Goal: Transaction & Acquisition: Purchase product/service

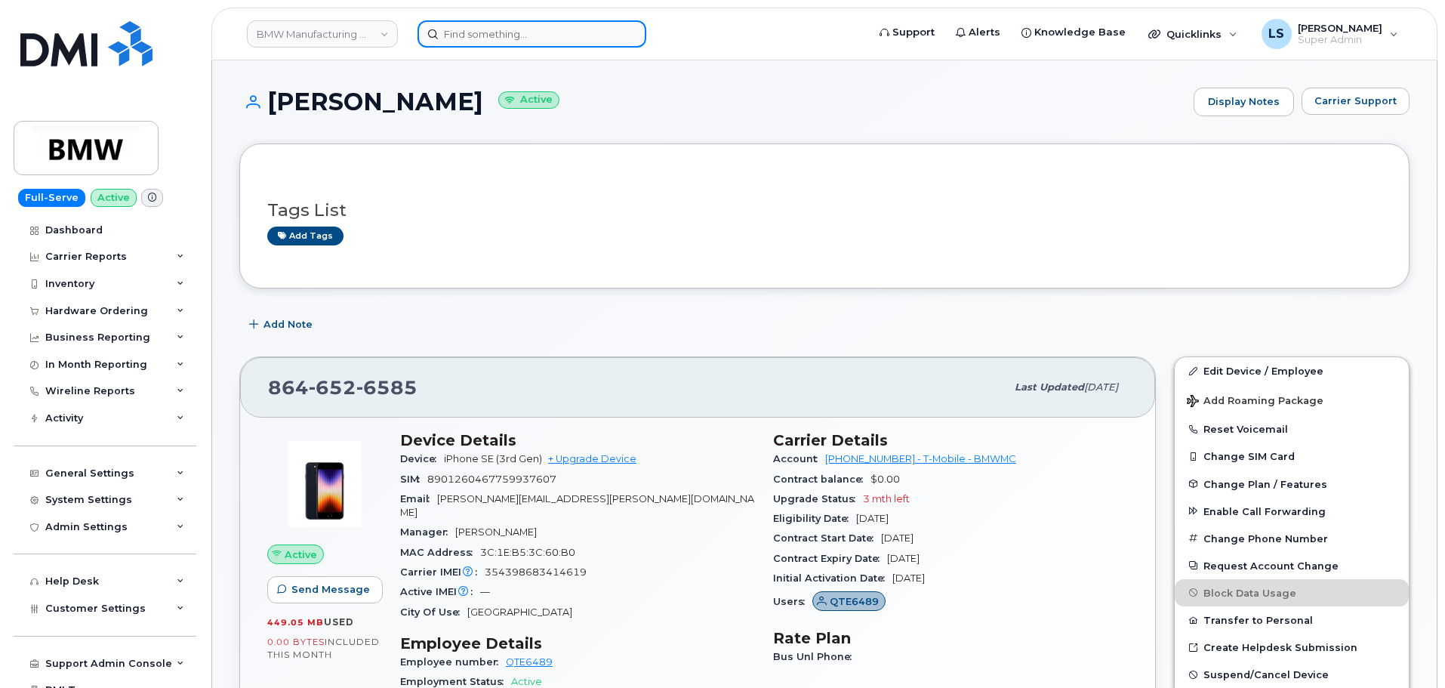
click at [488, 33] on input at bounding box center [531, 33] width 229 height 27
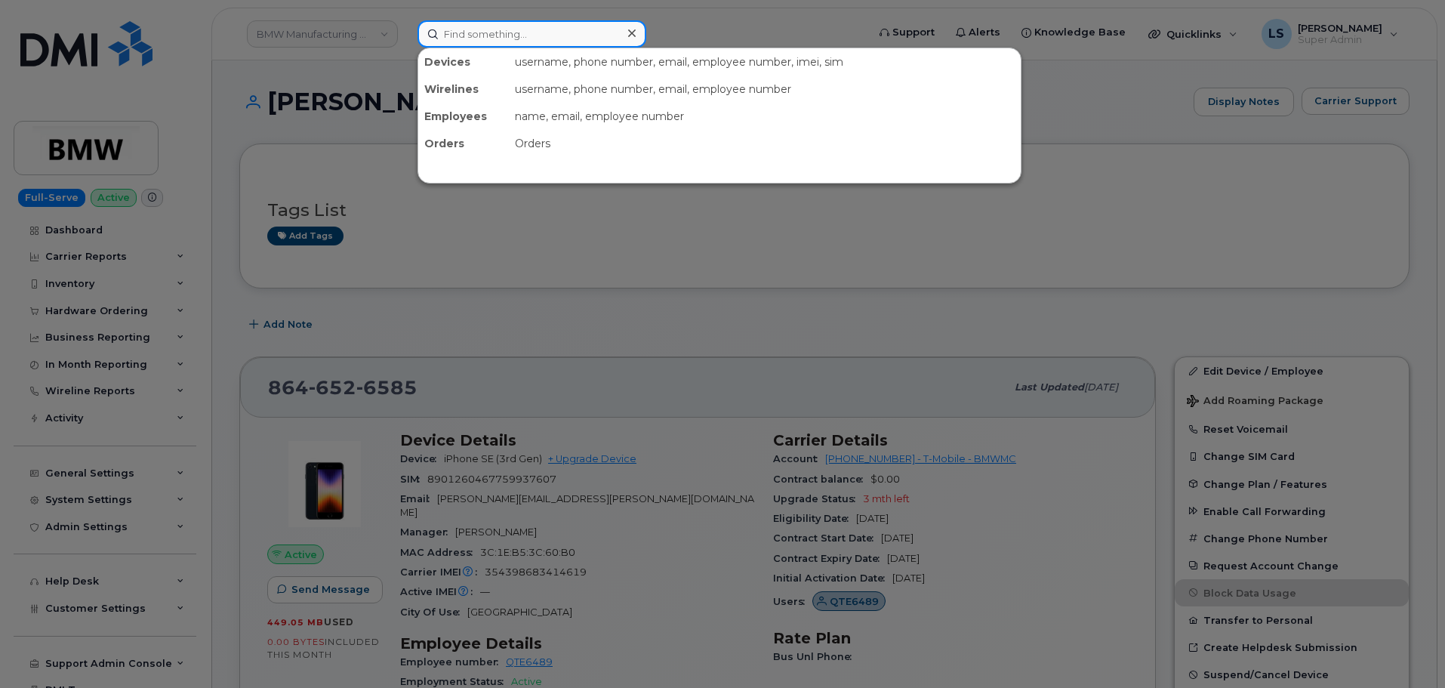
paste input "2022943852"
type input "2022943852"
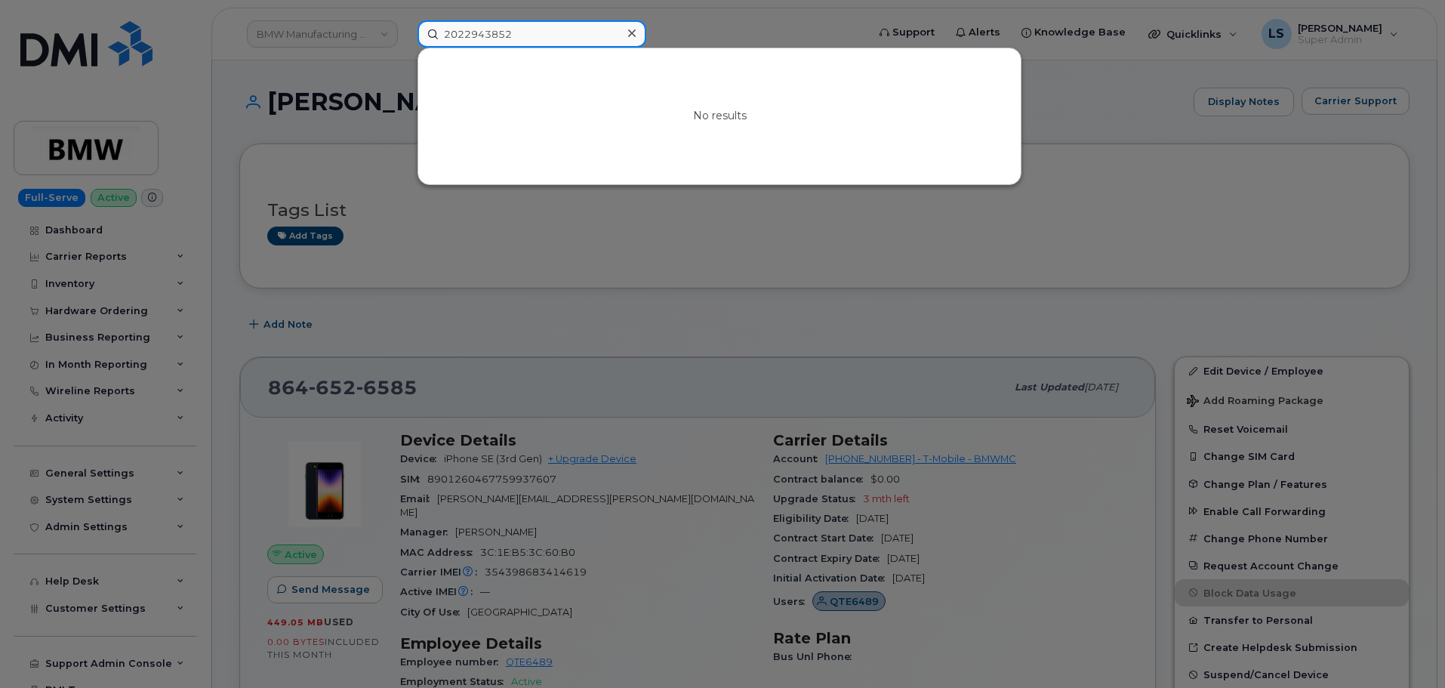
drag, startPoint x: 474, startPoint y: 43, endPoint x: 385, endPoint y: 33, distance: 89.6
click at [405, 33] on div "2022943852 No results" at bounding box center [637, 33] width 464 height 27
click at [678, 21] on div at bounding box center [722, 344] width 1445 height 688
click at [542, 28] on input at bounding box center [531, 33] width 229 height 27
click at [809, 23] on div at bounding box center [722, 344] width 1445 height 688
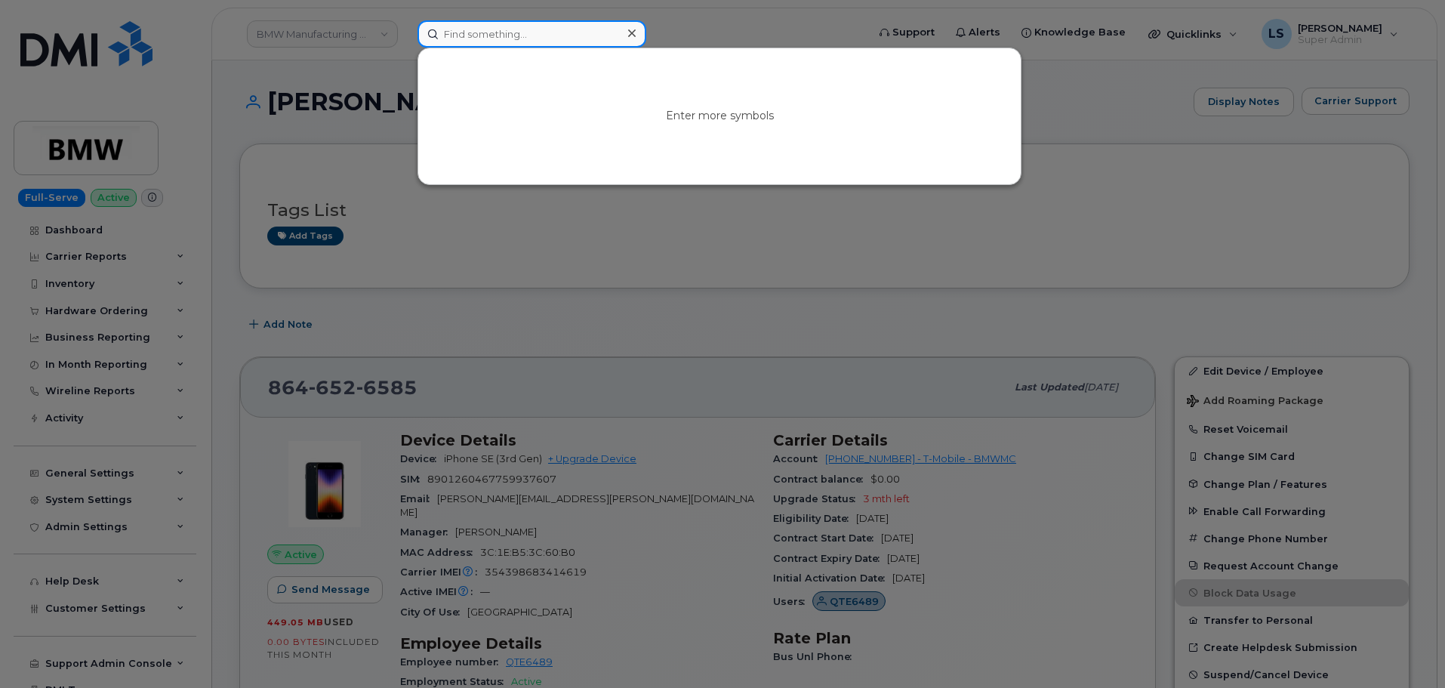
click at [468, 28] on input at bounding box center [531, 33] width 229 height 27
paste input "2165342396"
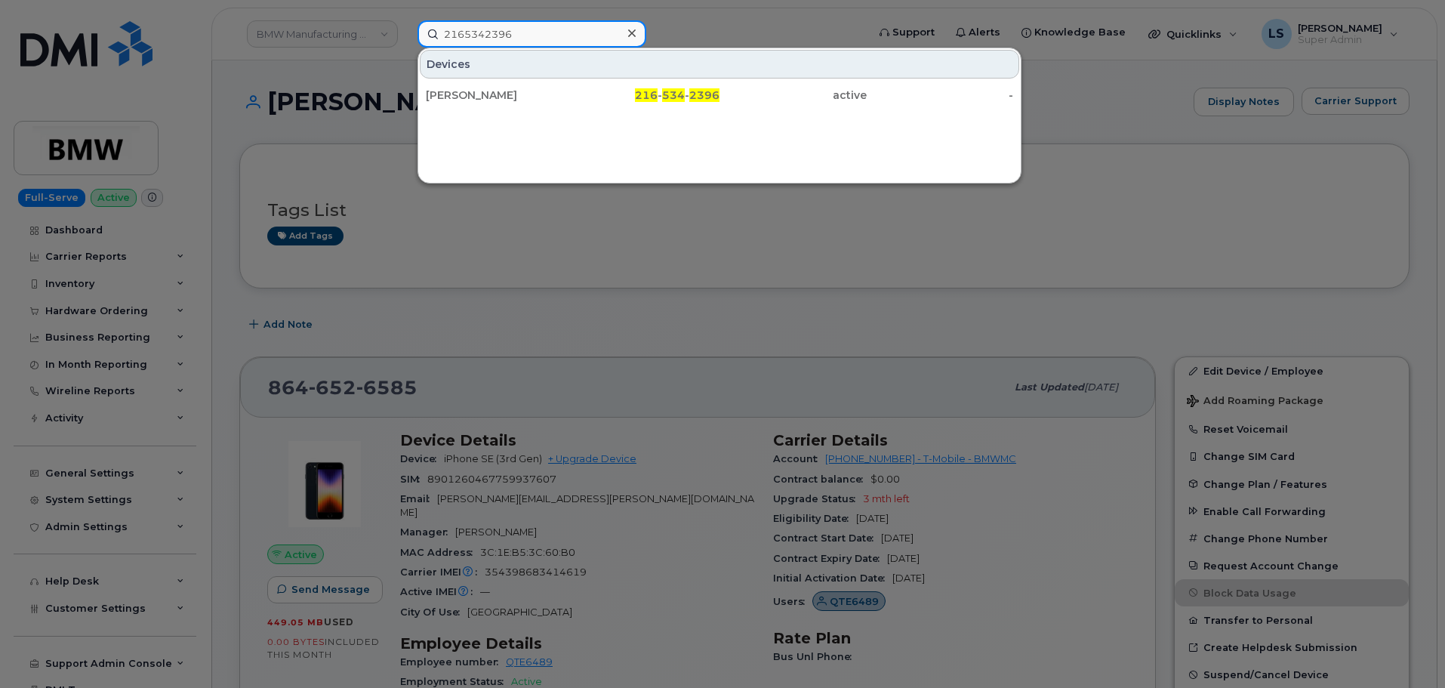
type input "2165342396"
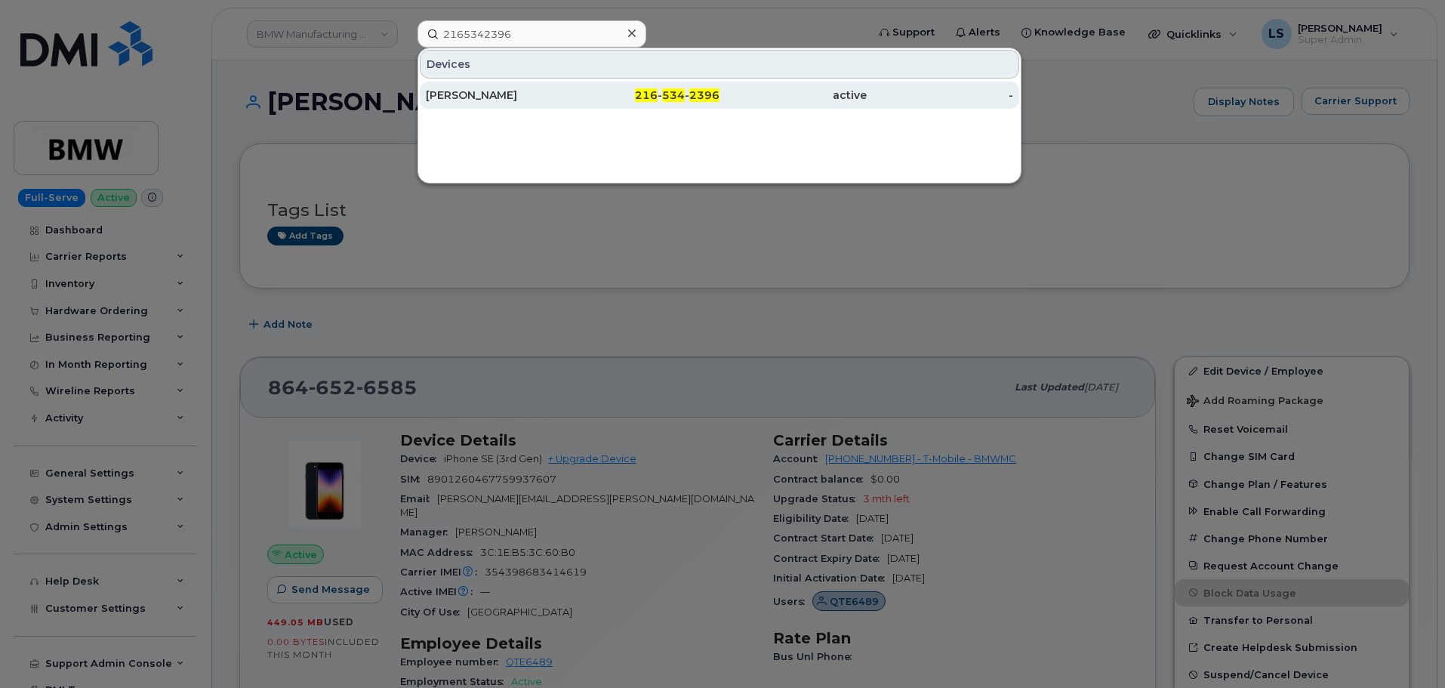
click at [513, 91] on div "VOLOSCHUK, SARAH" at bounding box center [499, 95] width 147 height 15
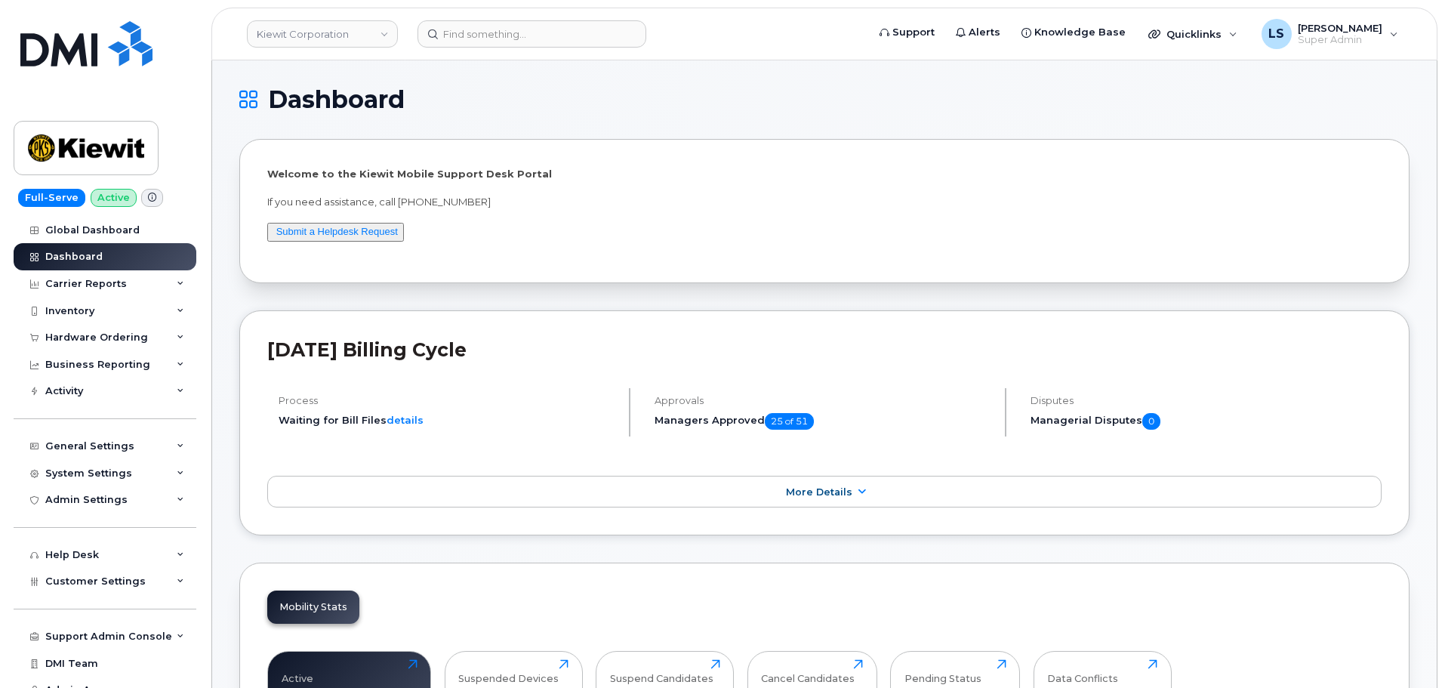
click at [502, 340] on h2 "September 2025 Billing Cycle" at bounding box center [824, 349] width 1114 height 23
drag, startPoint x: 545, startPoint y: 359, endPoint x: 391, endPoint y: 243, distance: 193.0
click at [545, 358] on h2 "September 2025 Billing Cycle" at bounding box center [824, 349] width 1114 height 23
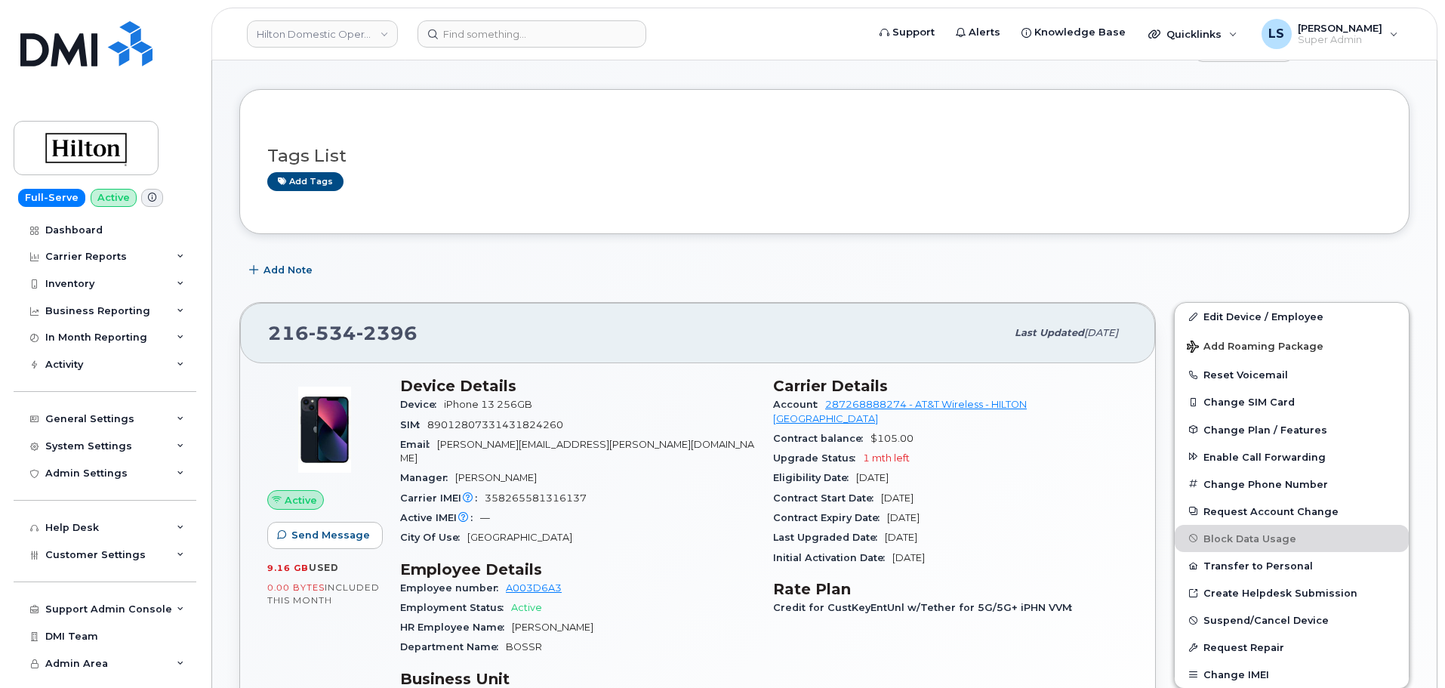
scroll to position [226, 0]
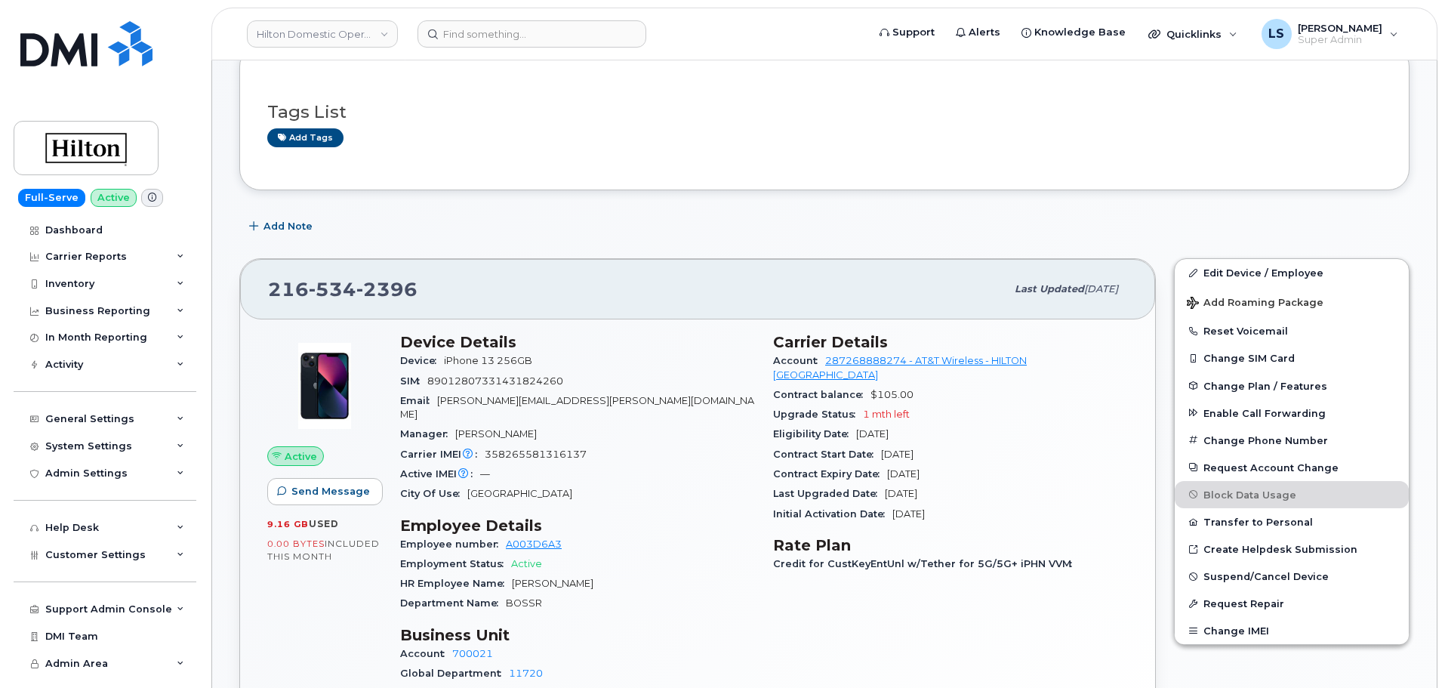
click at [896, 448] on span "Nov 15, 2023" at bounding box center [897, 453] width 32 height 11
click at [955, 424] on div "Eligibility Date Nov 16, 2025" at bounding box center [950, 434] width 355 height 20
drag, startPoint x: 862, startPoint y: 424, endPoint x: 922, endPoint y: 421, distance: 59.7
click at [922, 424] on div "Eligibility Date Nov 16, 2025" at bounding box center [950, 434] width 355 height 20
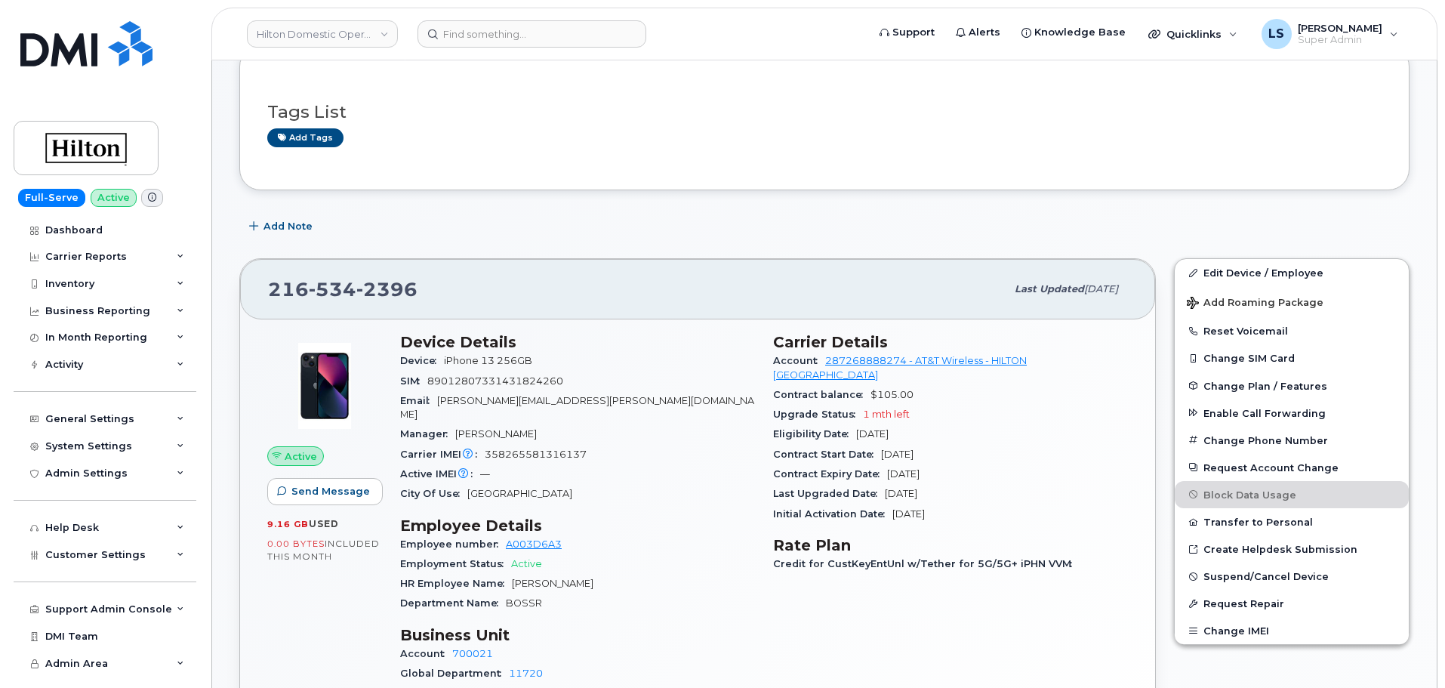
click at [937, 426] on div "Eligibility Date Nov 16, 2025" at bounding box center [950, 434] width 355 height 20
click at [908, 448] on span "Nov 15, 2023" at bounding box center [897, 453] width 32 height 11
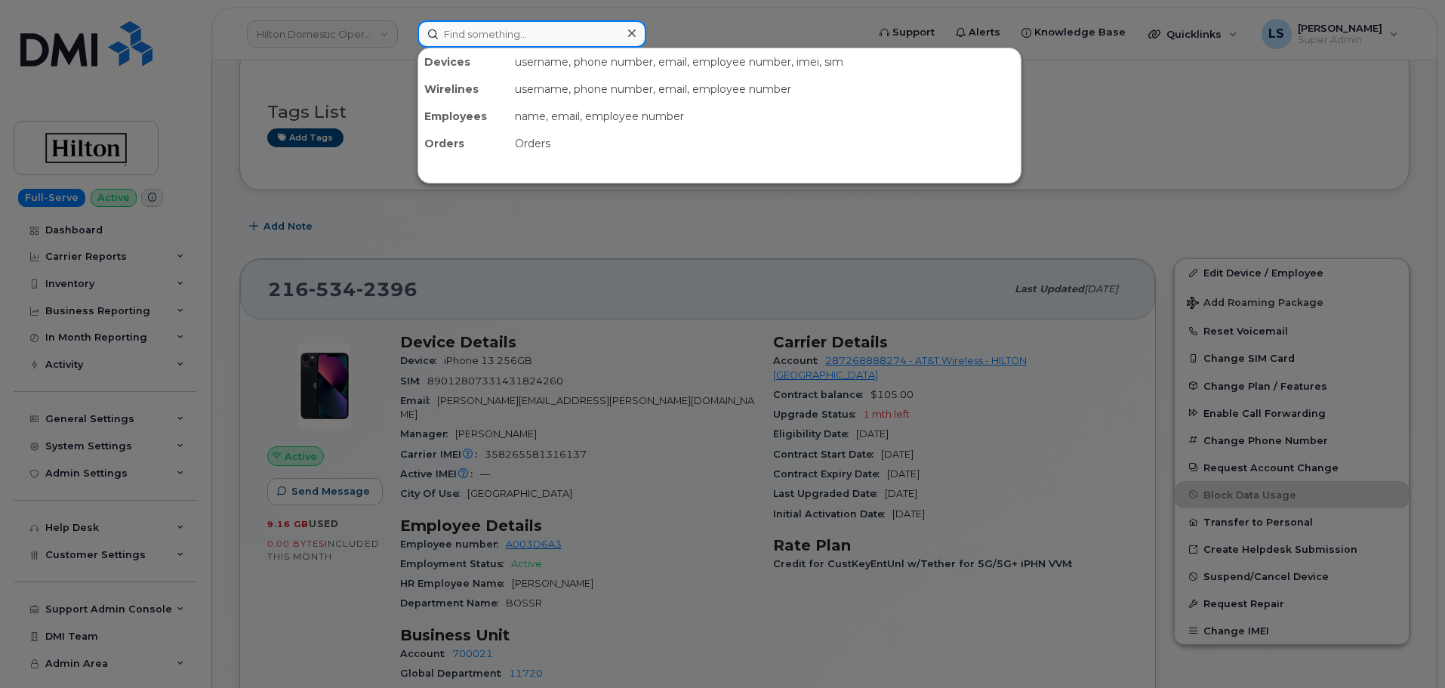
click at [462, 35] on input at bounding box center [531, 33] width 229 height 27
paste input "8648026918"
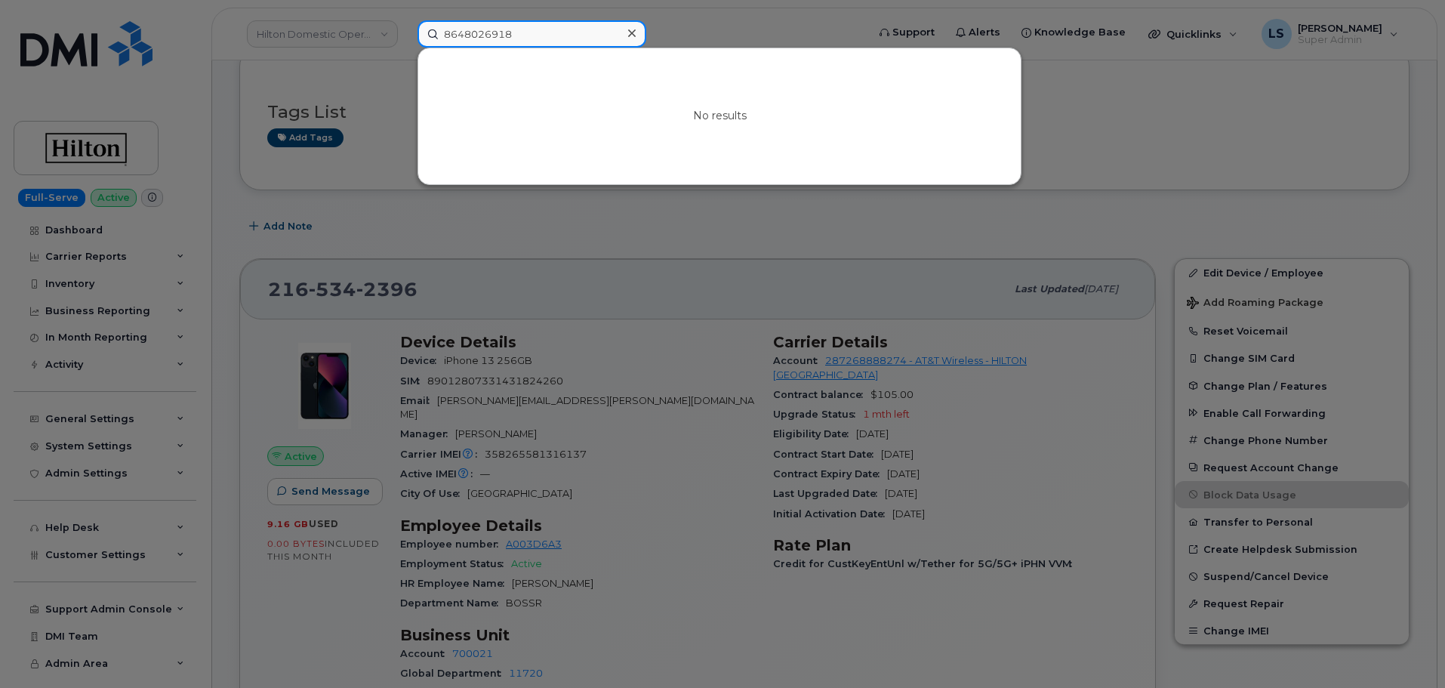
drag, startPoint x: 548, startPoint y: 35, endPoint x: 319, endPoint y: 72, distance: 231.7
click at [405, 48] on div "8648026918 No results" at bounding box center [637, 33] width 464 height 27
paste input "9079369"
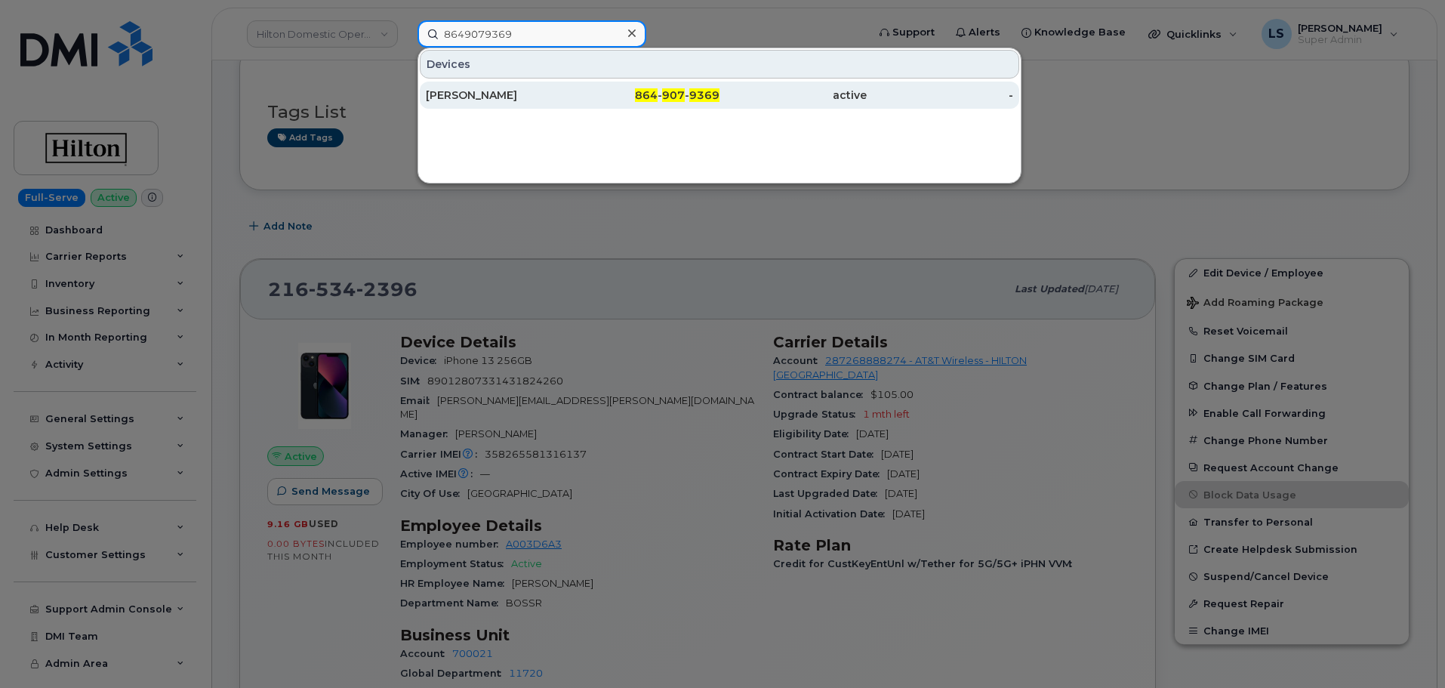
type input "8649079369"
click at [469, 102] on div "Beatrice Lawson" at bounding box center [499, 95] width 147 height 15
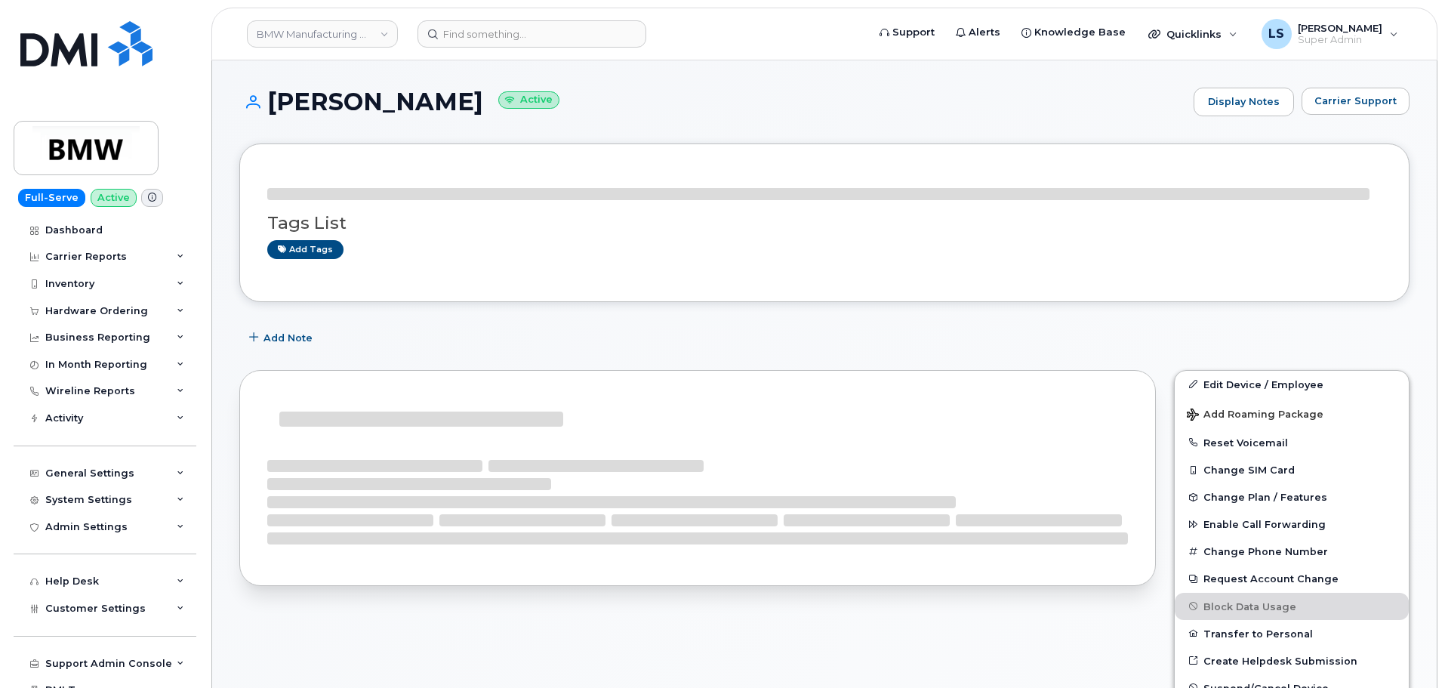
drag, startPoint x: 472, startPoint y: 105, endPoint x: 270, endPoint y: 112, distance: 202.5
click at [270, 112] on h1 "Beatrice Lawson Active" at bounding box center [712, 101] width 947 height 26
copy h1 "[PERSON_NAME]"
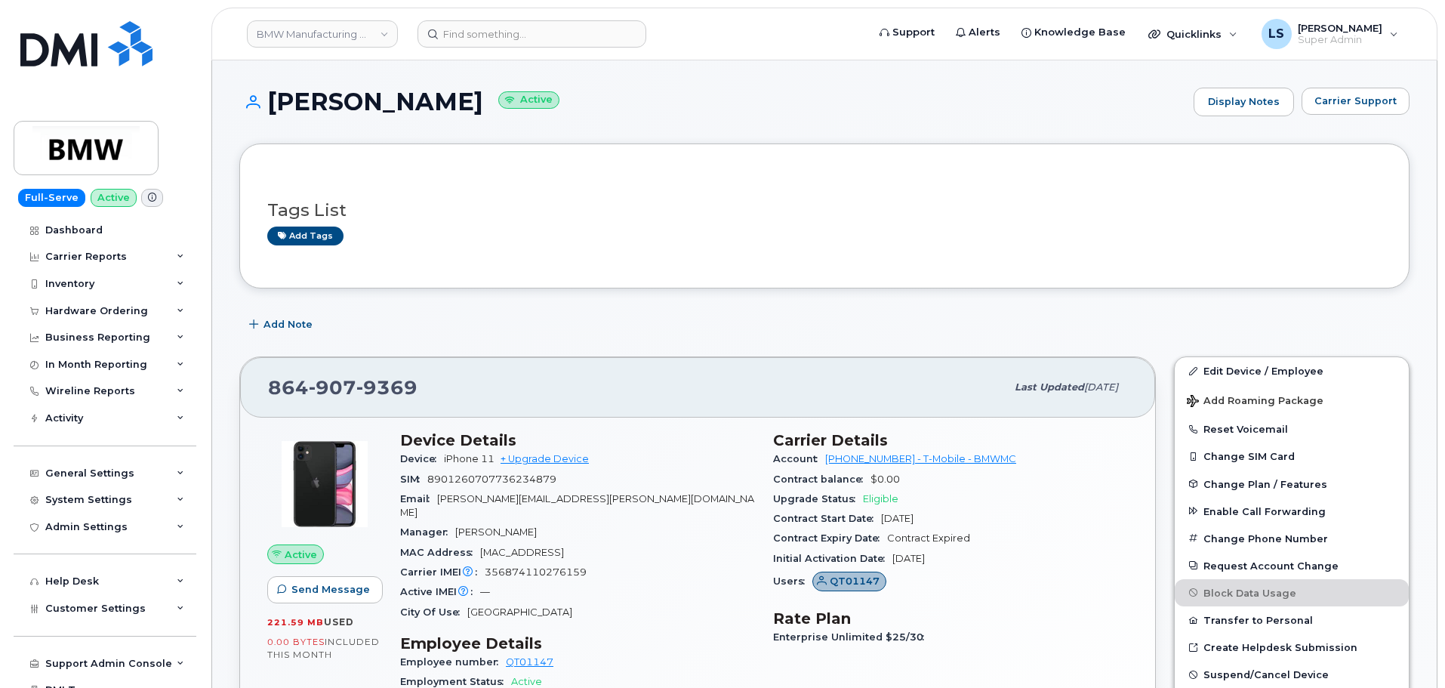
click at [356, 386] on span "9369" at bounding box center [386, 387] width 61 height 23
click at [328, 397] on span "907" at bounding box center [333, 387] width 48 height 23
click at [504, 436] on h3 "Device Details" at bounding box center [577, 440] width 355 height 18
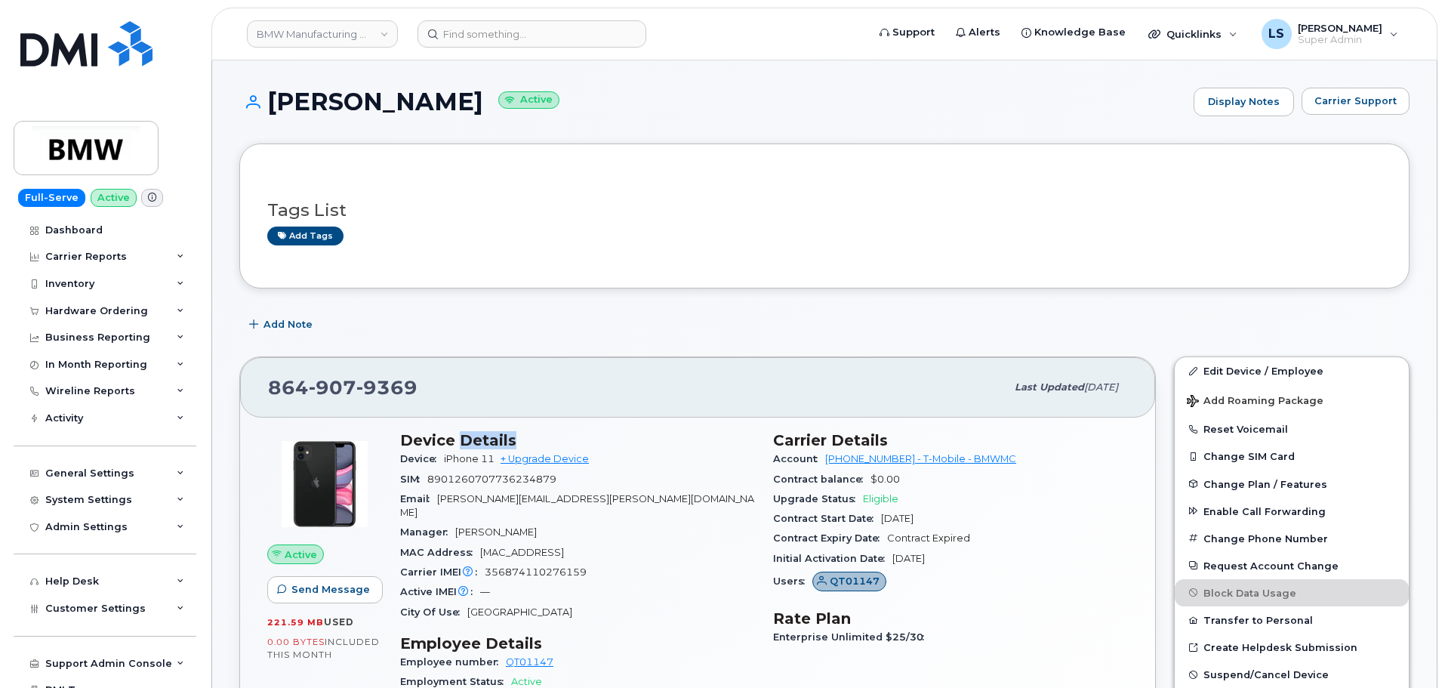
click at [505, 435] on h3 "Device Details" at bounding box center [577, 440] width 355 height 18
click at [559, 428] on div "Device Details Device iPhone 11 + Upgrade Device SIM 8901260707736234879 Email …" at bounding box center [577, 612] width 373 height 380
click at [509, 433] on h3 "Device Details" at bounding box center [577, 440] width 355 height 18
click at [430, 387] on div "864 907 9369" at bounding box center [637, 387] width 738 height 32
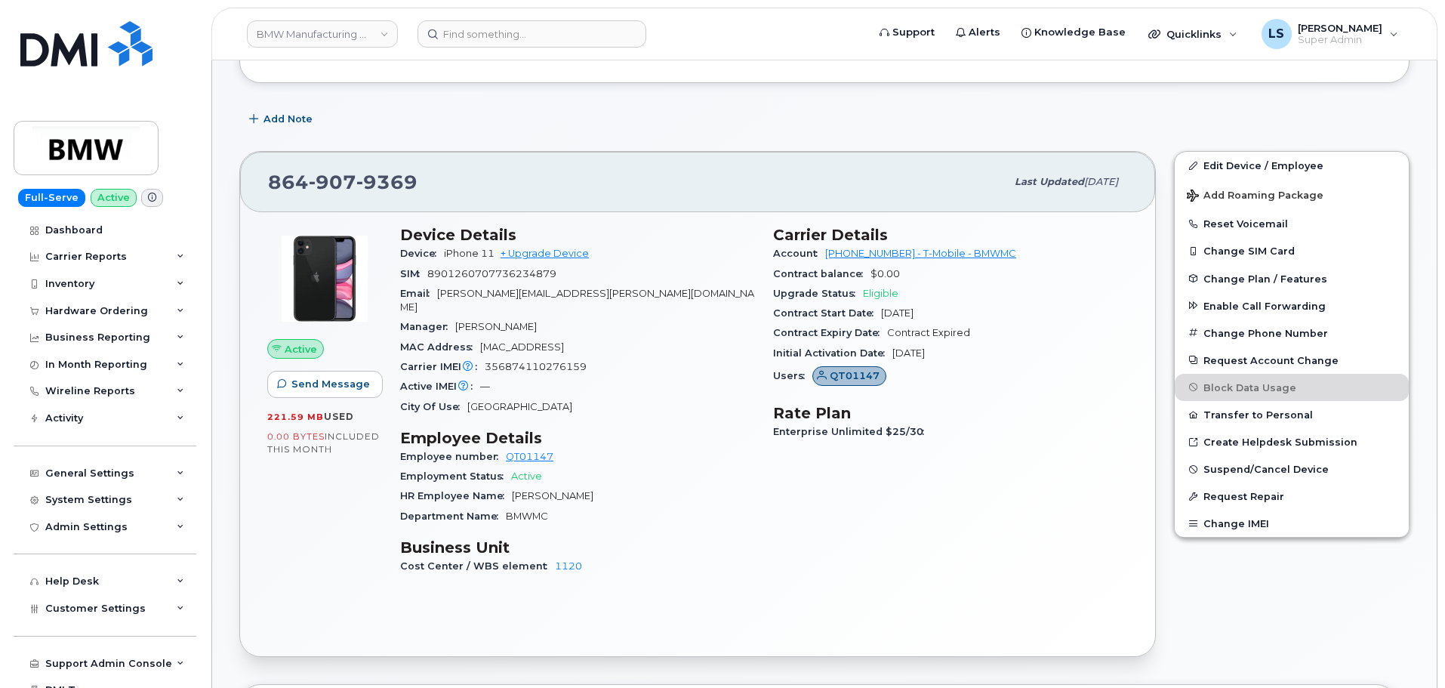
scroll to position [226, 0]
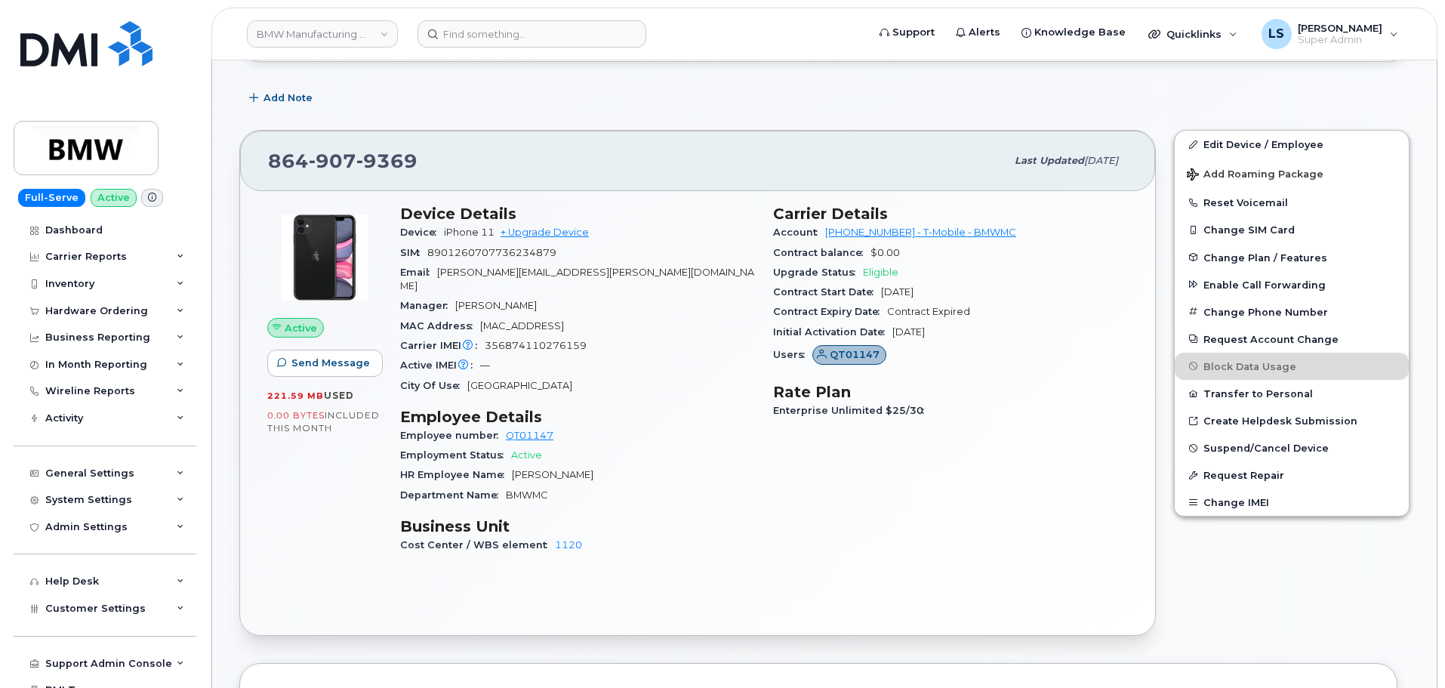
click at [542, 340] on span "356874110276159" at bounding box center [536, 345] width 102 height 11
click at [683, 336] on div "Carrier IMEI Carrier IMEI is reported during the last billing cycle or change o…" at bounding box center [577, 346] width 355 height 20
click at [550, 316] on div "MAC Address D8:DC:40:BB:23:5A" at bounding box center [577, 326] width 355 height 20
click at [538, 340] on span "356874110276159" at bounding box center [536, 345] width 102 height 11
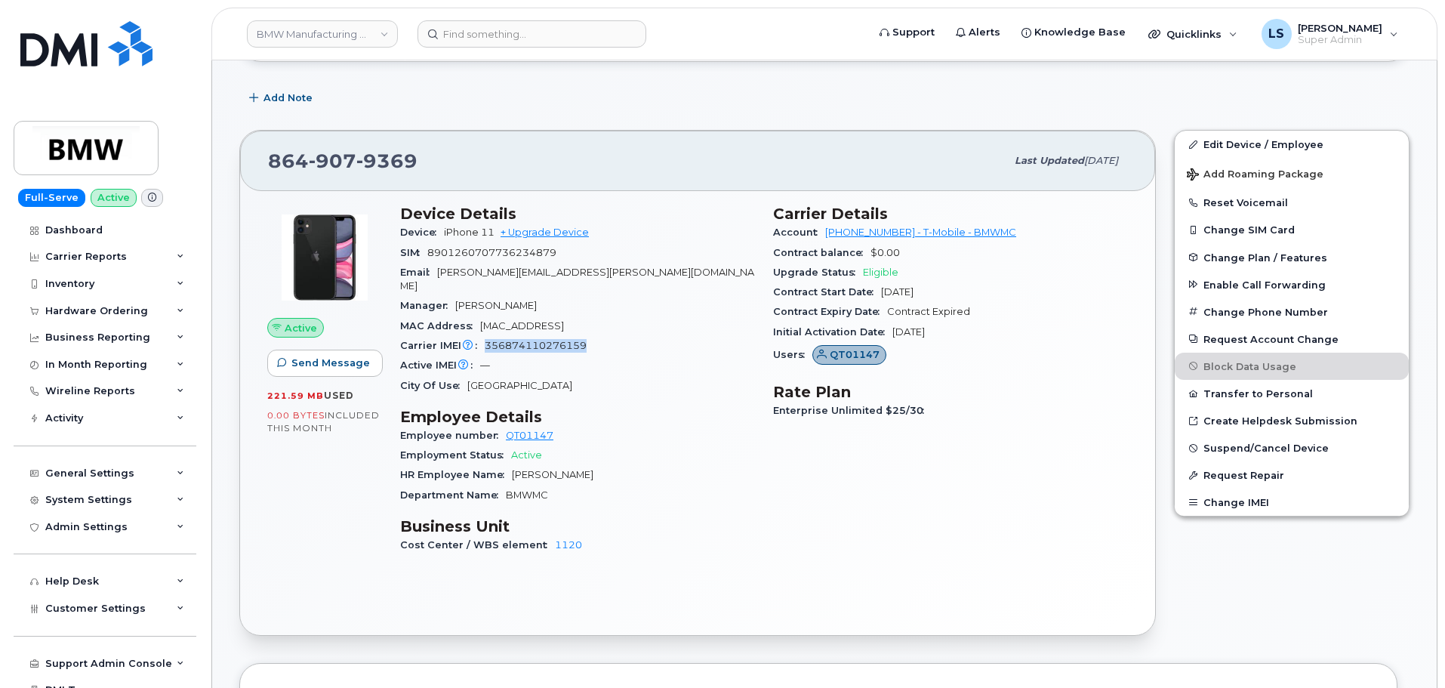
click at [538, 340] on span "356874110276159" at bounding box center [536, 345] width 102 height 11
click at [535, 320] on span "D8:DC:40:BB:23:5A" at bounding box center [522, 325] width 84 height 11
click at [534, 320] on span "D8:DC:40:BB:23:5A" at bounding box center [522, 325] width 84 height 11
click at [565, 296] on div "Manager Carrie Cline" at bounding box center [577, 306] width 355 height 20
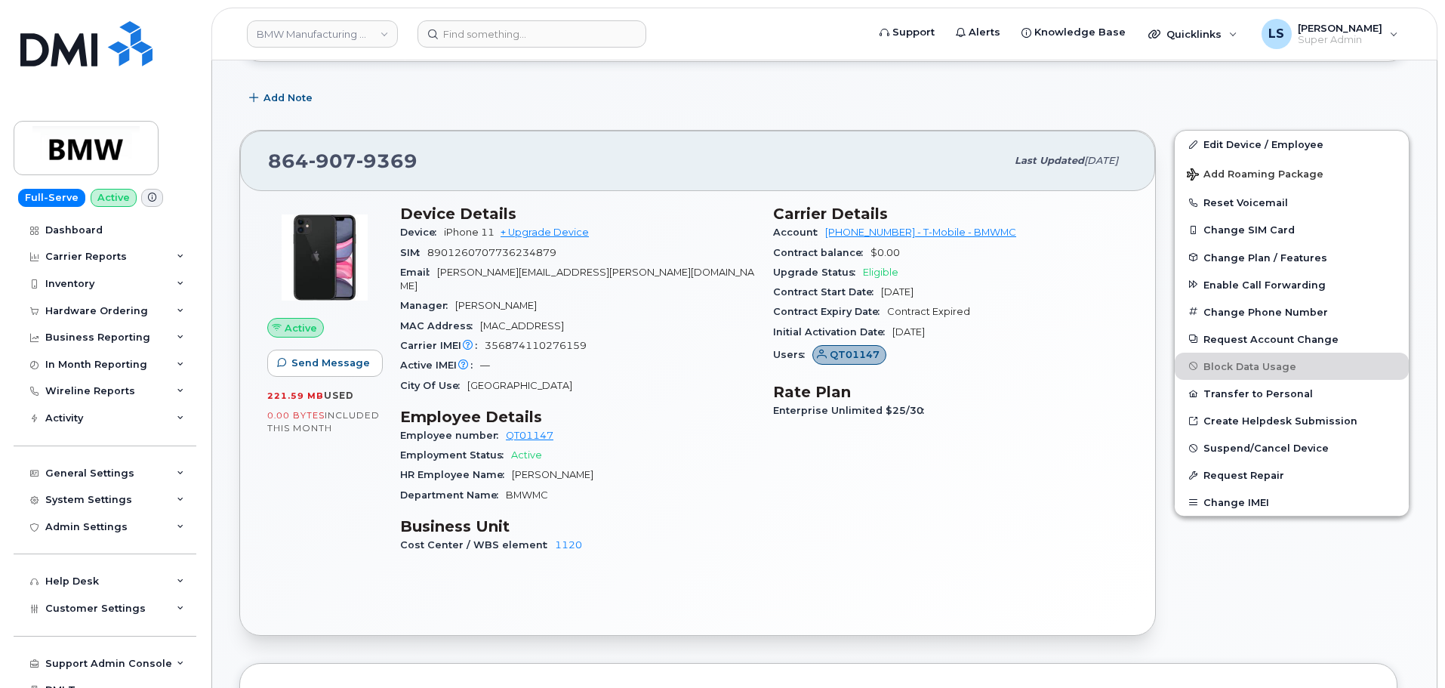
click at [1015, 167] on span "Last updated Aug 13, 2025" at bounding box center [1066, 161] width 103 height 14
drag, startPoint x: 1009, startPoint y: 167, endPoint x: 990, endPoint y: 161, distance: 19.8
click at [1015, 167] on span "Last updated Aug 13, 2025" at bounding box center [1066, 161] width 103 height 14
click at [929, 141] on div "864 907 9369 Last updated Aug 13, 2025" at bounding box center [697, 161] width 915 height 60
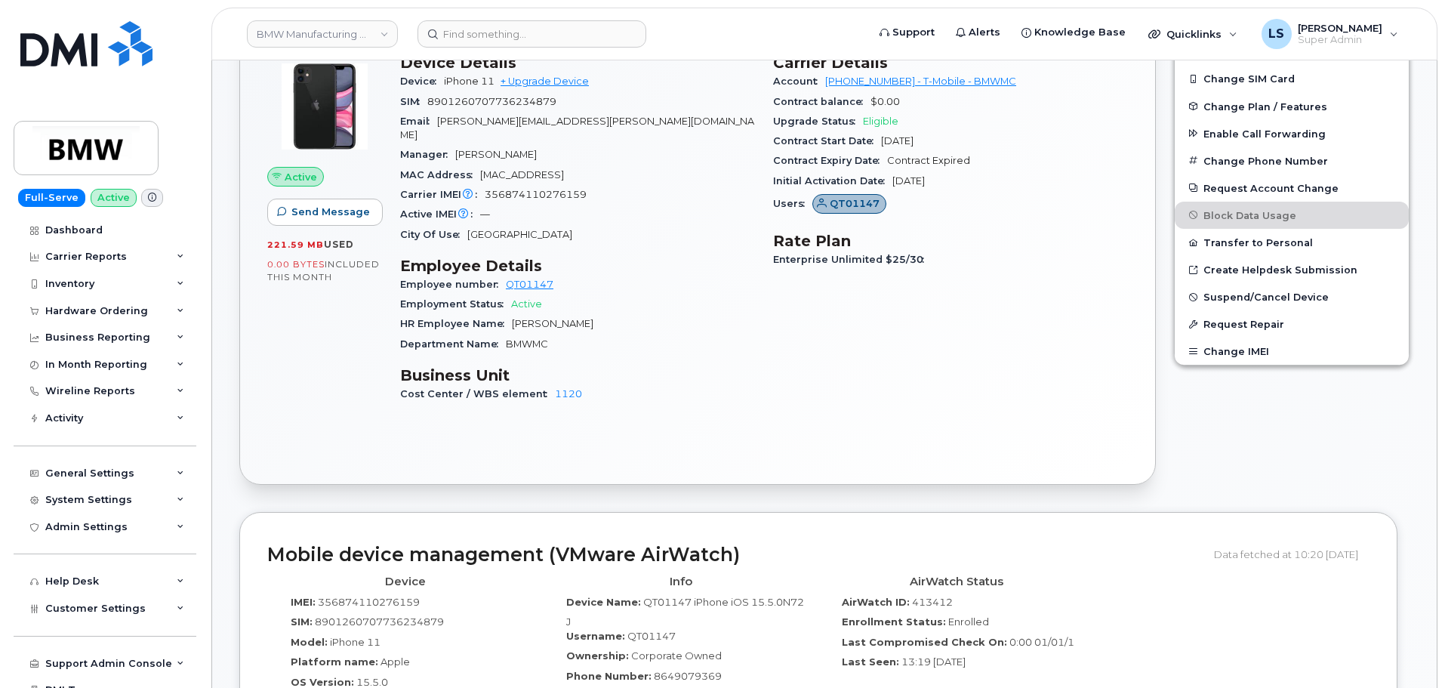
scroll to position [0, 0]
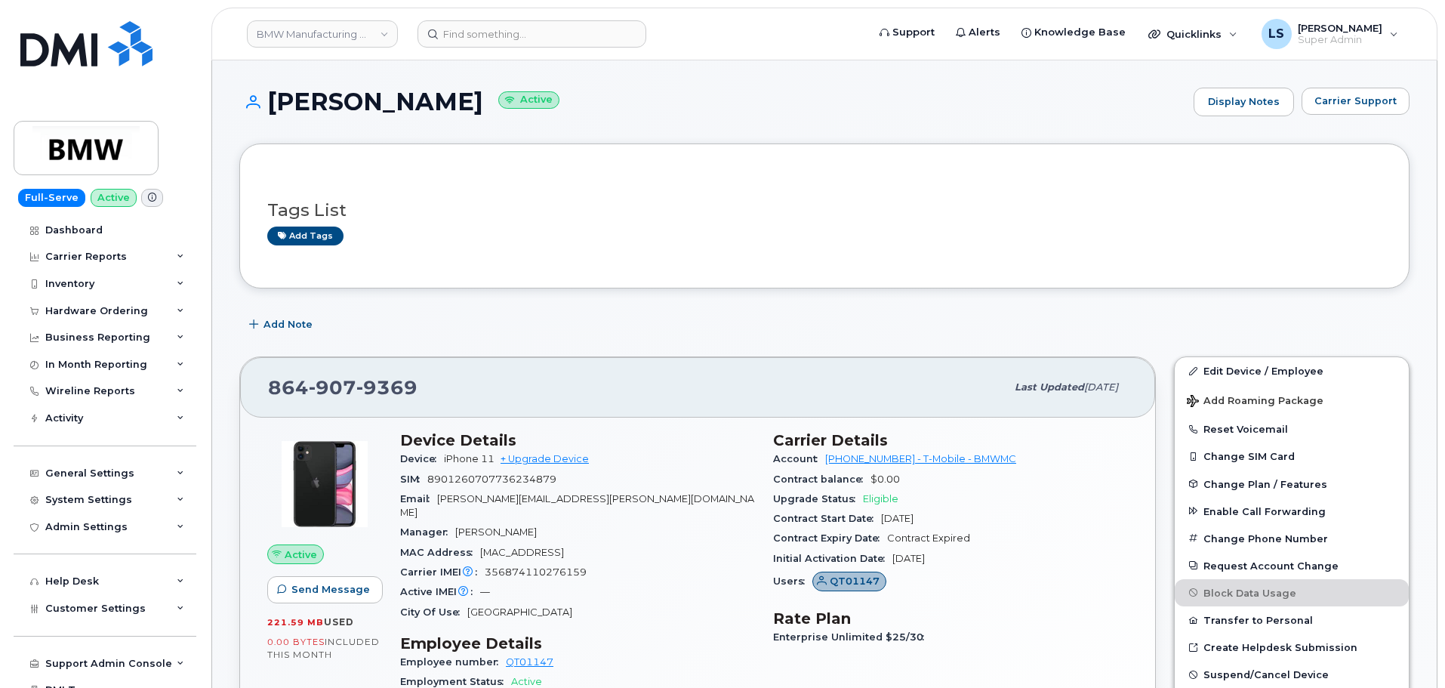
click at [348, 380] on span "907" at bounding box center [333, 387] width 48 height 23
click at [401, 382] on span "9369" at bounding box center [386, 387] width 61 height 23
click at [411, 384] on span "9369" at bounding box center [386, 387] width 61 height 23
click at [421, 389] on div "864 907 9369" at bounding box center [637, 387] width 738 height 32
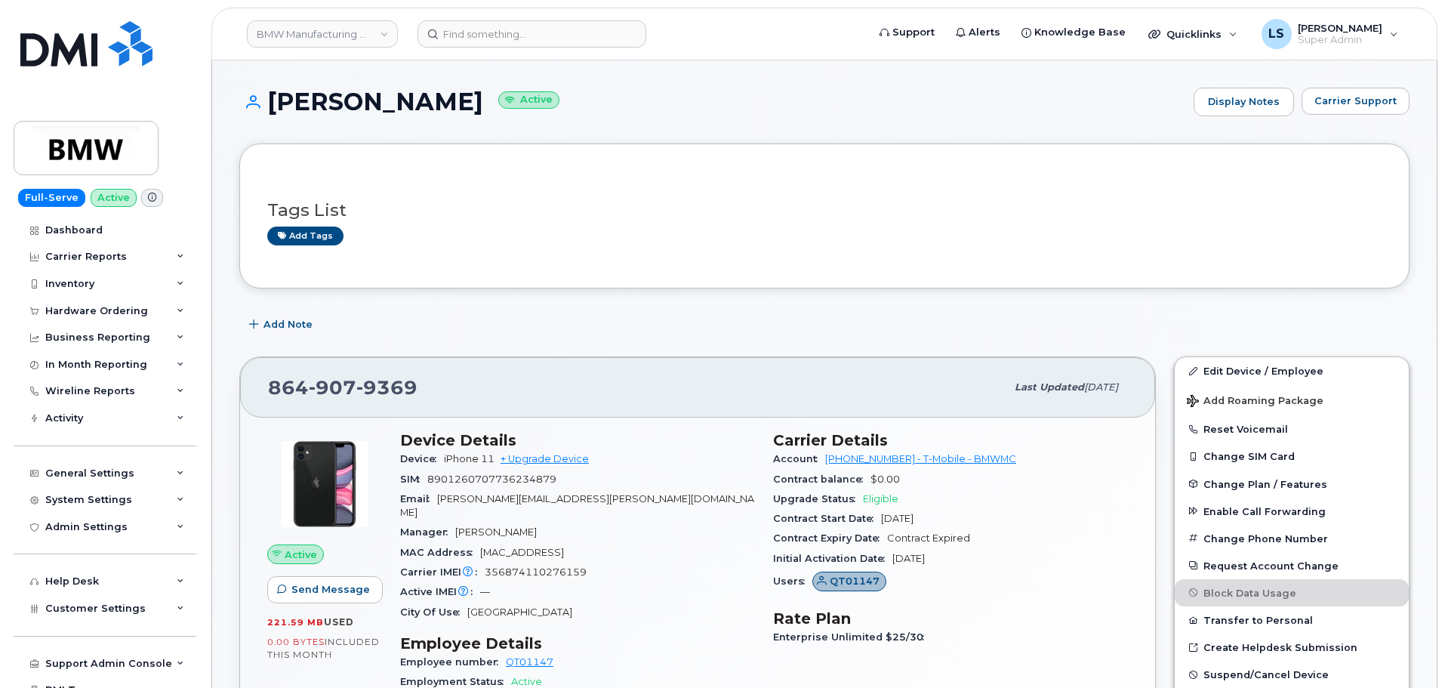
click at [317, 391] on span "907" at bounding box center [333, 387] width 48 height 23
click at [411, 375] on div "864 907 9369" at bounding box center [637, 387] width 738 height 32
click at [340, 377] on span "907" at bounding box center [333, 387] width 48 height 23
drag, startPoint x: 340, startPoint y: 377, endPoint x: 350, endPoint y: 385, distance: 13.4
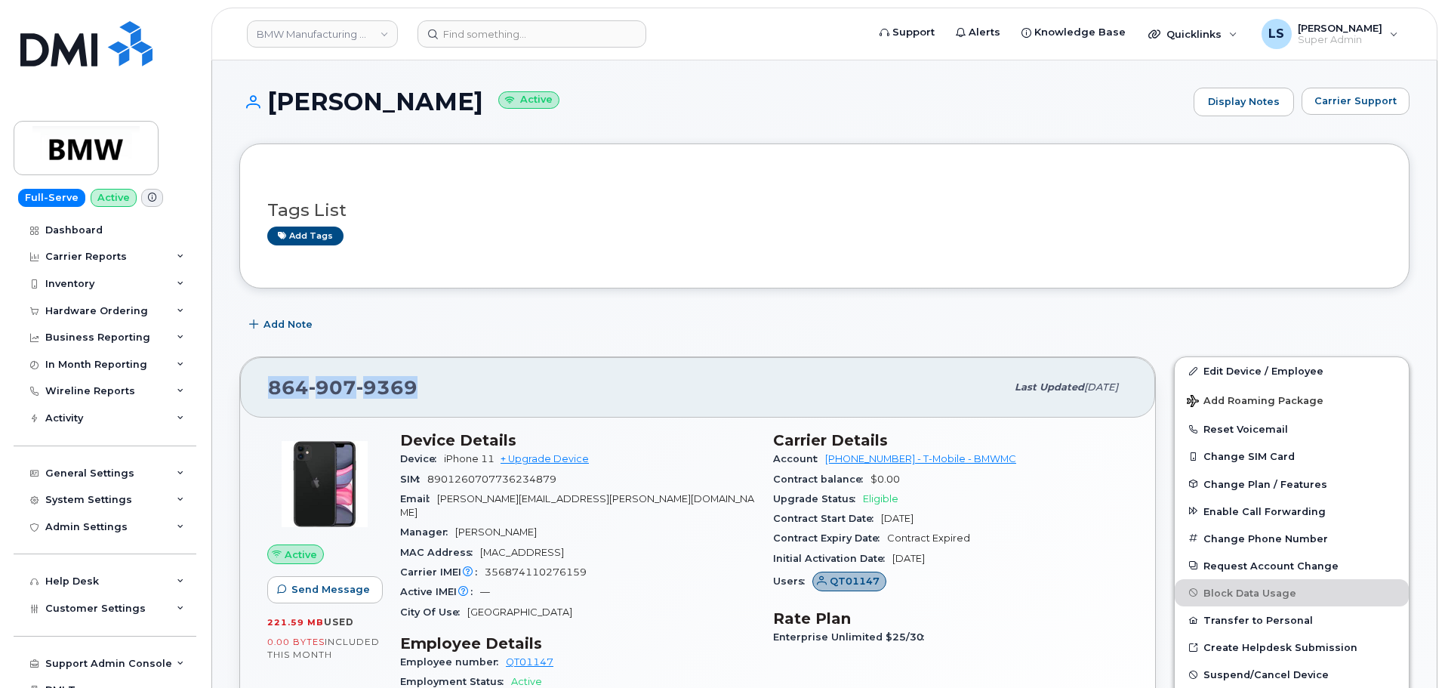
click at [342, 377] on span "907" at bounding box center [333, 387] width 48 height 23
click at [401, 384] on span "9369" at bounding box center [386, 387] width 61 height 23
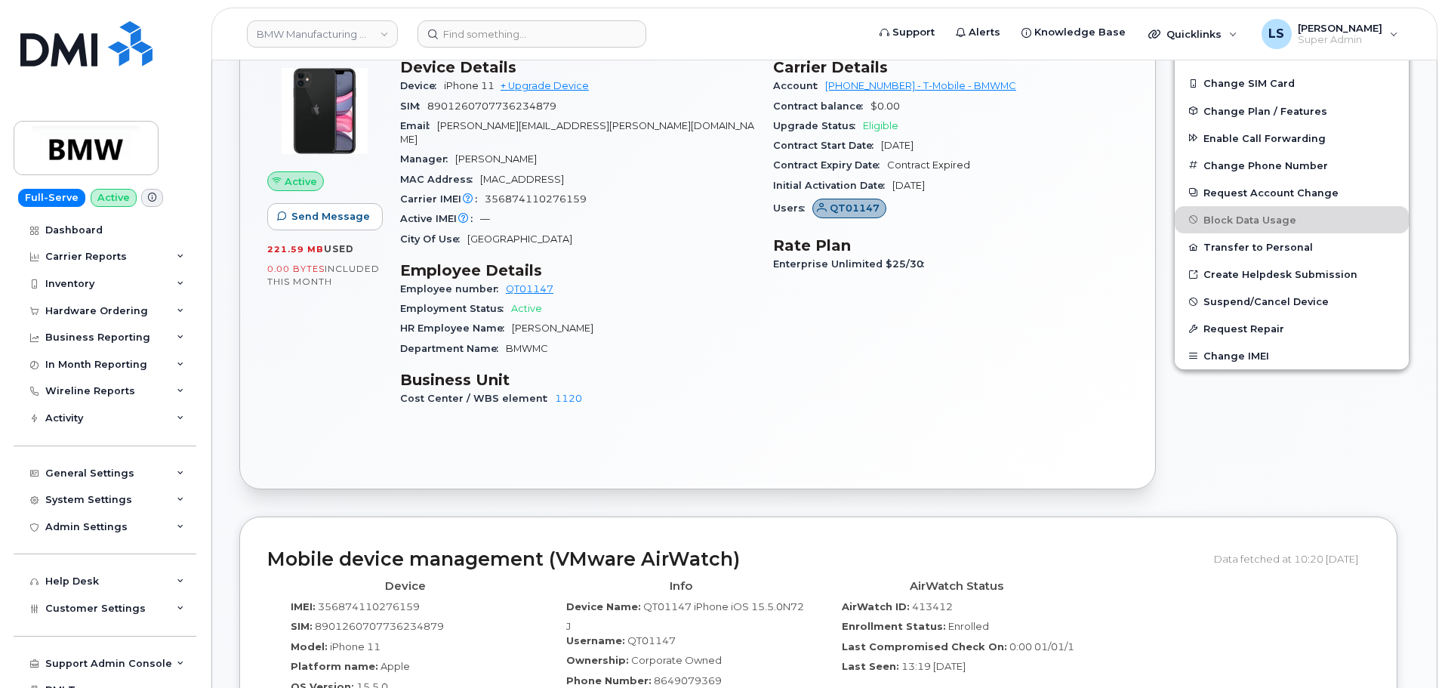
scroll to position [377, 0]
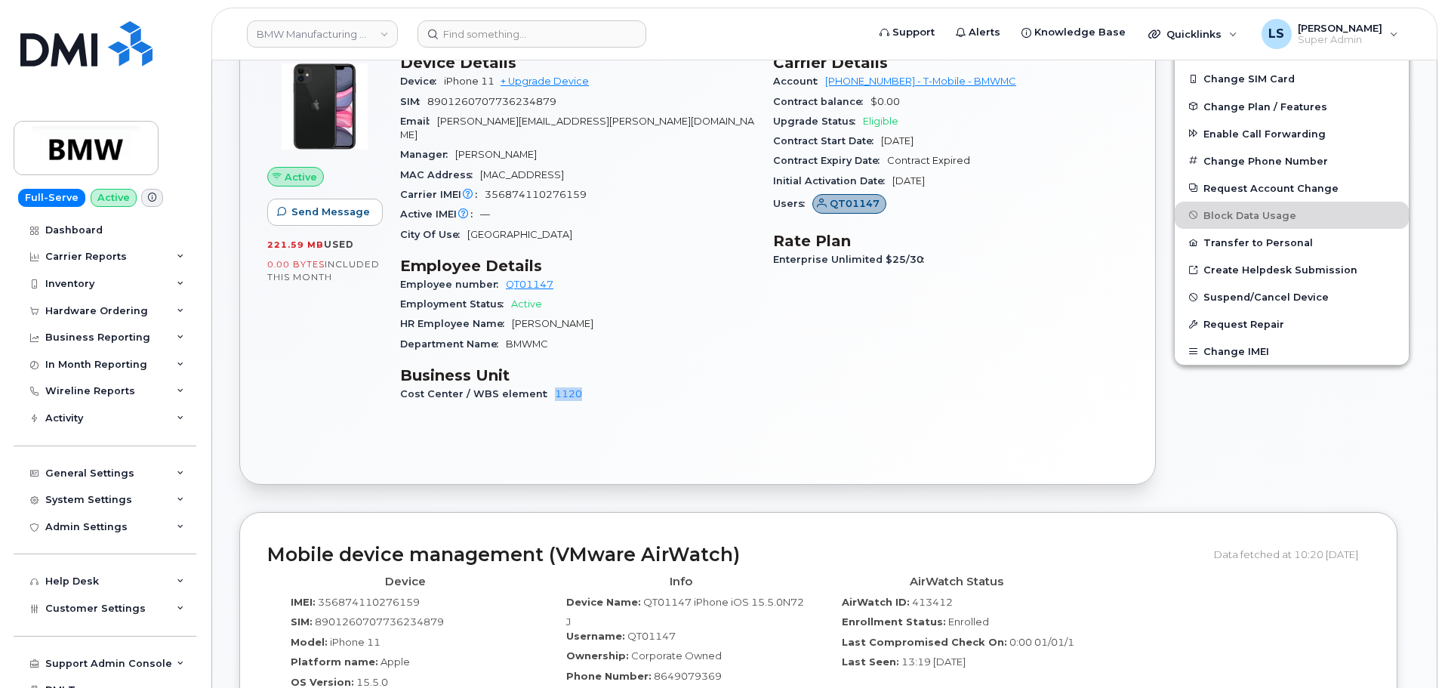
drag, startPoint x: 544, startPoint y: 381, endPoint x: 590, endPoint y: 371, distance: 46.3
click at [590, 384] on div "Cost Center / WBS element 1120" at bounding box center [577, 394] width 355 height 20
click at [605, 419] on div "Active Send Message 221.59 MB  used 0.00 Bytes  included this month Device Deta…" at bounding box center [697, 262] width 915 height 444
click at [581, 447] on div "Active Send Message 221.59 MB  used 0.00 Bytes  included this month Device Deta…" at bounding box center [697, 262] width 915 height 444
click at [503, 388] on span "Cost Center / WBS element" at bounding box center [477, 393] width 155 height 11
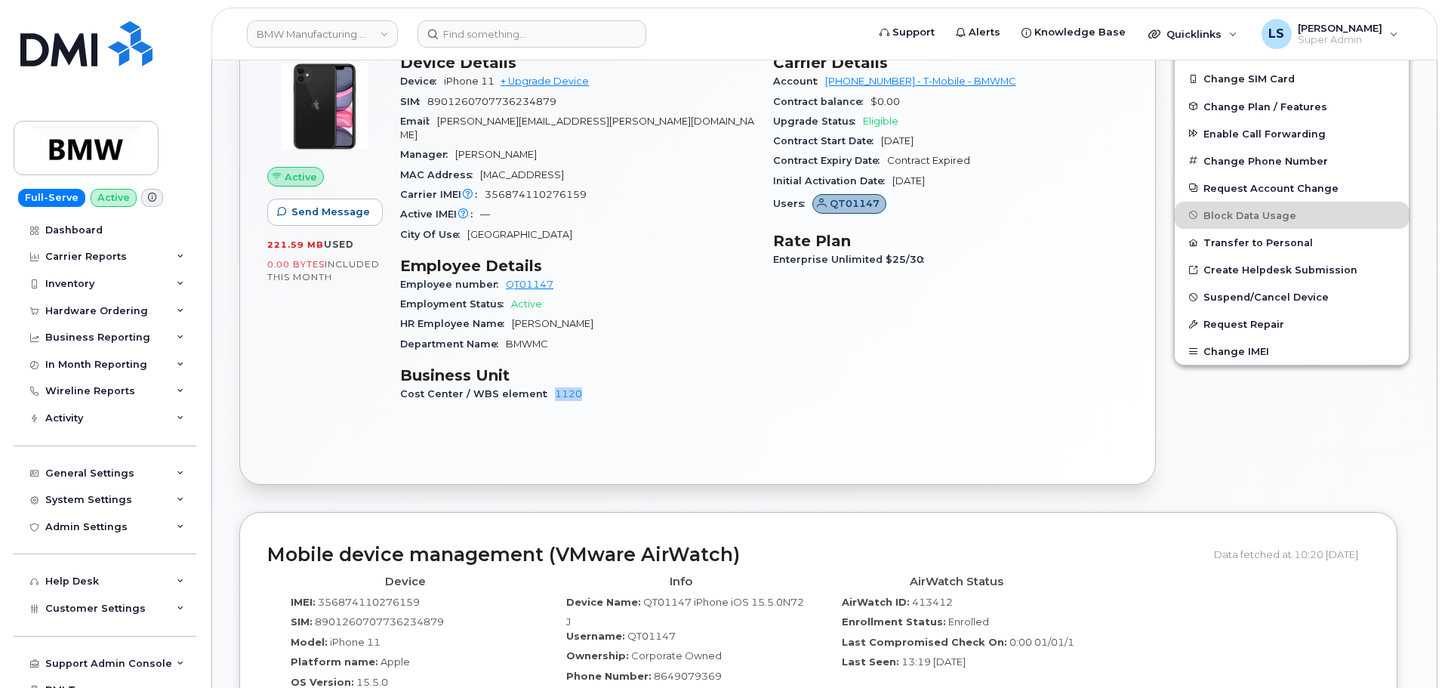
drag, startPoint x: 542, startPoint y: 380, endPoint x: 586, endPoint y: 384, distance: 43.9
click at [586, 384] on div "Cost Center / WBS element 1120" at bounding box center [577, 394] width 355 height 20
click at [464, 399] on div "Device Details Device iPhone 11 + Upgrade Device SIM 8901260707736234879 Email …" at bounding box center [577, 235] width 373 height 380
drag, startPoint x: 541, startPoint y: 383, endPoint x: 580, endPoint y: 402, distance: 42.9
click at [585, 384] on div "Cost Center / WBS element 1120" at bounding box center [577, 394] width 355 height 20
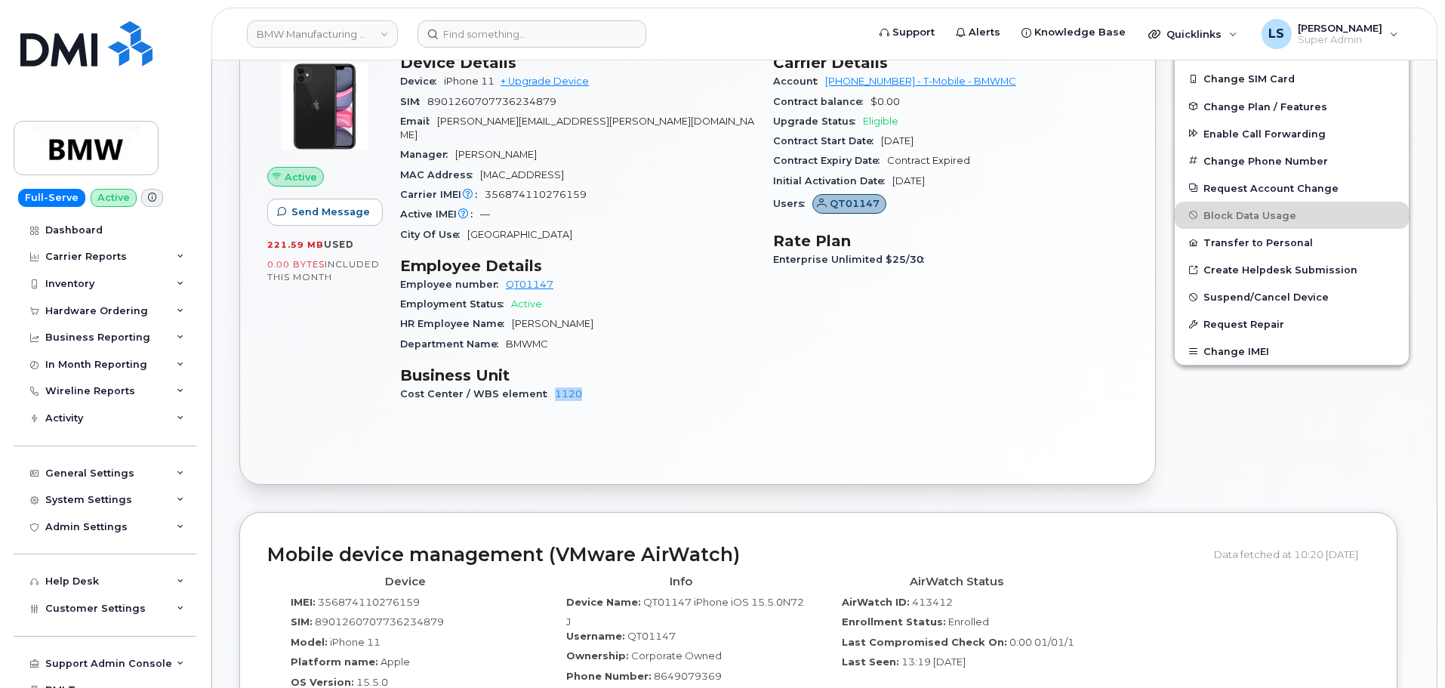
drag, startPoint x: 572, startPoint y: 405, endPoint x: 538, endPoint y: 393, distance: 36.1
click at [570, 405] on div "Device Details Device iPhone 11 + Upgrade Device SIM 8901260707736234879 Email …" at bounding box center [577, 235] width 373 height 380
click at [501, 388] on span "Cost Center / WBS element" at bounding box center [477, 393] width 155 height 11
drag, startPoint x: 541, startPoint y: 378, endPoint x: 608, endPoint y: 377, distance: 67.2
click at [607, 384] on div "Cost Center / WBS element 1120" at bounding box center [577, 394] width 355 height 20
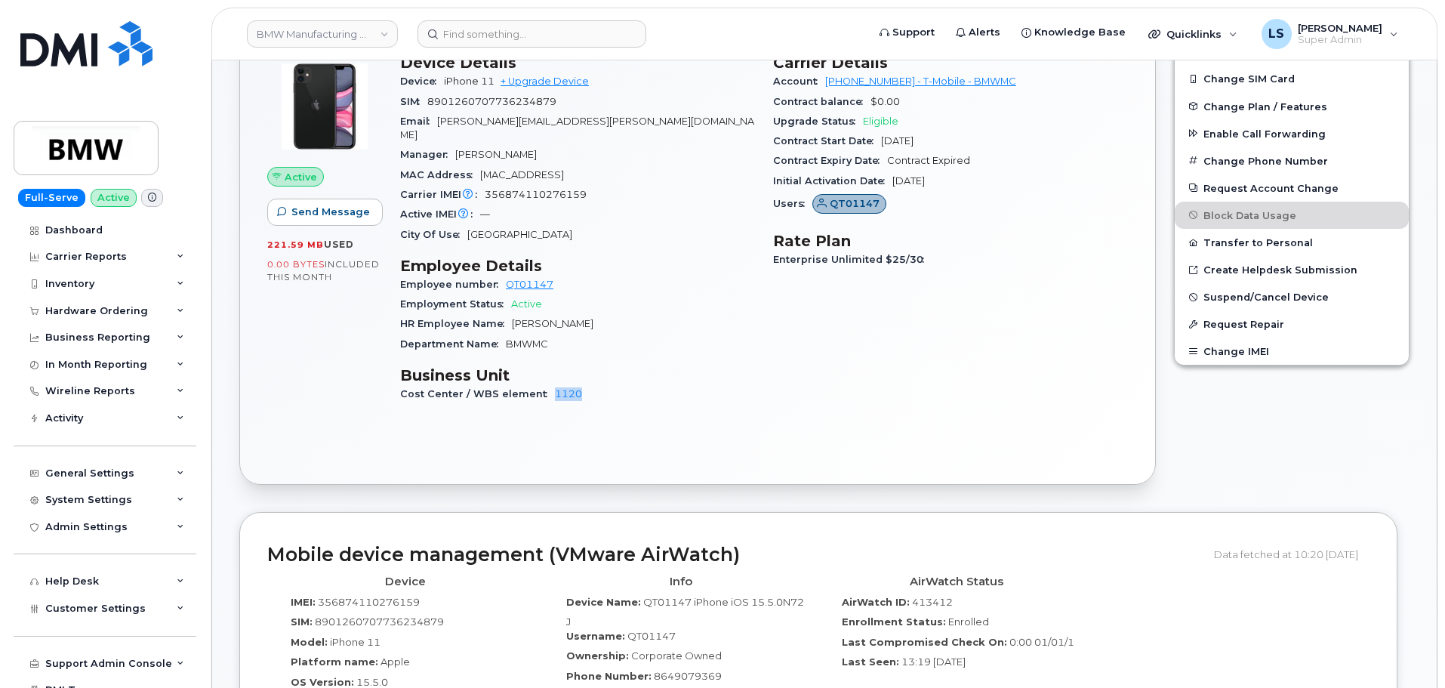
drag, startPoint x: 602, startPoint y: 405, endPoint x: 598, endPoint y: 418, distance: 13.4
click at [601, 408] on div "Device Details Device iPhone 11 + Upgrade Device SIM 8901260707736234879 Email …" at bounding box center [577, 235] width 373 height 380
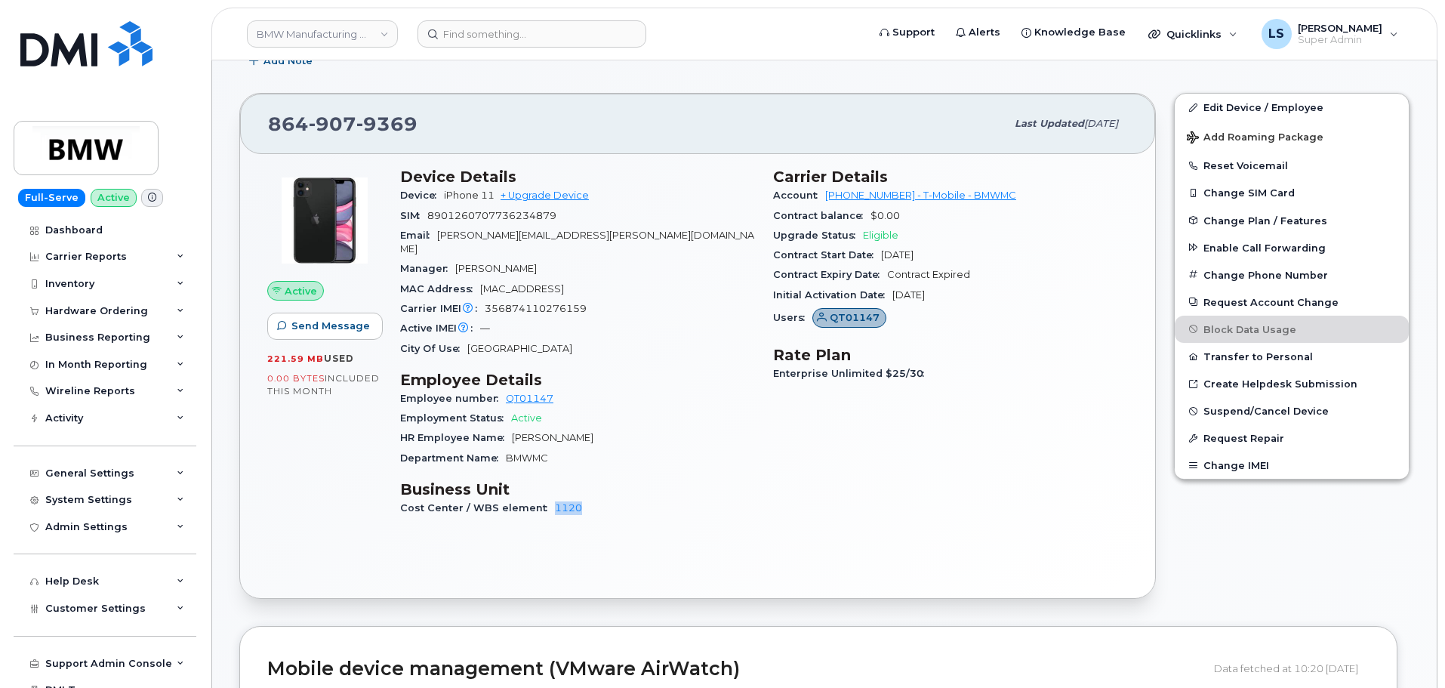
scroll to position [75, 0]
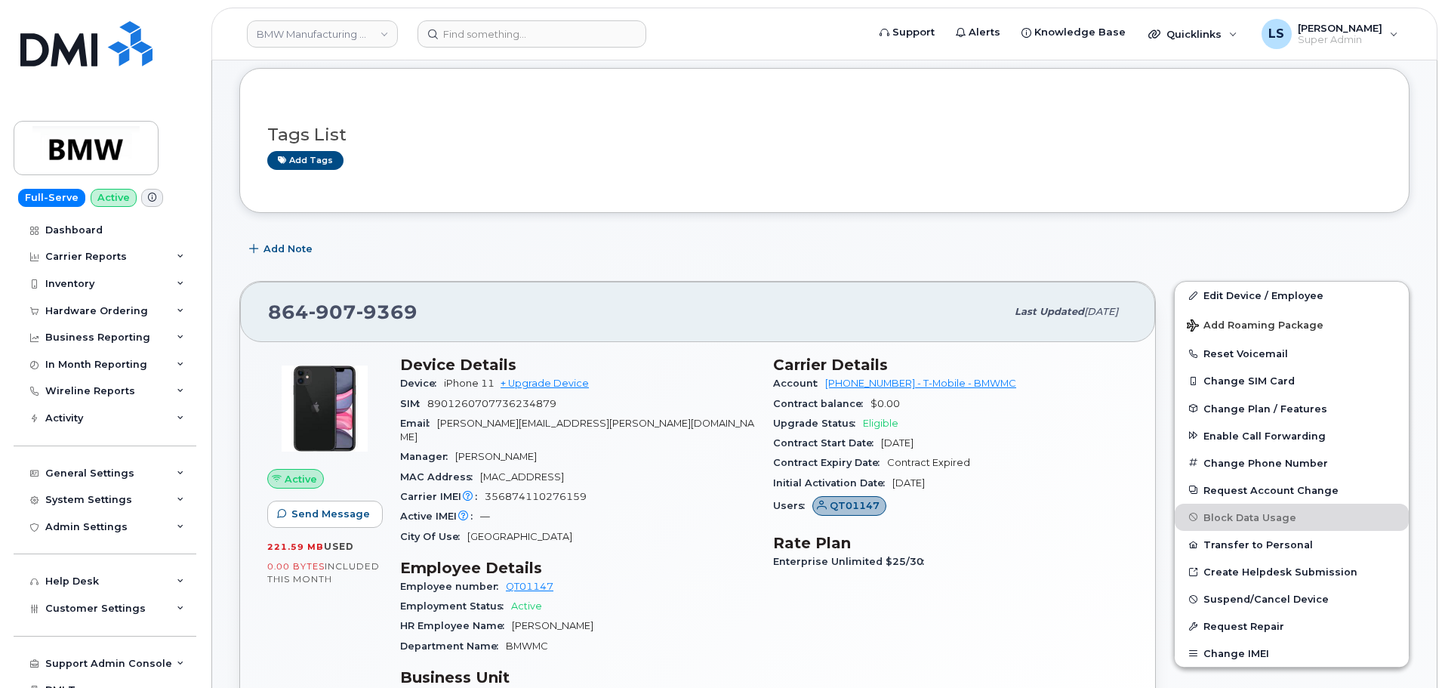
click at [881, 423] on span "Eligible" at bounding box center [880, 422] width 35 height 11
drag, startPoint x: 913, startPoint y: 437, endPoint x: 923, endPoint y: 453, distance: 18.6
click at [913, 436] on div "Contract Start Date Jul 22, 2022" at bounding box center [950, 443] width 355 height 20
drag, startPoint x: 947, startPoint y: 446, endPoint x: 865, endPoint y: 439, distance: 81.8
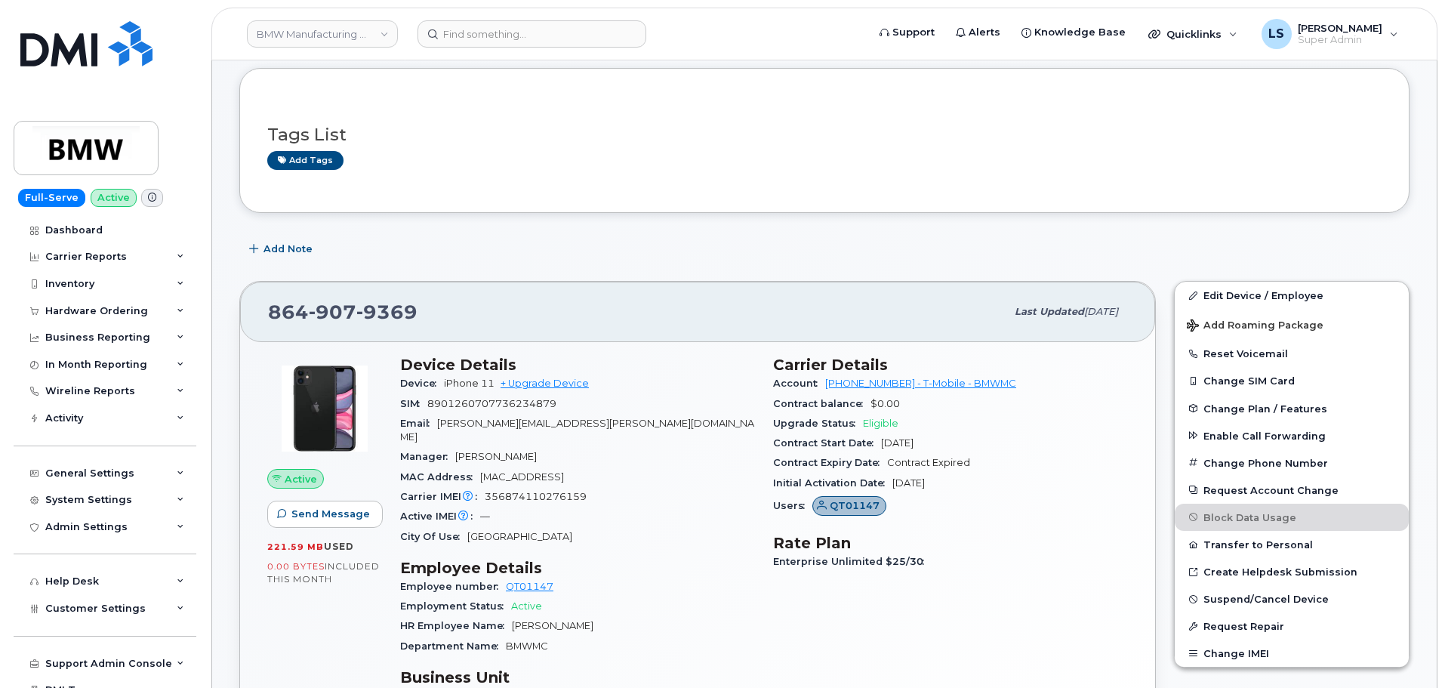
click at [865, 439] on div "Contract Start Date Jul 22, 2022" at bounding box center [950, 443] width 355 height 20
click at [865, 441] on span "Contract Start Date" at bounding box center [827, 442] width 108 height 11
click at [837, 423] on span "Upgrade Status" at bounding box center [818, 422] width 90 height 11
click at [840, 423] on span "Upgrade Status" at bounding box center [818, 422] width 90 height 11
click at [841, 422] on span "Upgrade Status" at bounding box center [818, 422] width 90 height 11
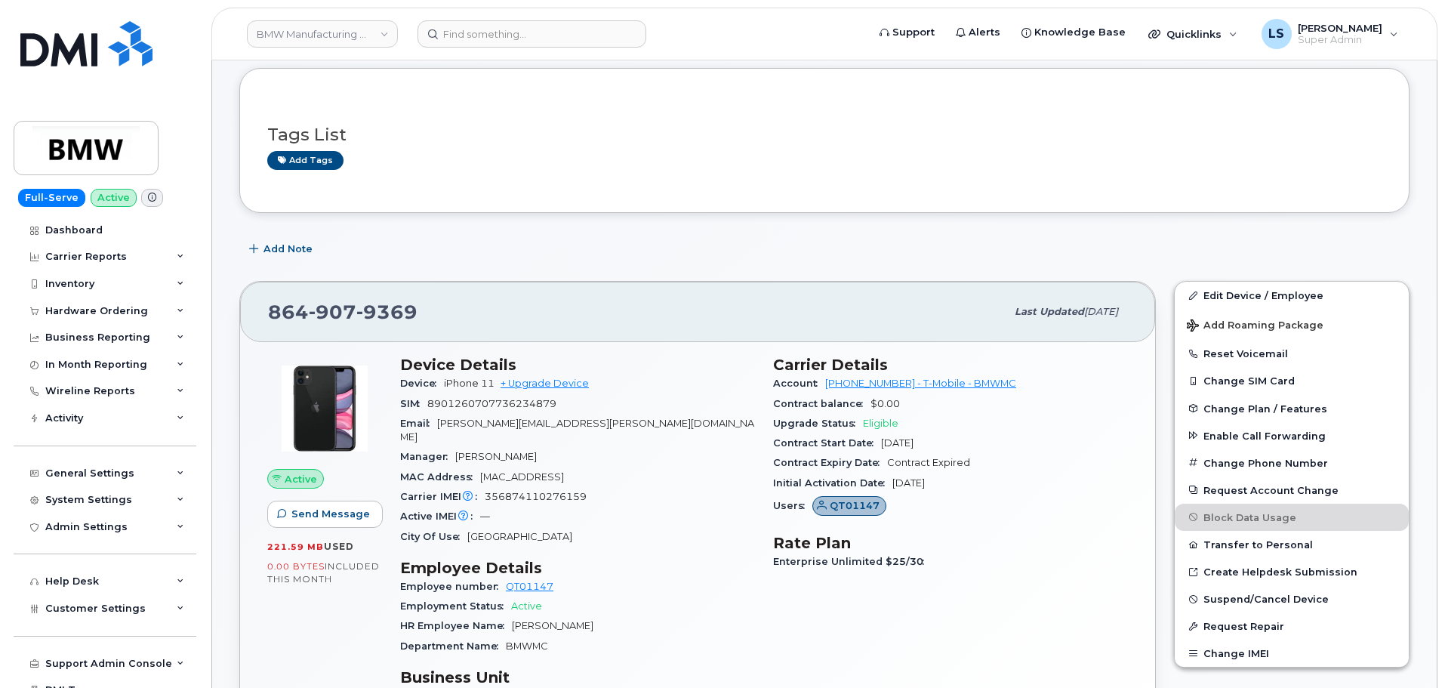
click at [801, 419] on span "Upgrade Status" at bounding box center [818, 422] width 90 height 11
click at [812, 385] on span "Account" at bounding box center [799, 382] width 52 height 11
click at [799, 389] on div "Account 972523090 - T-Mobile - BMWMC" at bounding box center [950, 384] width 355 height 20
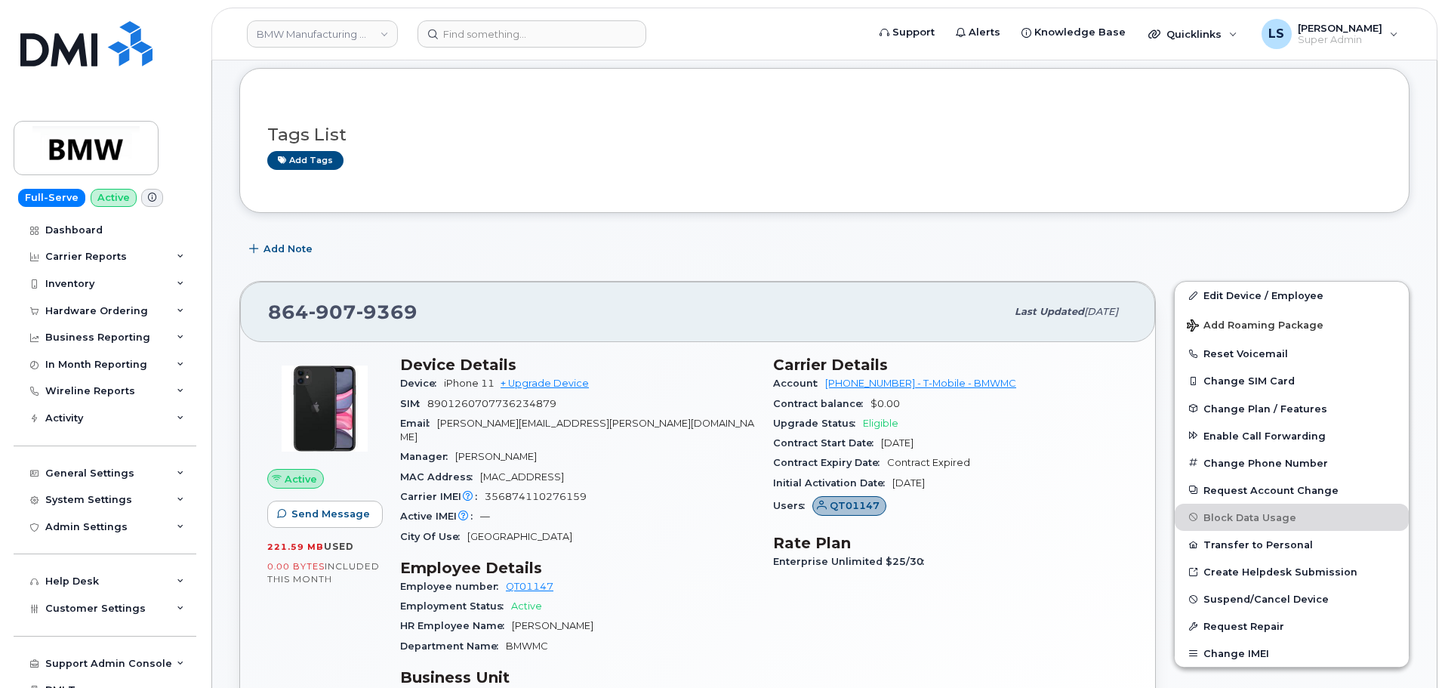
click at [803, 414] on div "Upgrade Status Eligible" at bounding box center [950, 424] width 355 height 20
click at [839, 418] on span "Upgrade Status" at bounding box center [818, 422] width 90 height 11
click at [874, 423] on span "Eligible" at bounding box center [880, 422] width 35 height 11
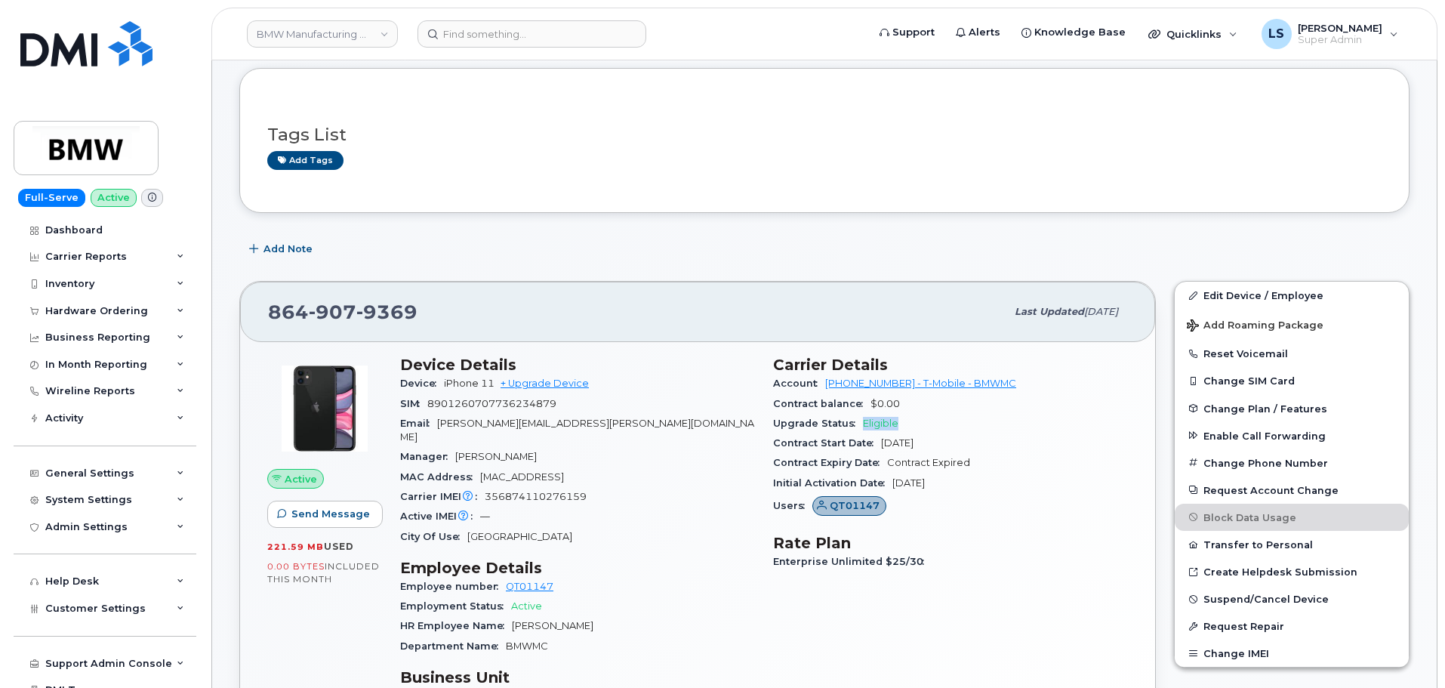
click at [916, 427] on div "Upgrade Status Eligible" at bounding box center [950, 424] width 355 height 20
click at [870, 424] on span "Eligible" at bounding box center [880, 422] width 35 height 11
click at [871, 423] on span "Eligible" at bounding box center [880, 422] width 35 height 11
click at [913, 445] on span "Jul 22, 2022" at bounding box center [897, 442] width 32 height 11
drag, startPoint x: 935, startPoint y: 444, endPoint x: 904, endPoint y: 452, distance: 32.0
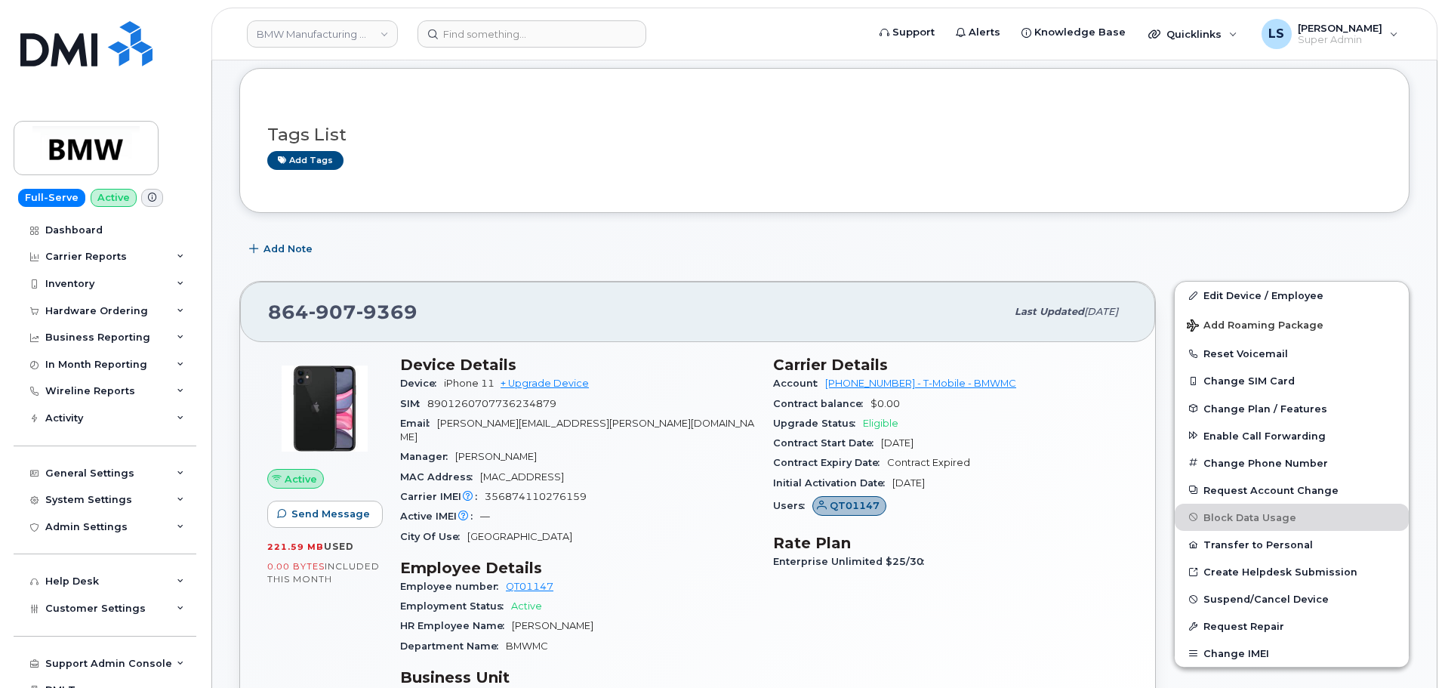
click at [913, 446] on span "Jul 22, 2022" at bounding box center [897, 442] width 32 height 11
click at [895, 445] on span "Jul 22, 2022" at bounding box center [897, 442] width 32 height 11
click at [880, 421] on span "Eligible" at bounding box center [880, 422] width 35 height 11
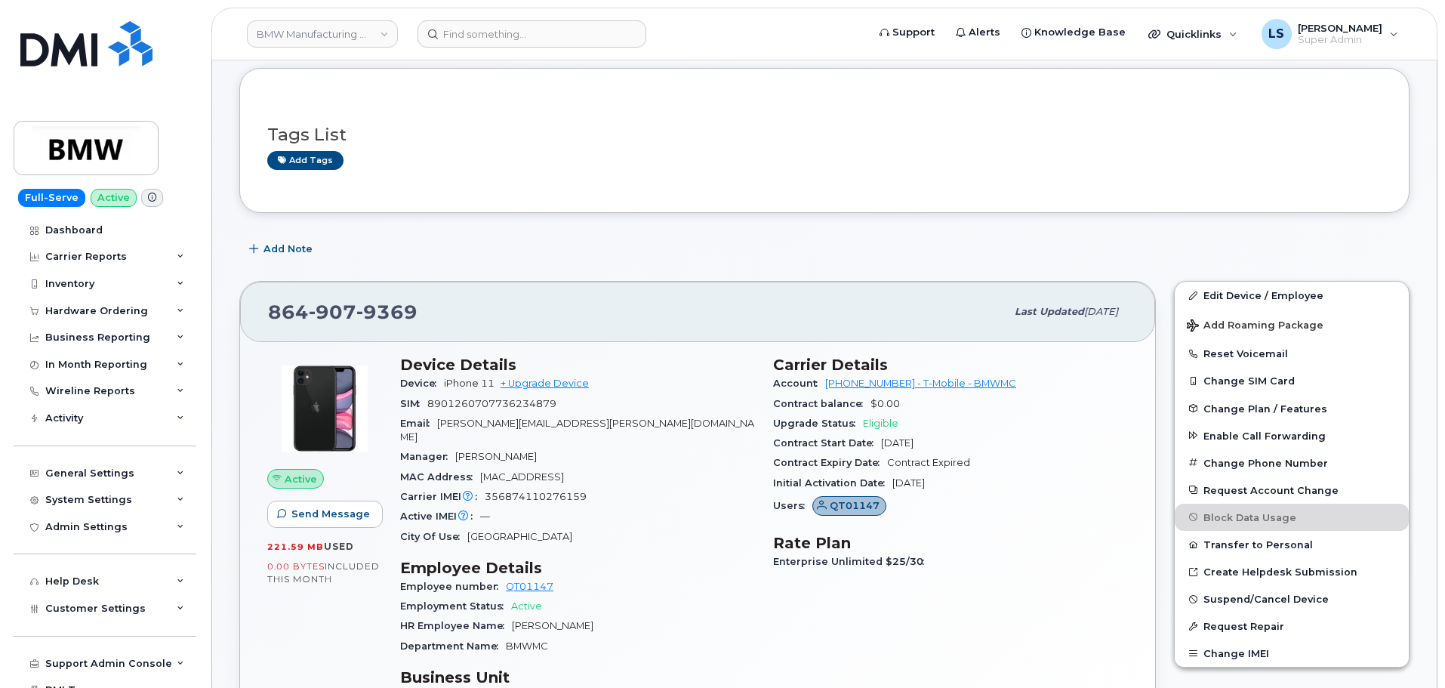
click at [909, 458] on span "Contract Expired" at bounding box center [928, 462] width 83 height 11
click at [319, 125] on h3 "Tags List" at bounding box center [824, 134] width 1114 height 19
click at [281, 133] on h3 "Tags List" at bounding box center [824, 134] width 1114 height 19
drag, startPoint x: 281, startPoint y: 133, endPoint x: 349, endPoint y: 140, distance: 68.3
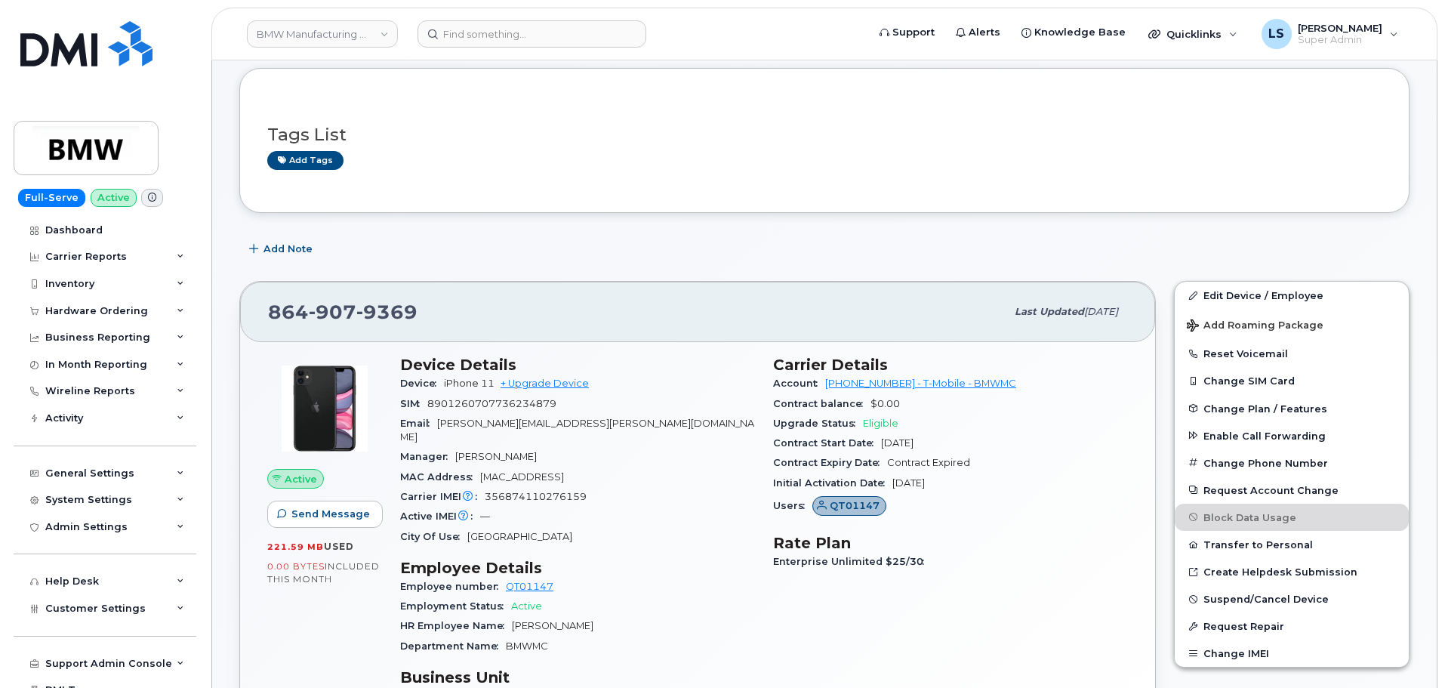
click at [284, 133] on h3 "Tags List" at bounding box center [824, 134] width 1114 height 19
click at [334, 122] on div "Tags List Add tags" at bounding box center [824, 141] width 1114 height 58
click at [293, 122] on div "Tags List Add tags" at bounding box center [824, 141] width 1114 height 58
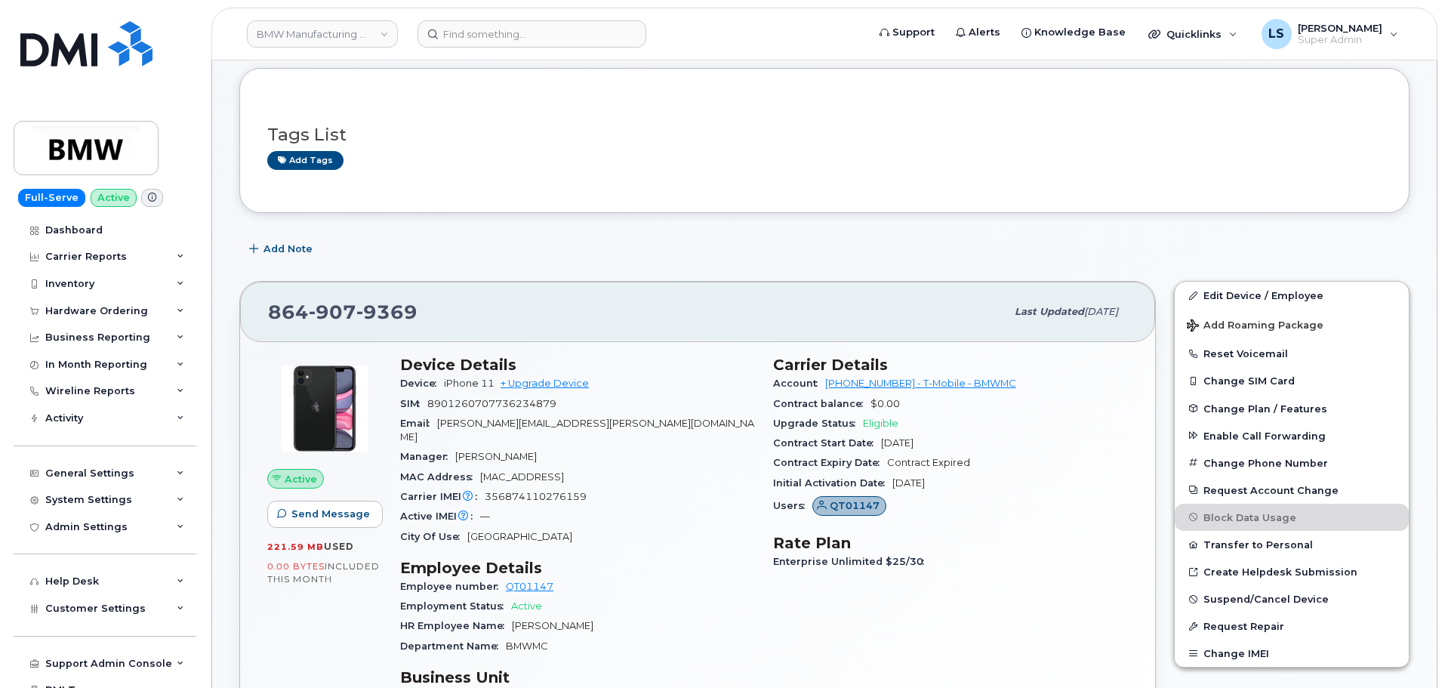
click at [331, 134] on h3 "Tags List" at bounding box center [824, 134] width 1114 height 19
click at [1015, 310] on span "Last updated" at bounding box center [1049, 311] width 69 height 11
click at [938, 319] on div "864 907 9369" at bounding box center [637, 312] width 738 height 32
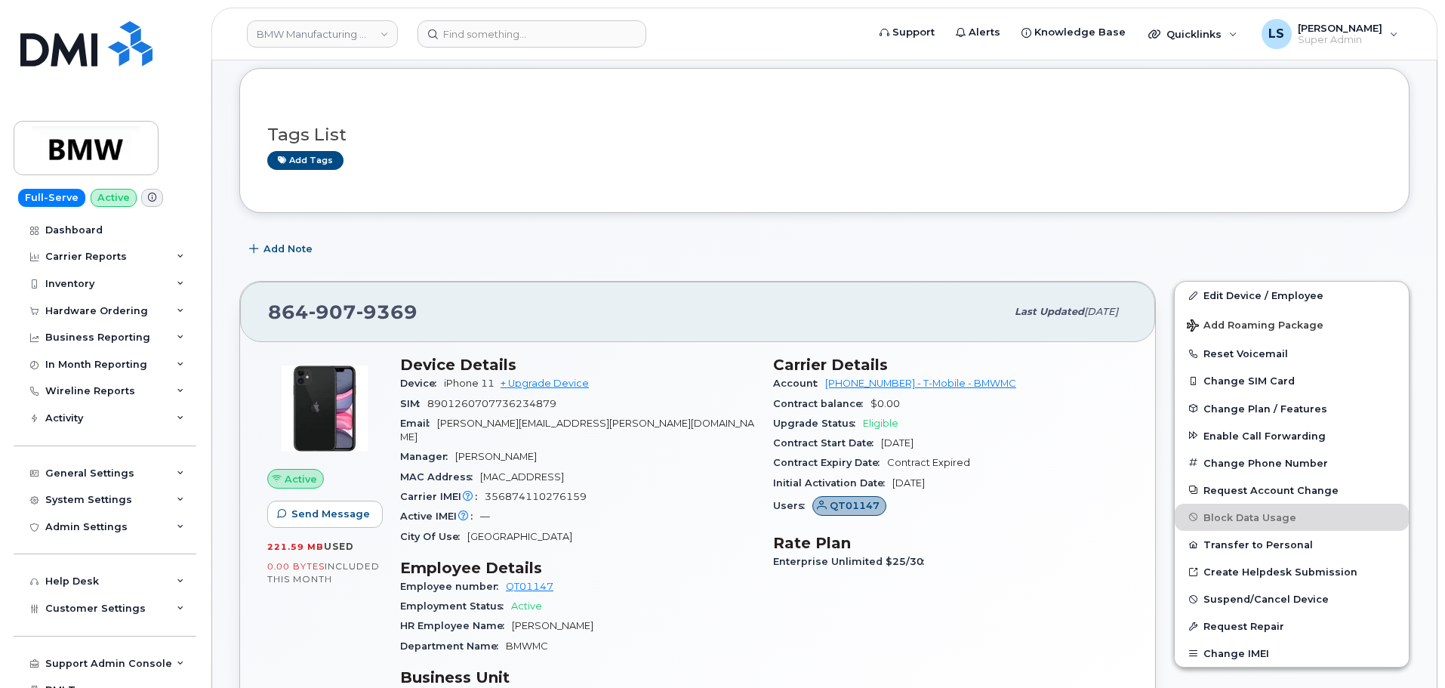
click at [1015, 305] on span "Last updated Aug 13, 2025" at bounding box center [1066, 312] width 103 height 14
click at [1017, 319] on div "Last updated Aug 13, 2025" at bounding box center [1067, 312] width 122 height 32
click at [1018, 320] on div "Last updated Aug 13, 2025" at bounding box center [1067, 312] width 122 height 32
click at [1046, 316] on span "Last updated" at bounding box center [1049, 311] width 69 height 11
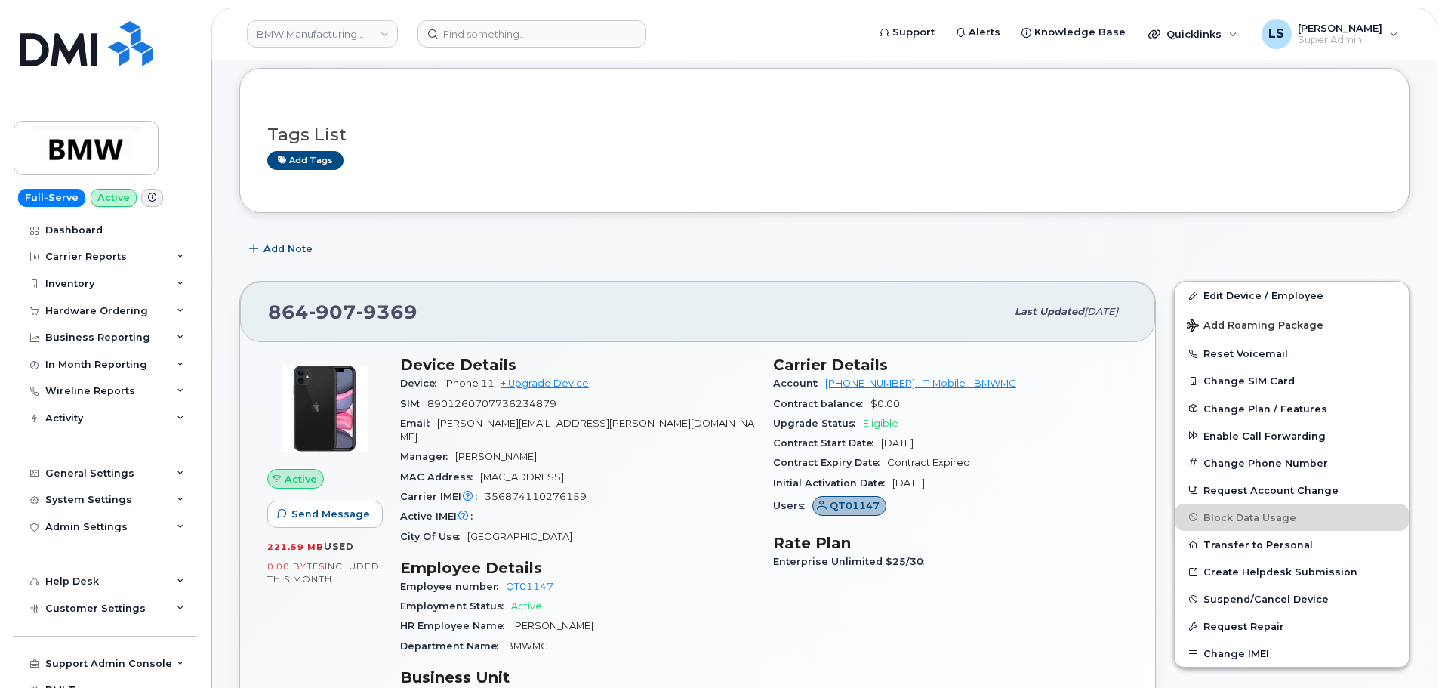
click at [1084, 306] on span "Aug 13, 2025" at bounding box center [1101, 311] width 34 height 11
click at [1084, 305] on span "Last updated Aug 13, 2025" at bounding box center [1066, 312] width 103 height 14
click at [1085, 305] on span "Last updated Aug 13, 2025" at bounding box center [1066, 312] width 103 height 14
click at [1084, 310] on span "Aug 13, 2025" at bounding box center [1101, 311] width 34 height 11
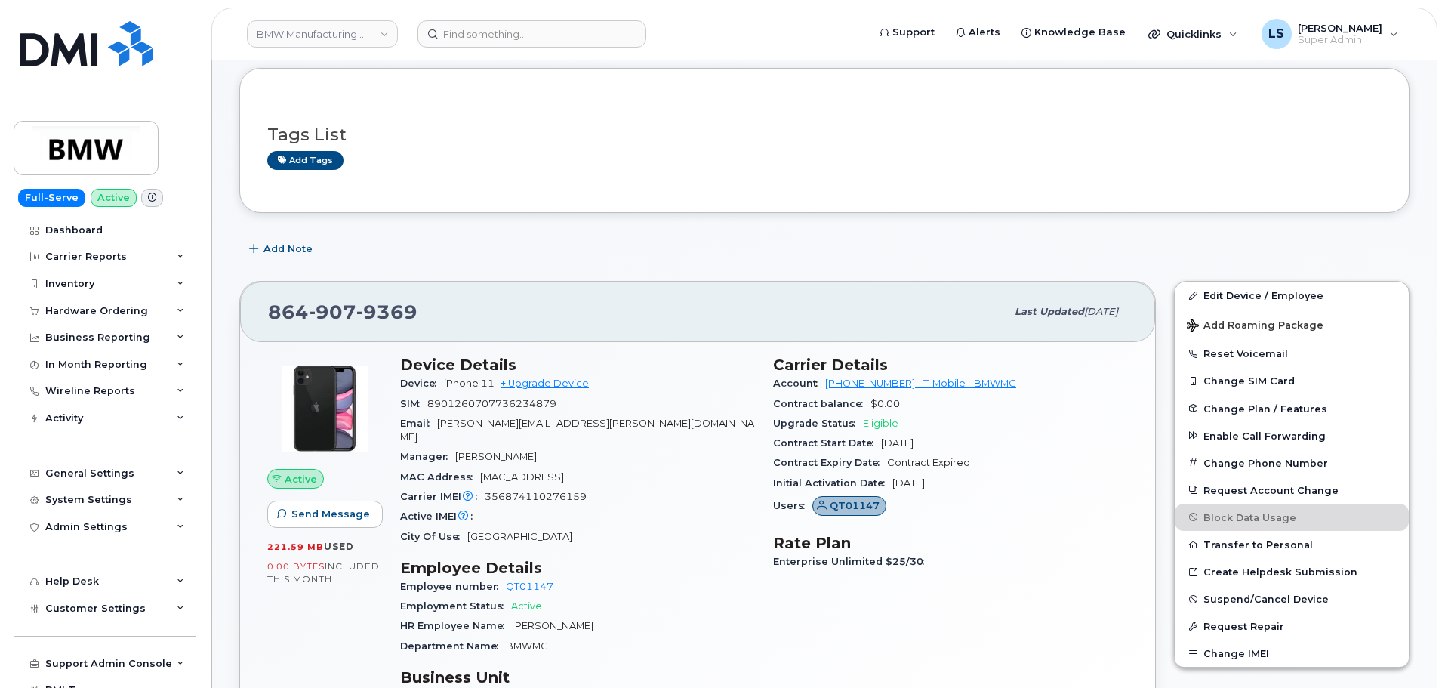
click at [1084, 314] on span "Aug 13, 2025" at bounding box center [1101, 311] width 34 height 11
drag, startPoint x: 1044, startPoint y: 341, endPoint x: 1057, endPoint y: 335, distance: 14.2
click at [1043, 341] on div "864 907 9369 Last updated Aug 13, 2025" at bounding box center [697, 312] width 915 height 60
click at [1084, 307] on span "Aug 13, 2025" at bounding box center [1101, 311] width 34 height 11
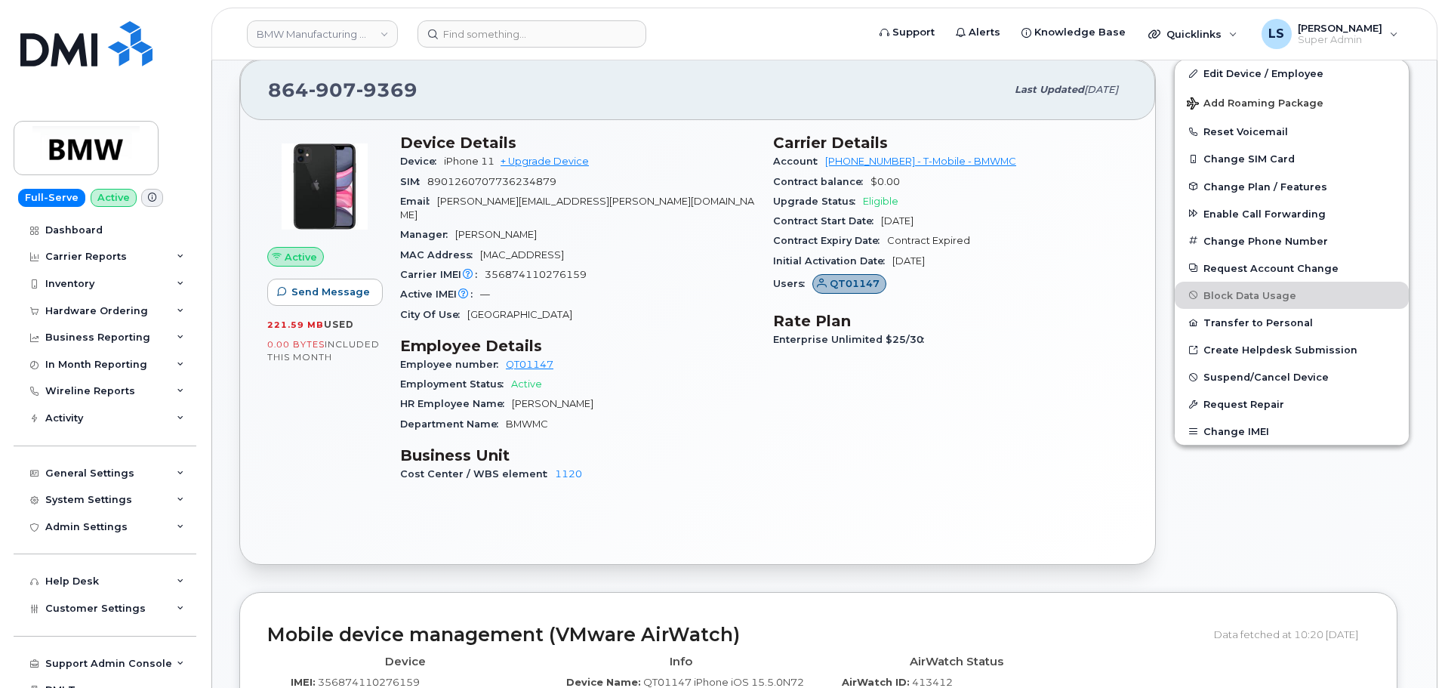
scroll to position [302, 0]
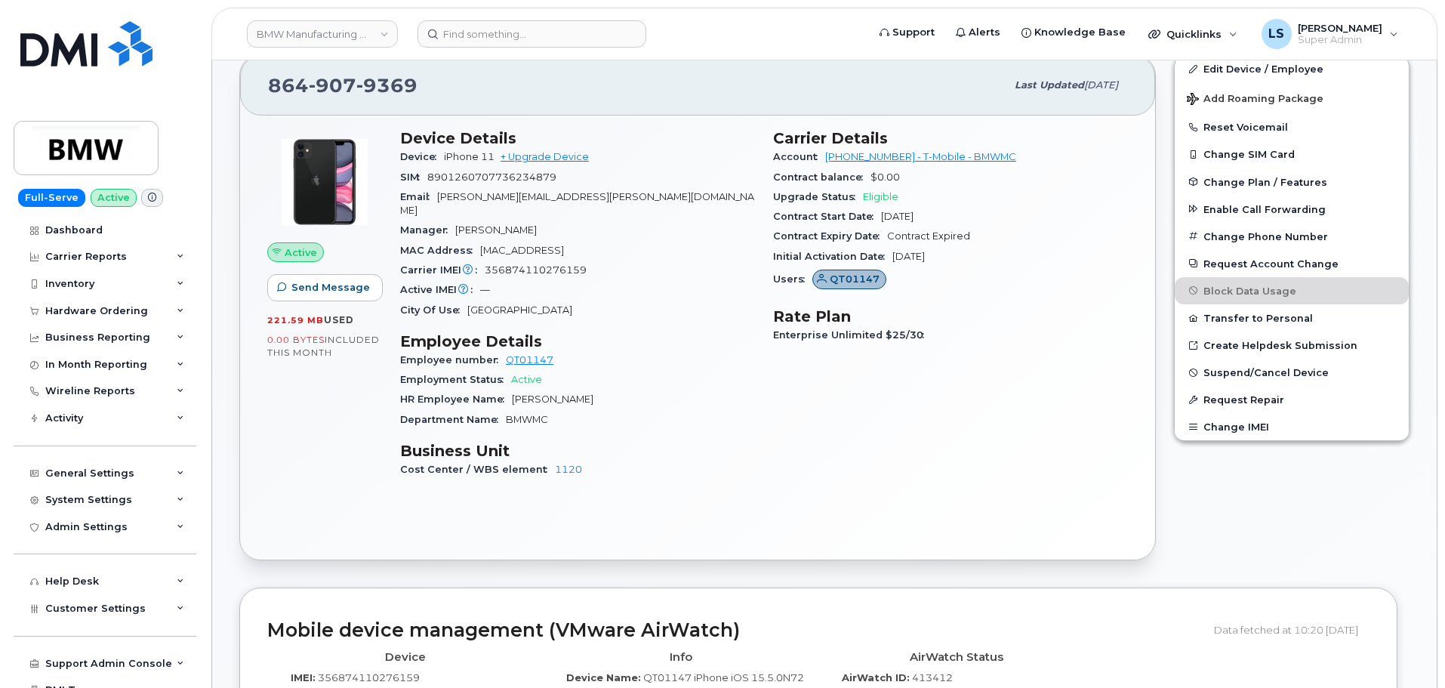
click at [546, 393] on span "Beatrice Lawson" at bounding box center [553, 398] width 82 height 11
click at [547, 393] on span "Beatrice Lawson" at bounding box center [553, 398] width 82 height 11
click at [575, 394] on div "HR Employee Name Beatrice Lawson" at bounding box center [577, 400] width 355 height 20
click at [571, 393] on span "Beatrice Lawson" at bounding box center [553, 398] width 82 height 11
drag, startPoint x: 571, startPoint y: 388, endPoint x: 559, endPoint y: 393, distance: 13.6
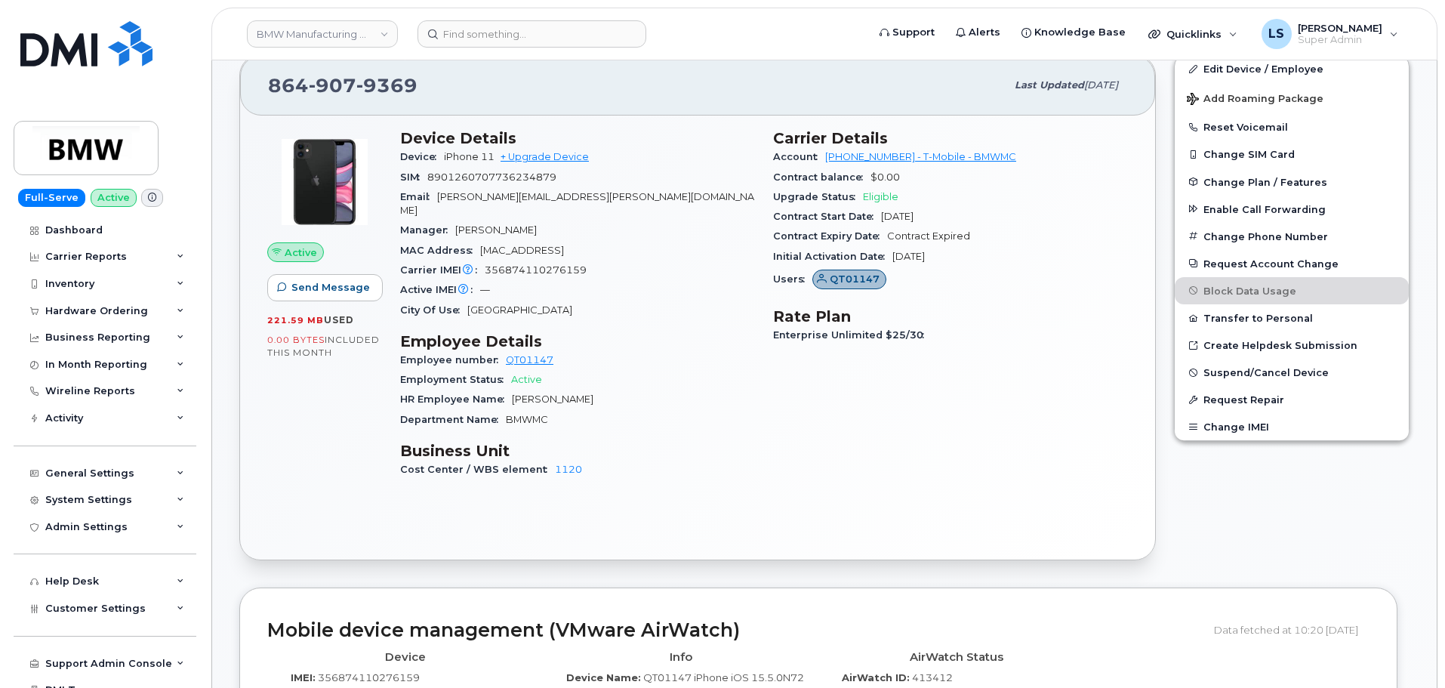
click at [571, 393] on span "Beatrice Lawson" at bounding box center [553, 398] width 82 height 11
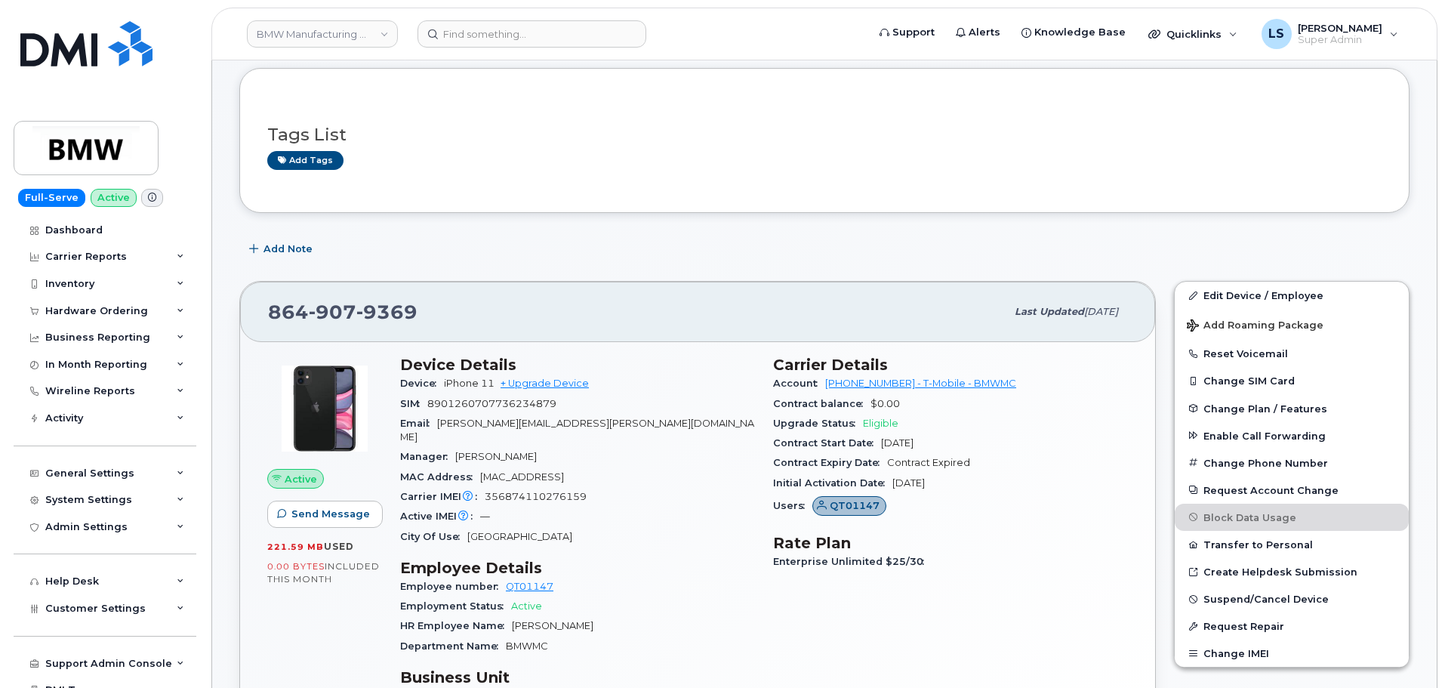
scroll to position [0, 0]
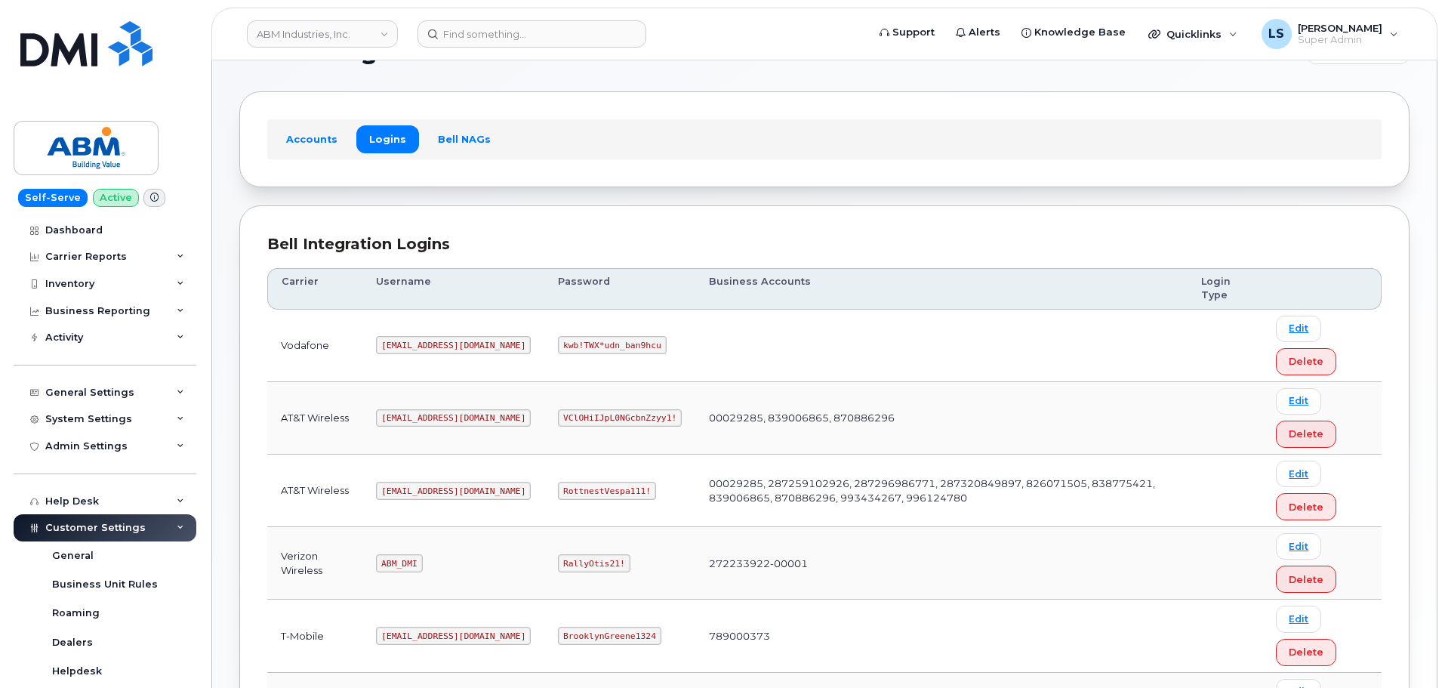
scroll to position [236, 0]
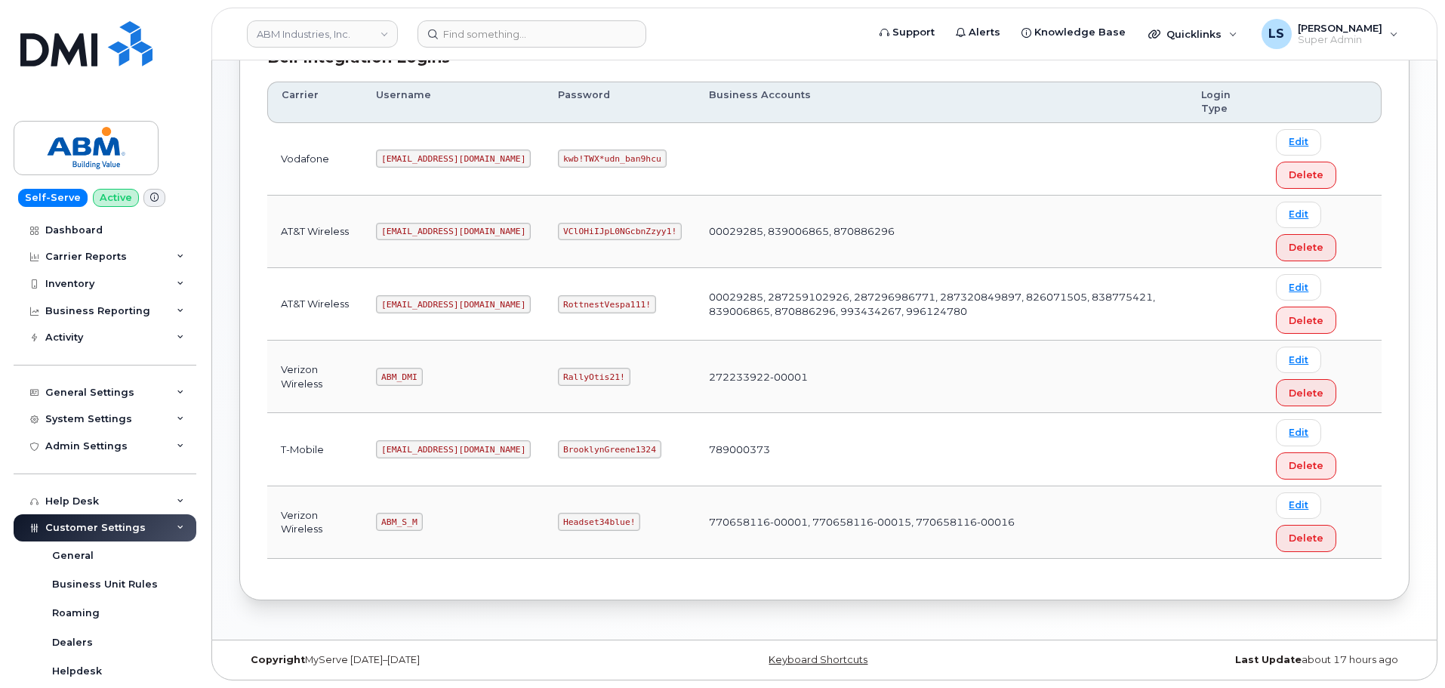
click at [558, 304] on code "RottnestVespa111!" at bounding box center [607, 304] width 98 height 18
copy code "RottnestVespa111!"
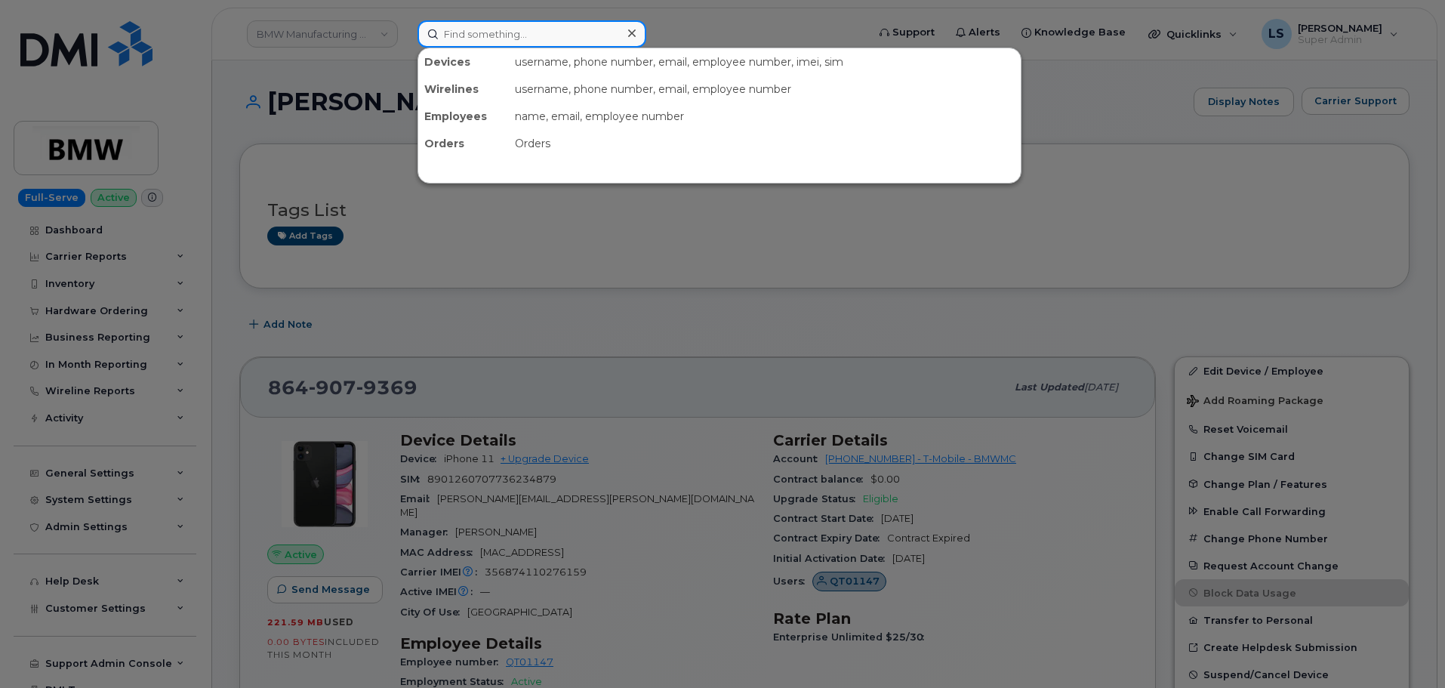
click at [586, 30] on input at bounding box center [531, 33] width 229 height 27
paste input "3304361466"
type input "3304361466"
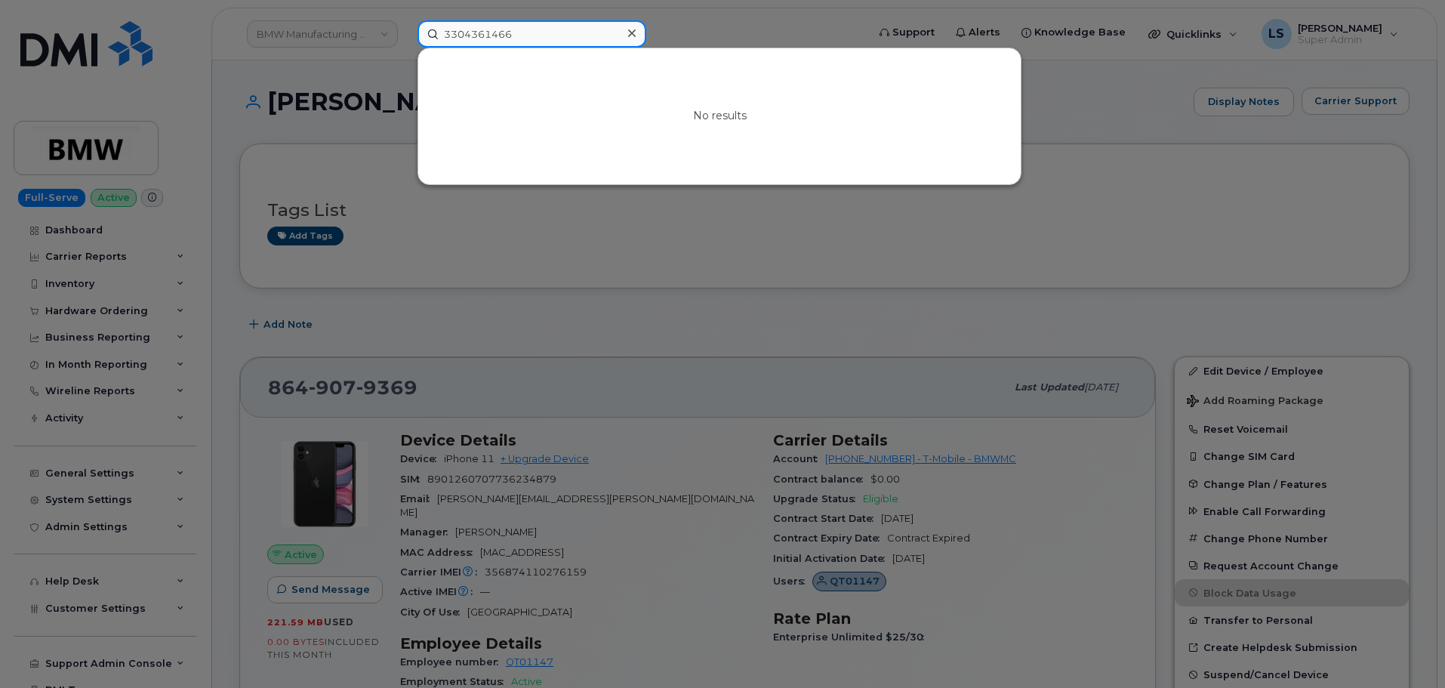
drag, startPoint x: 531, startPoint y: 38, endPoint x: 331, endPoint y: 28, distance: 199.5
click at [405, 26] on div "3304361466 No results" at bounding box center [637, 33] width 464 height 27
drag, startPoint x: 358, startPoint y: 92, endPoint x: 334, endPoint y: 51, distance: 47.4
click at [353, 91] on div at bounding box center [722, 344] width 1445 height 688
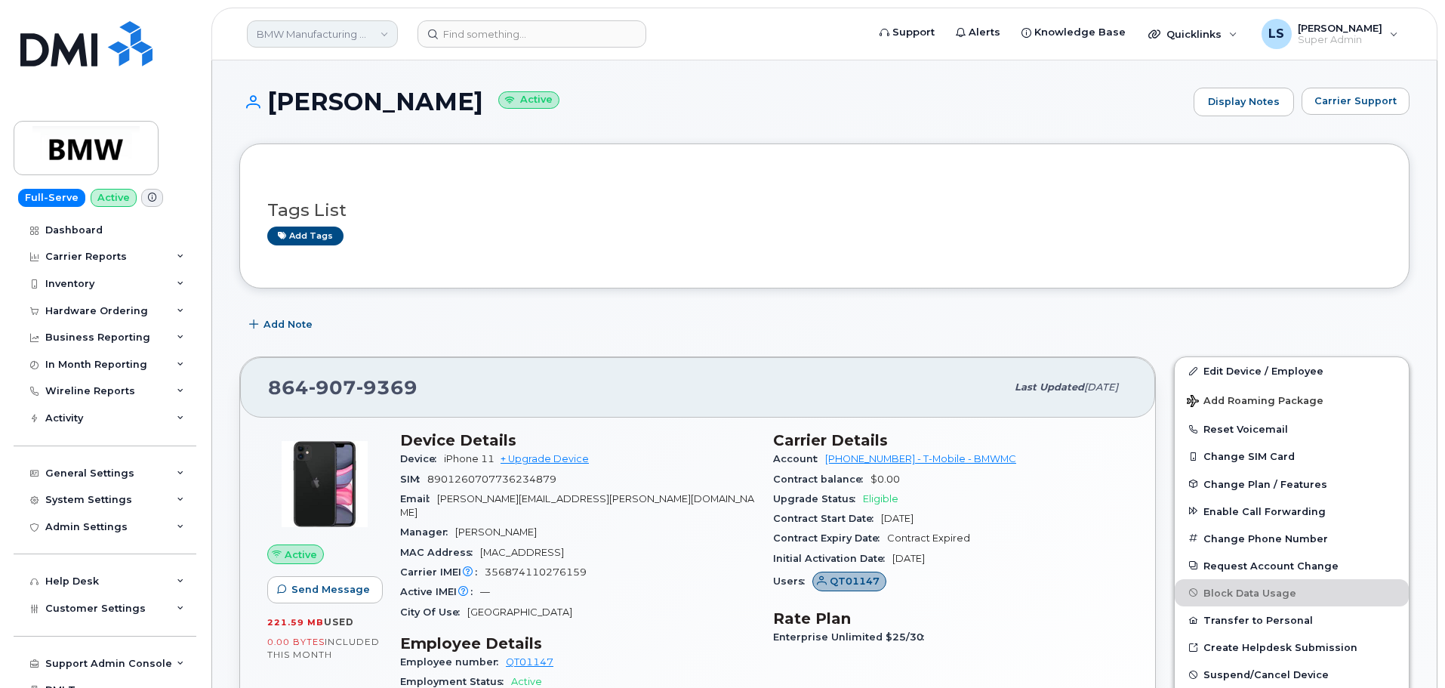
click at [334, 45] on link "BMW Manufacturing Co LLC" at bounding box center [322, 33] width 151 height 27
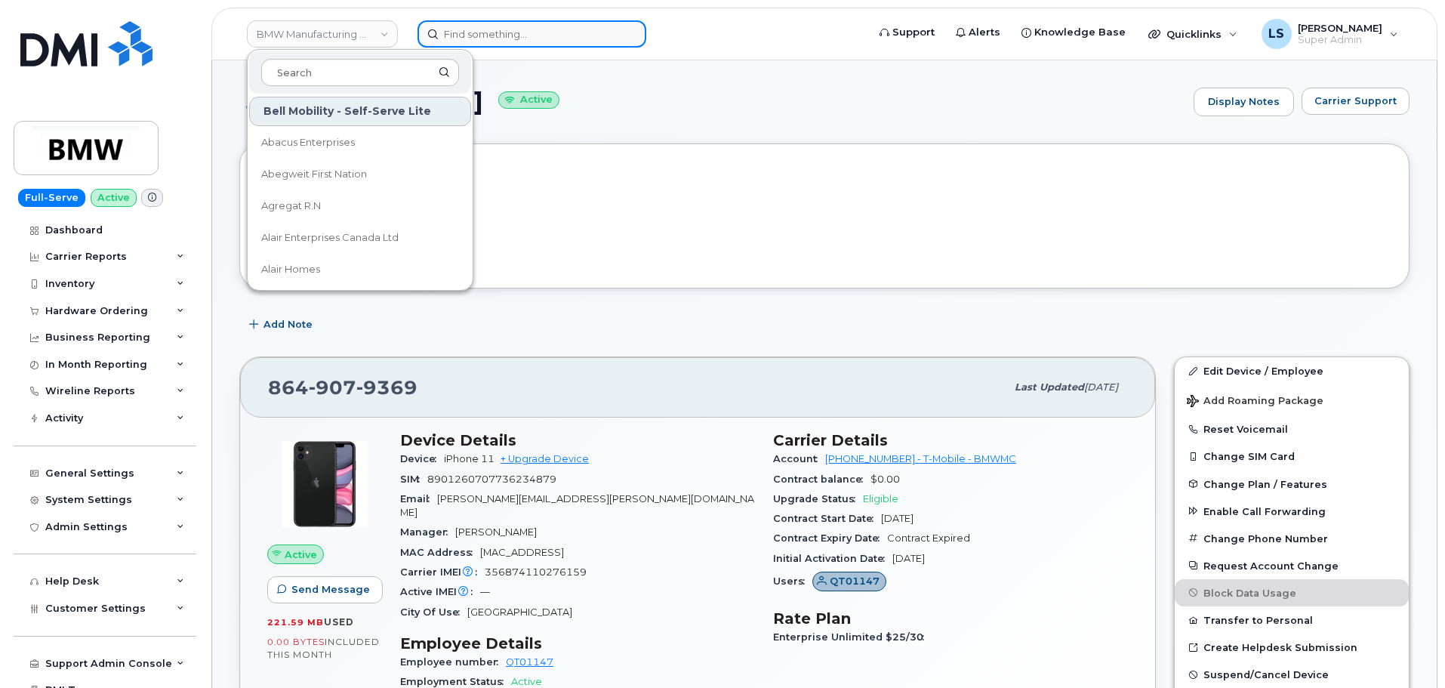
click at [557, 27] on input at bounding box center [531, 33] width 229 height 27
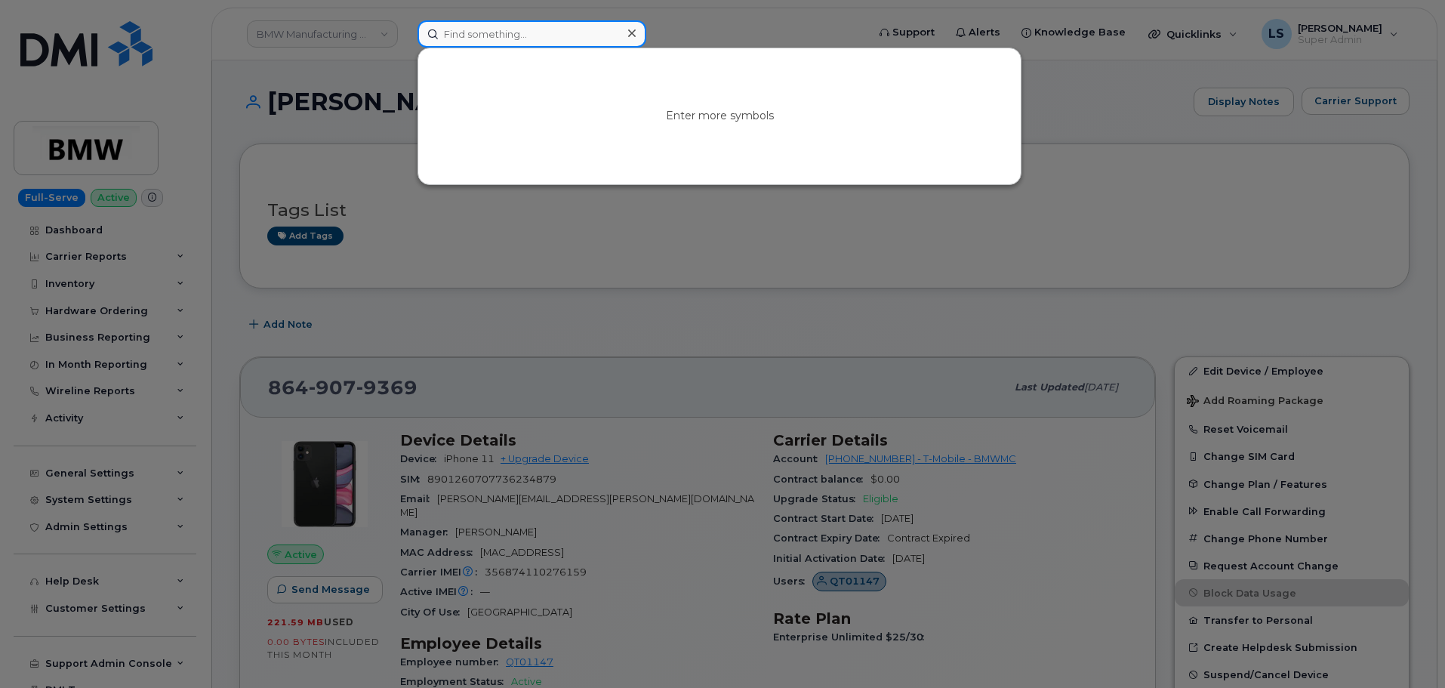
paste input "[PERSON_NAME]"
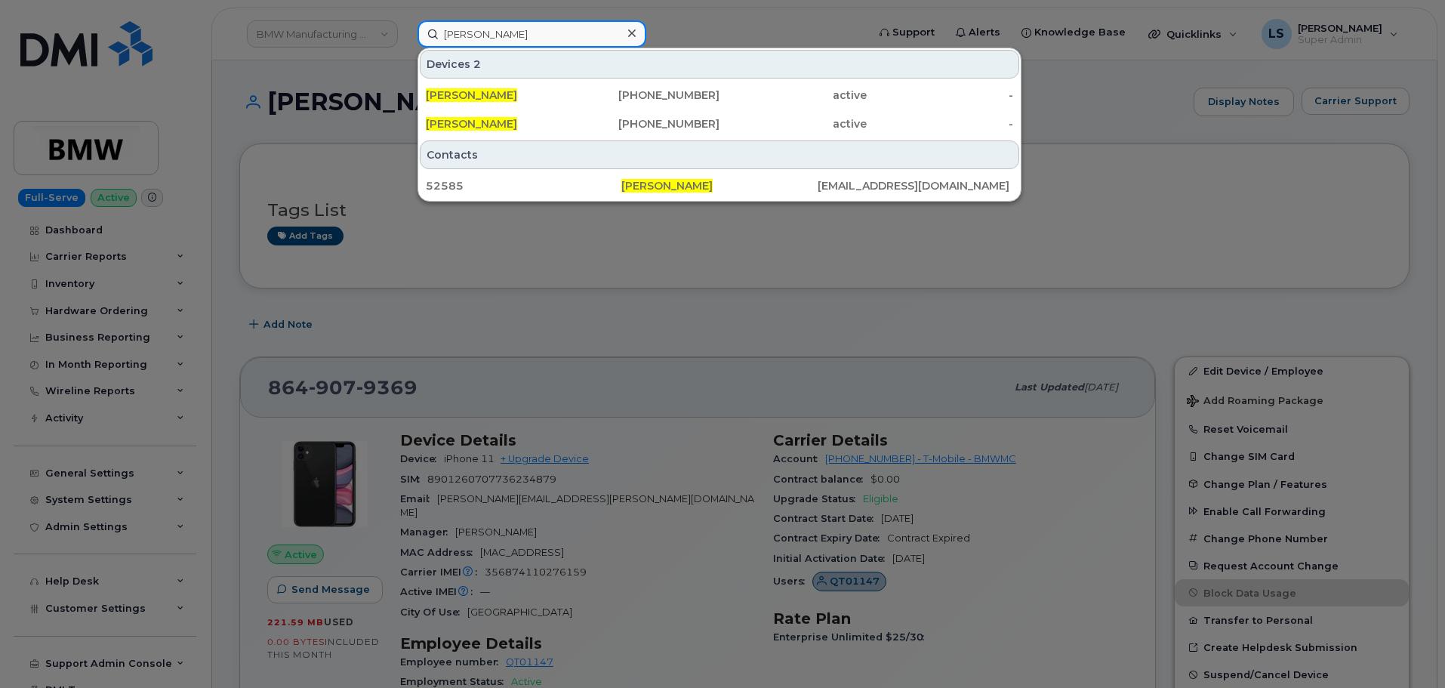
type input "[PERSON_NAME]"
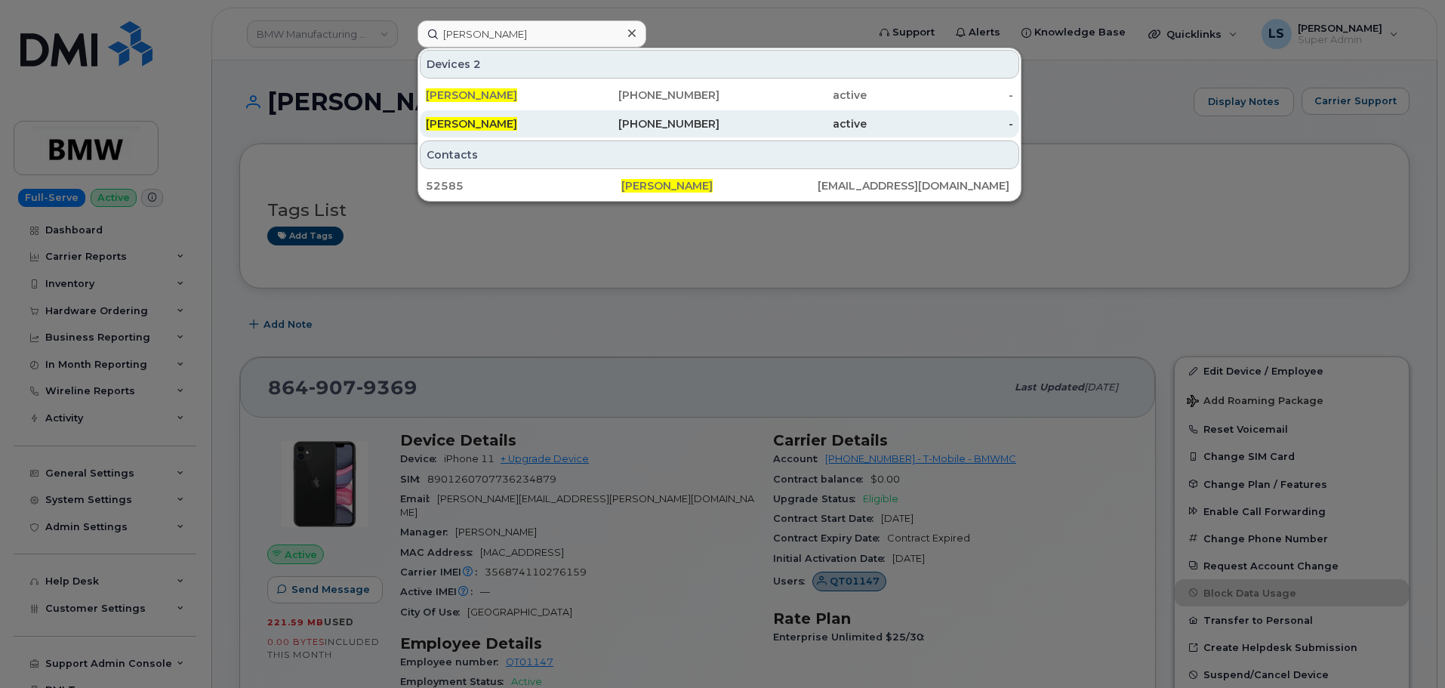
drag, startPoint x: 688, startPoint y: 98, endPoint x: 665, endPoint y: 132, distance: 40.8
click at [688, 98] on div "[PHONE_NUMBER]" at bounding box center [646, 95] width 147 height 15
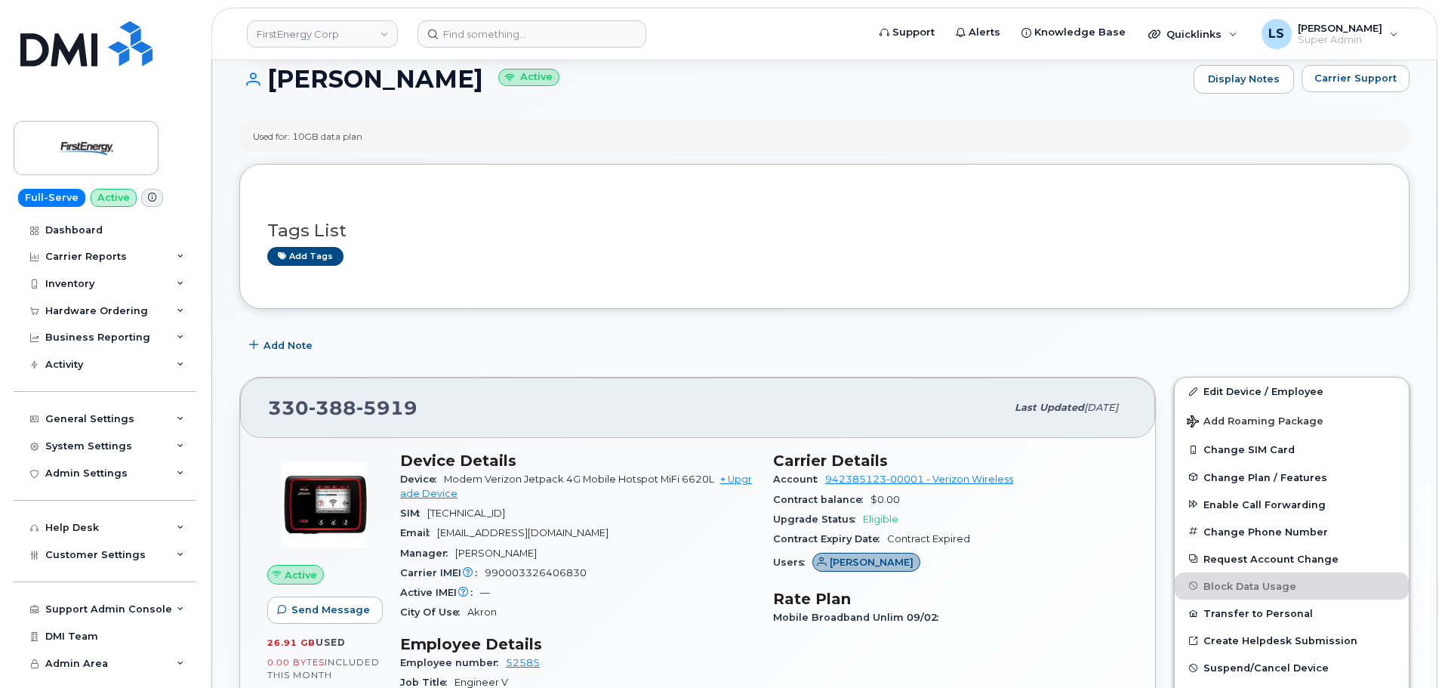
scroll to position [226, 0]
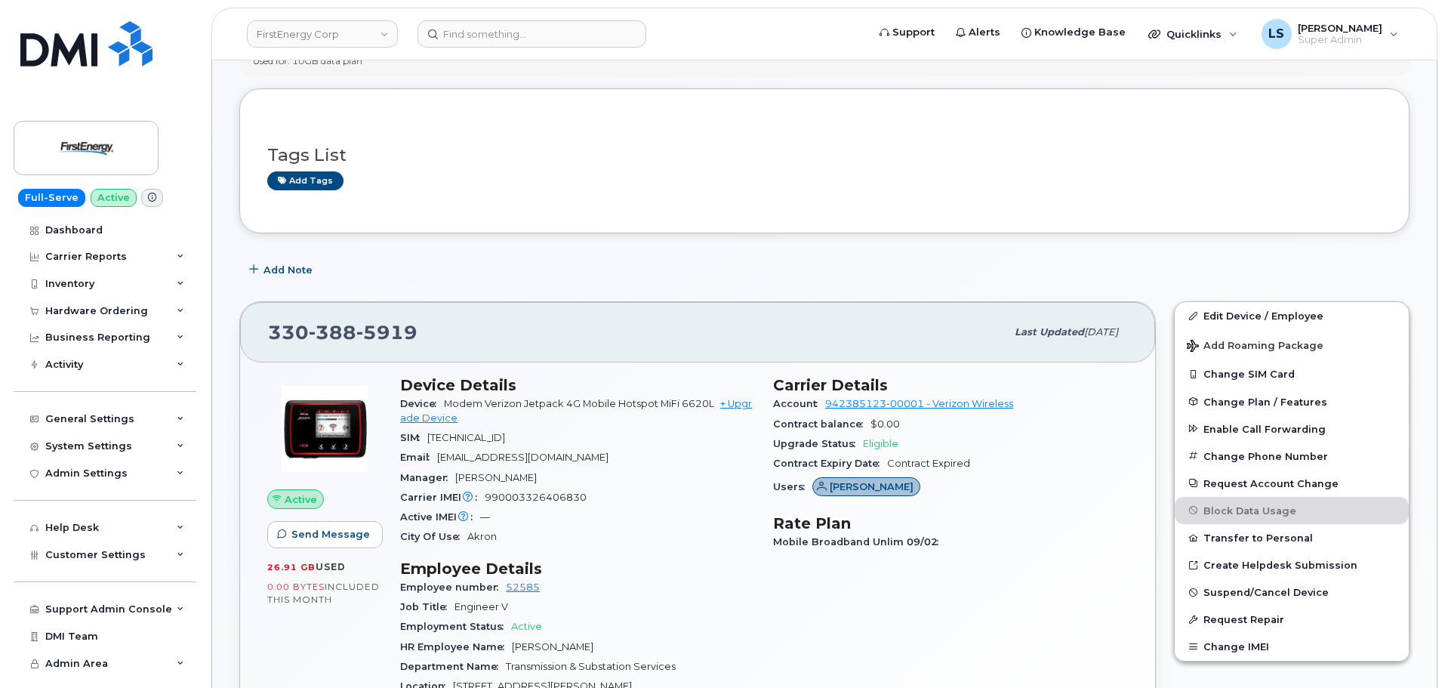
click at [924, 465] on span "Contract Expired" at bounding box center [928, 462] width 83 height 11
drag, startPoint x: 988, startPoint y: 473, endPoint x: 970, endPoint y: 471, distance: 18.2
click at [988, 472] on div "Contract Expiry Date Contract Expired" at bounding box center [950, 464] width 355 height 20
click at [479, 401] on span "Modem Verizon Jetpack 4G Mobile Hotspot MiFi 6620L" at bounding box center [579, 403] width 270 height 11
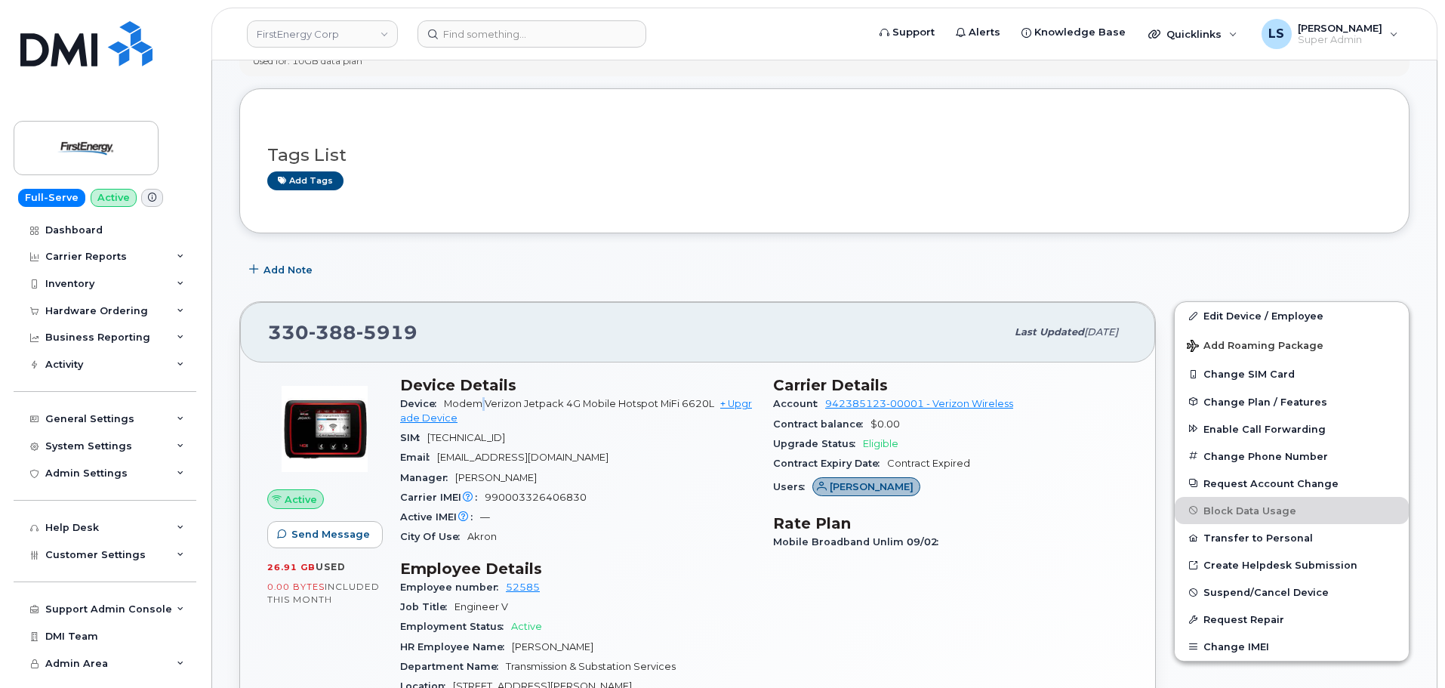
drag, startPoint x: 479, startPoint y: 401, endPoint x: 496, endPoint y: 404, distance: 16.9
click at [483, 402] on span "Modem Verizon Jetpack 4G Mobile Hotspot MiFi 6620L" at bounding box center [579, 403] width 270 height 11
click at [667, 407] on span "Modem Verizon Jetpack 4G Mobile Hotspot MiFi 6620L" at bounding box center [579, 403] width 270 height 11
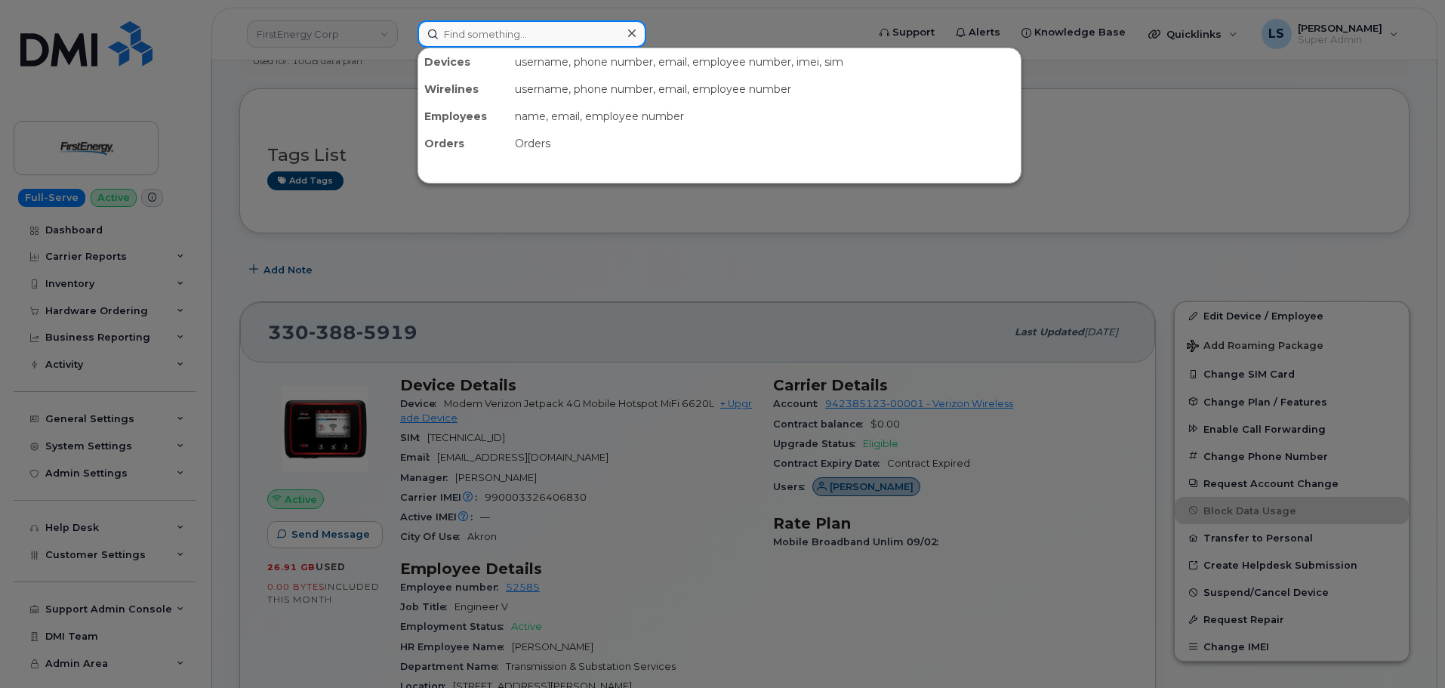
drag, startPoint x: 555, startPoint y: 41, endPoint x: 538, endPoint y: 54, distance: 21.0
click at [555, 43] on input at bounding box center [531, 33] width 229 height 27
paste input "[PERSON_NAME]"
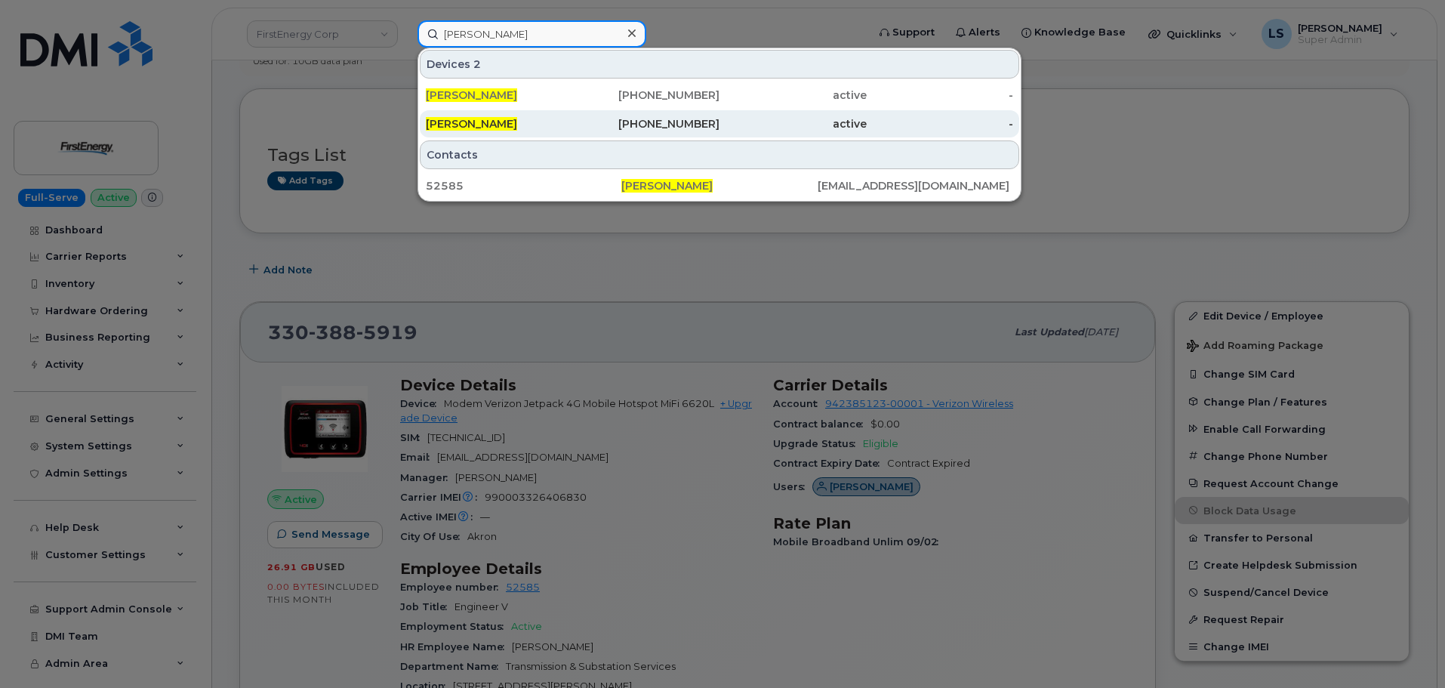
type input "[PERSON_NAME]"
click at [558, 122] on div "[PERSON_NAME]" at bounding box center [499, 123] width 147 height 15
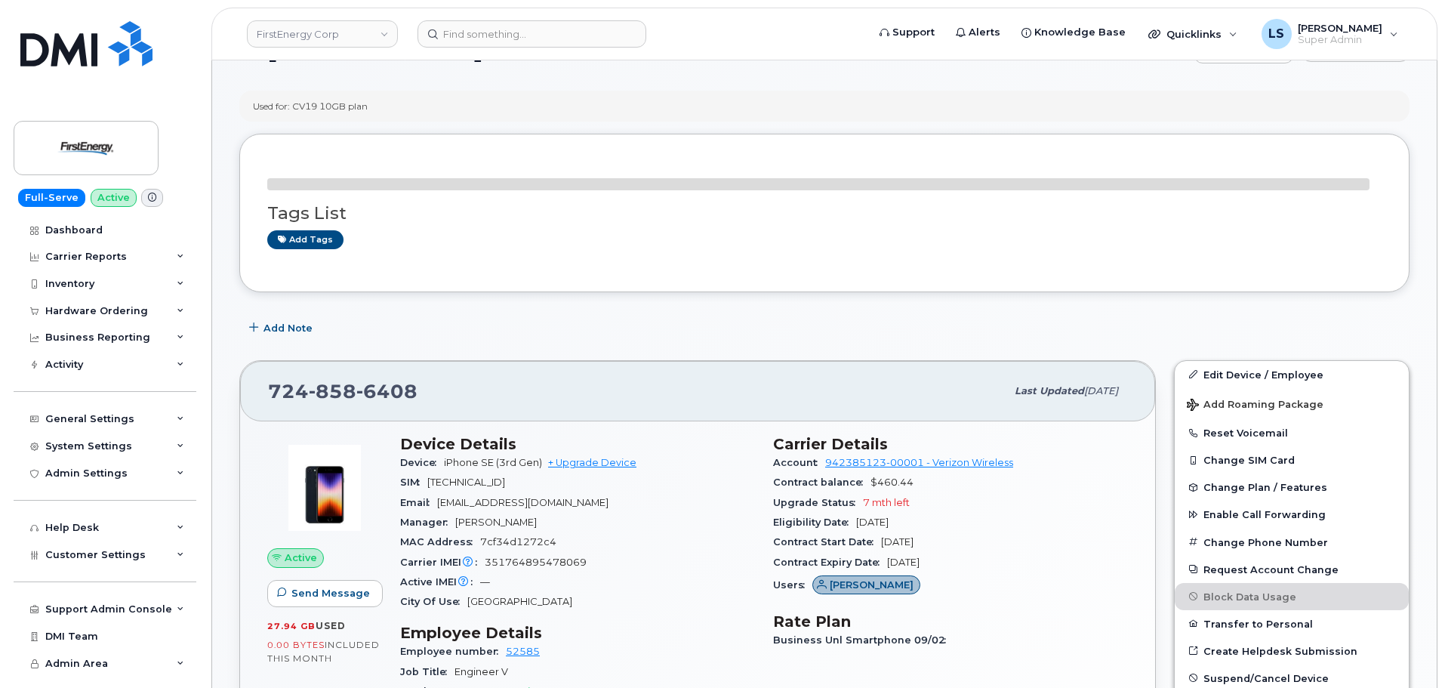
scroll to position [302, 0]
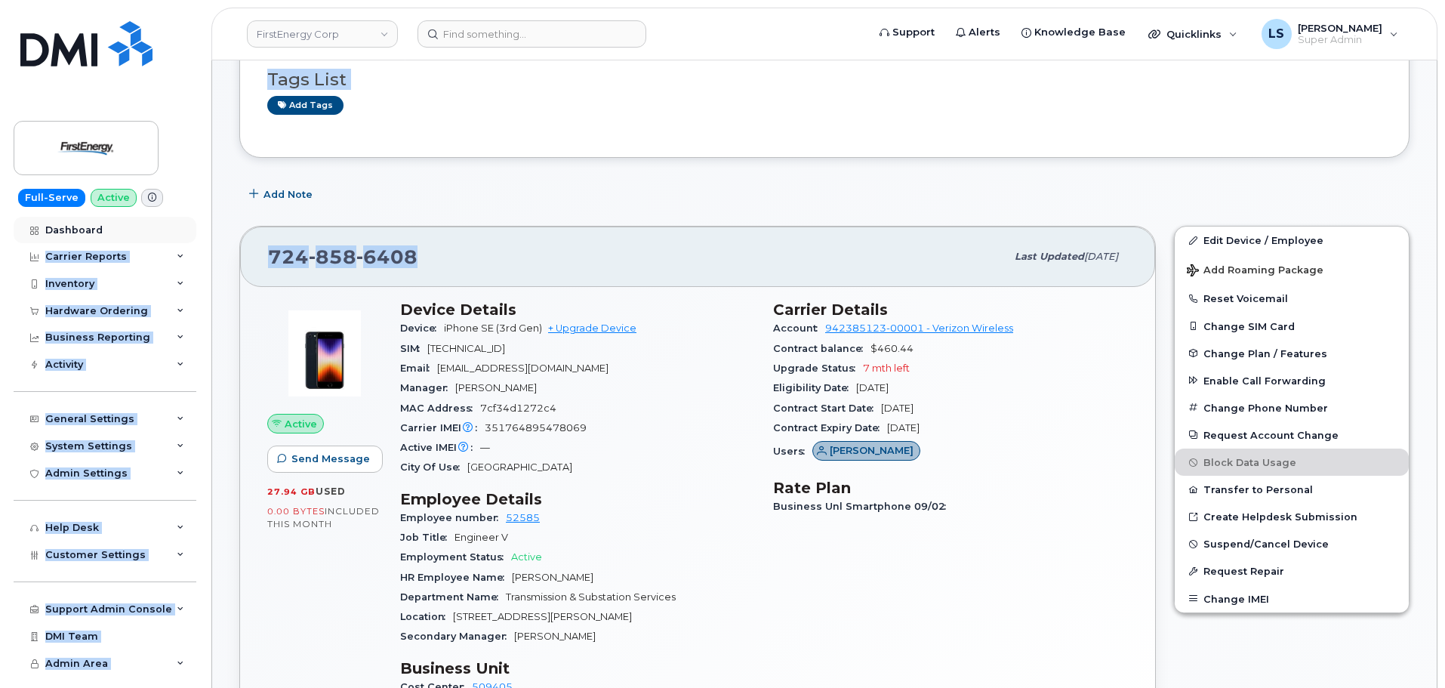
drag, startPoint x: 416, startPoint y: 255, endPoint x: 141, endPoint y: 230, distance: 275.9
click at [373, 275] on div "[PHONE_NUMBER] Last updated [DATE]" at bounding box center [697, 256] width 915 height 60
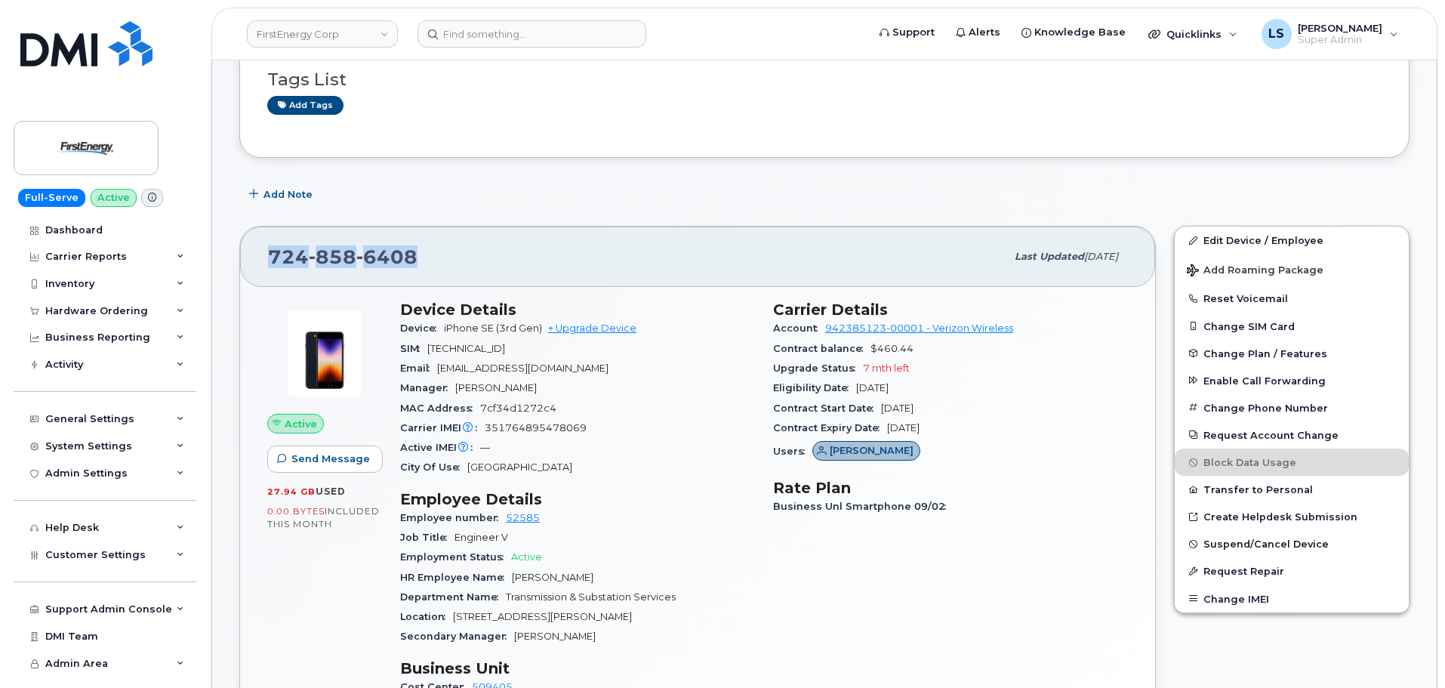
drag, startPoint x: 266, startPoint y: 256, endPoint x: 433, endPoint y: 265, distance: 167.1
click at [433, 265] on div "[PHONE_NUMBER] Last updated [DATE]" at bounding box center [697, 256] width 915 height 60
copy span "[PHONE_NUMBER]"
drag, startPoint x: 1043, startPoint y: 436, endPoint x: 1039, endPoint y: 442, distance: 8.2
click at [1047, 436] on div "Contract Expiry Date [DATE]" at bounding box center [950, 428] width 355 height 20
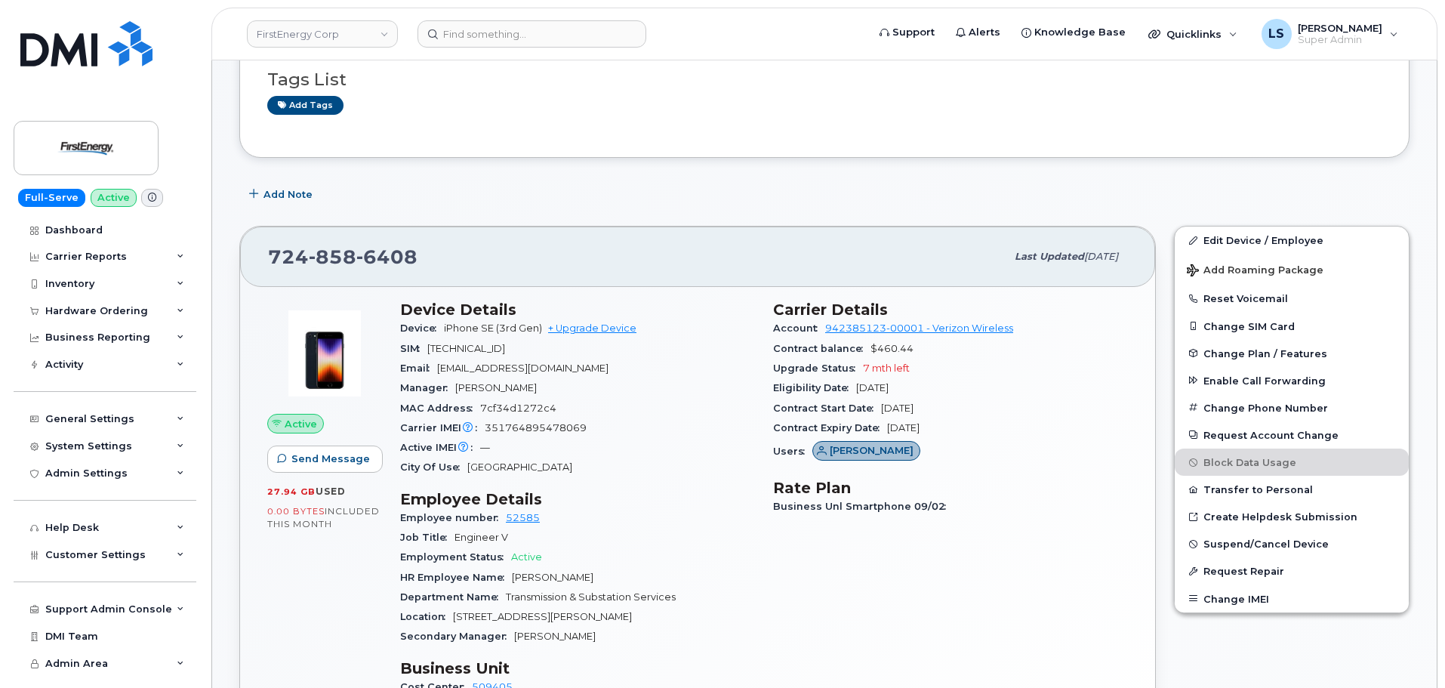
click at [887, 362] on div "Upgrade Status 7 mth left" at bounding box center [950, 369] width 355 height 20
click at [938, 374] on div "Upgrade Status 7 mth left" at bounding box center [950, 369] width 355 height 20
drag, startPoint x: 599, startPoint y: 332, endPoint x: 599, endPoint y: 347, distance: 14.4
click at [599, 332] on link "+ Upgrade Device" at bounding box center [592, 327] width 88 height 11
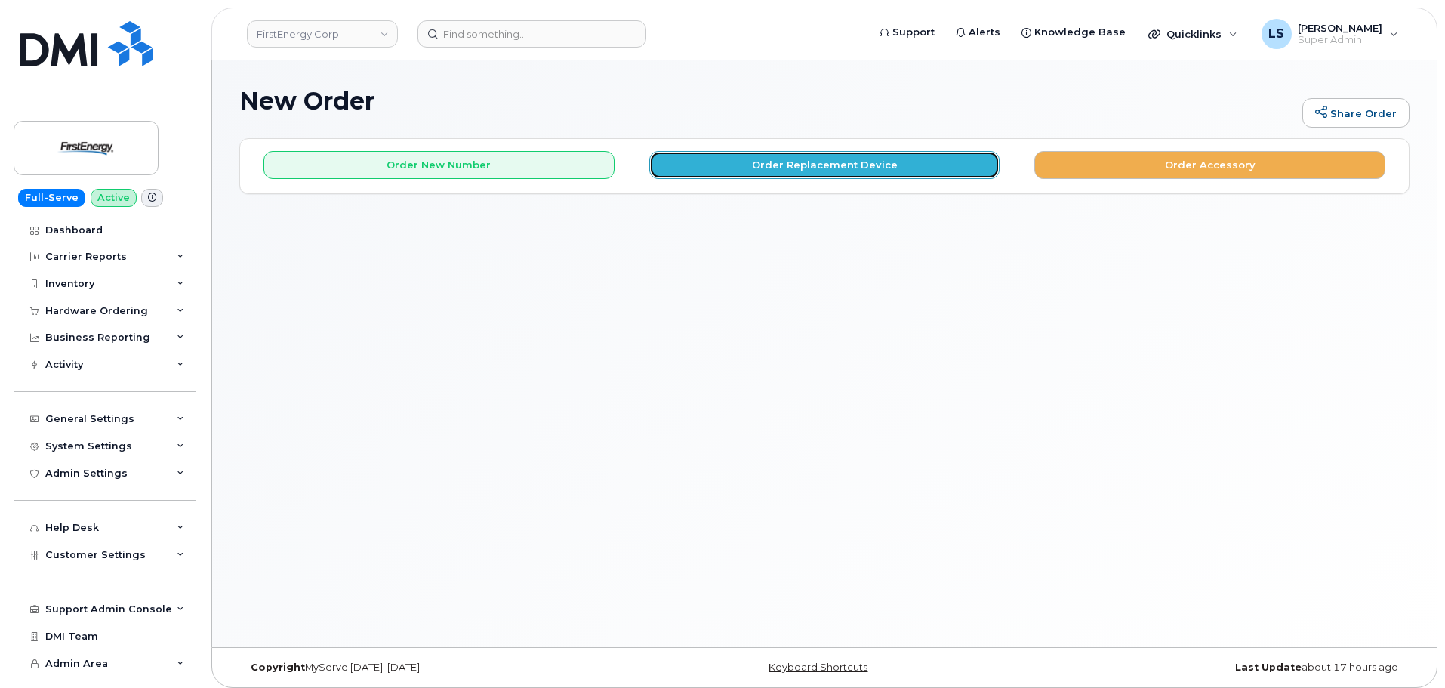
click at [719, 173] on button "Order Replacement Device" at bounding box center [824, 165] width 351 height 28
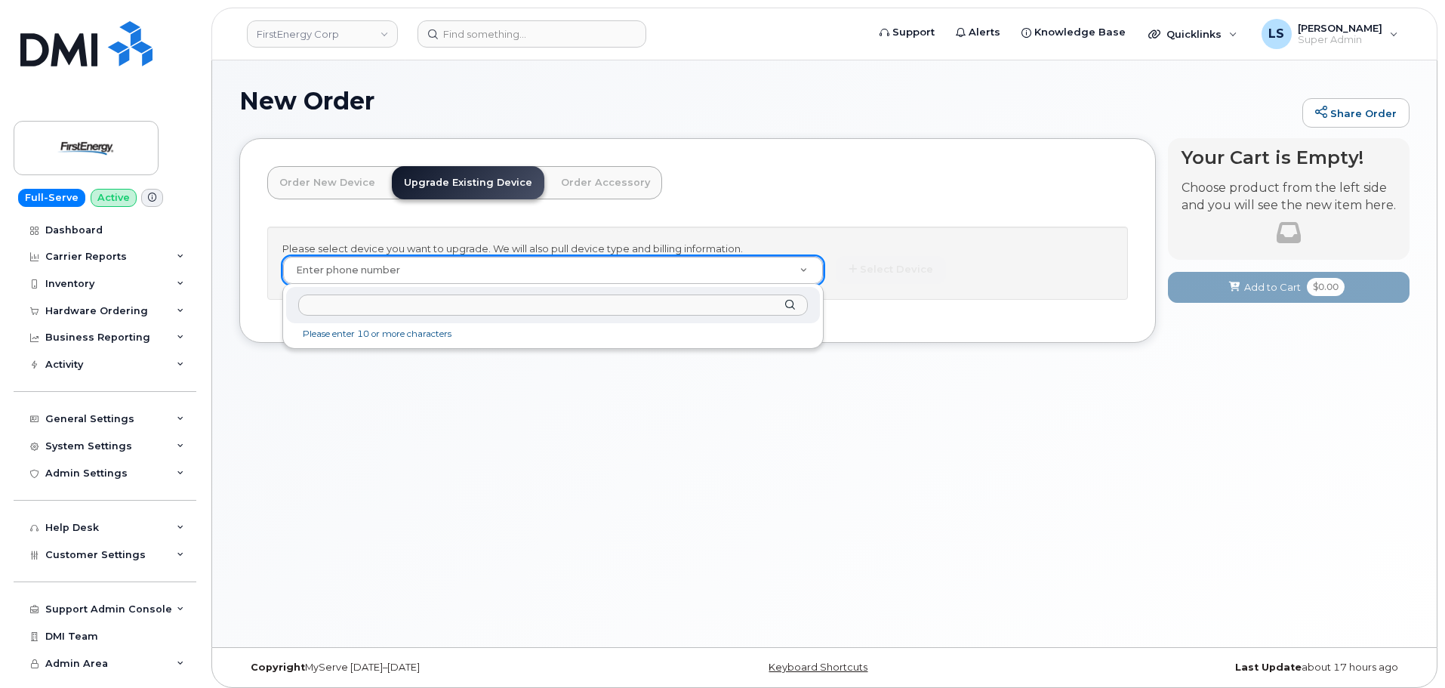
type input "[PERSON_NAME]"
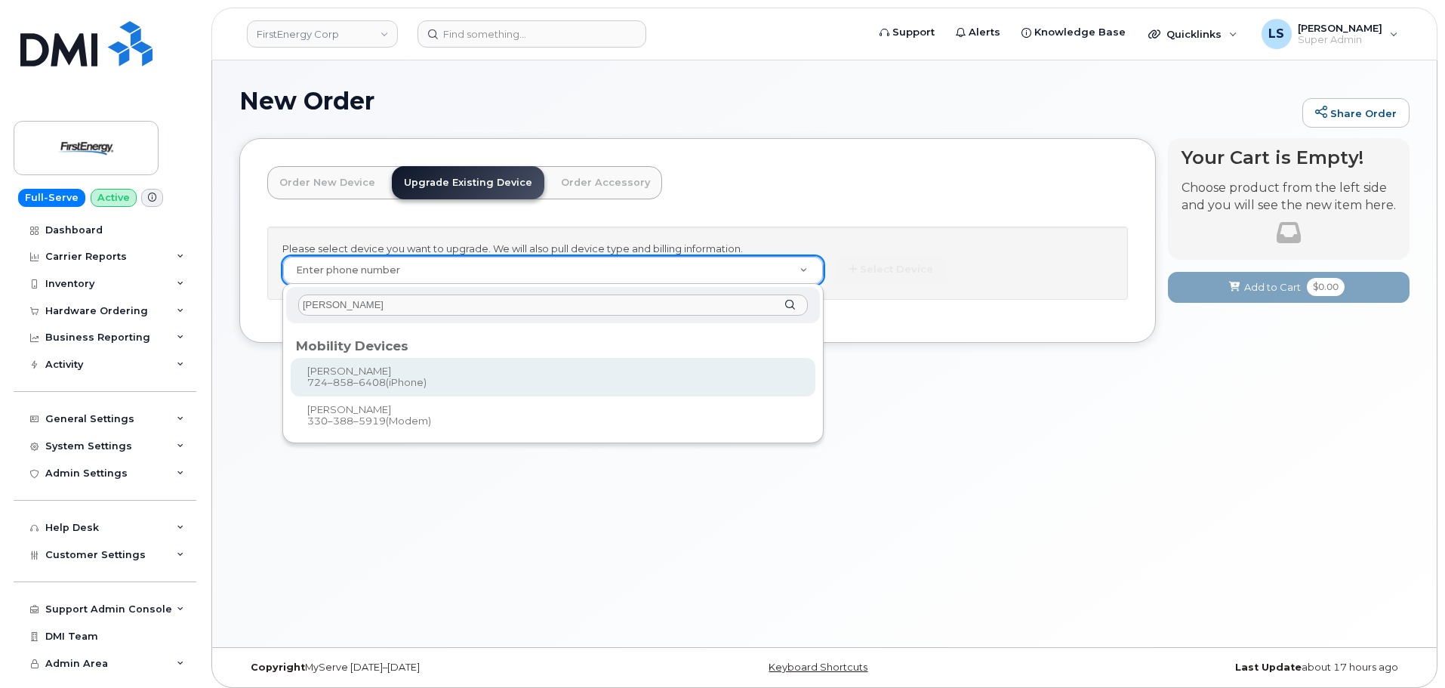
drag, startPoint x: 402, startPoint y: 314, endPoint x: 226, endPoint y: 306, distance: 176.1
click at [254, 305] on body "FirstEnergy Corp Support Alerts Knowledge Base Quicklinks Suspend / Cancel Devi…" at bounding box center [722, 347] width 1445 height 695
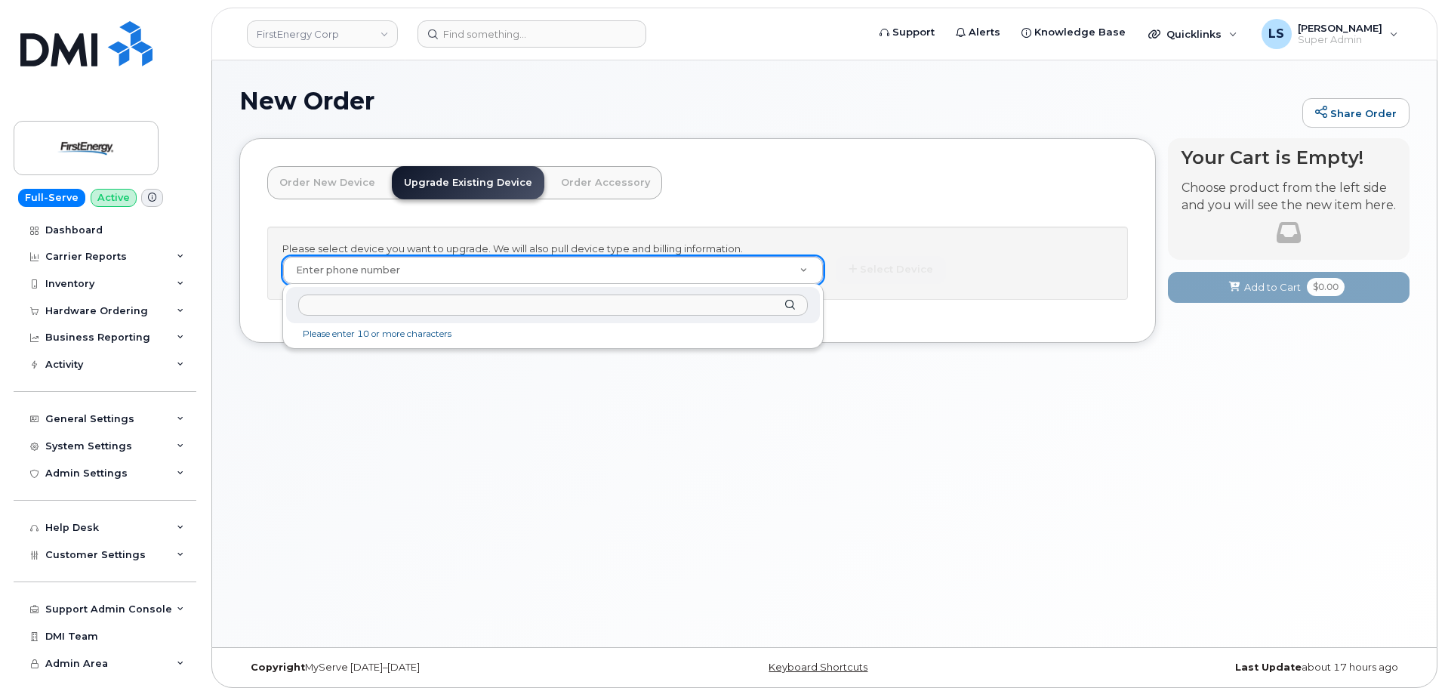
paste input "3304361466"
type input "3304361466"
drag, startPoint x: 377, startPoint y: 310, endPoint x: 69, endPoint y: 319, distance: 307.4
click at [69, 308] on body "FirstEnergy Corp Support Alerts Knowledge Base Quicklinks Suspend / Cancel Devi…" at bounding box center [722, 347] width 1445 height 695
paste input "7248586408"
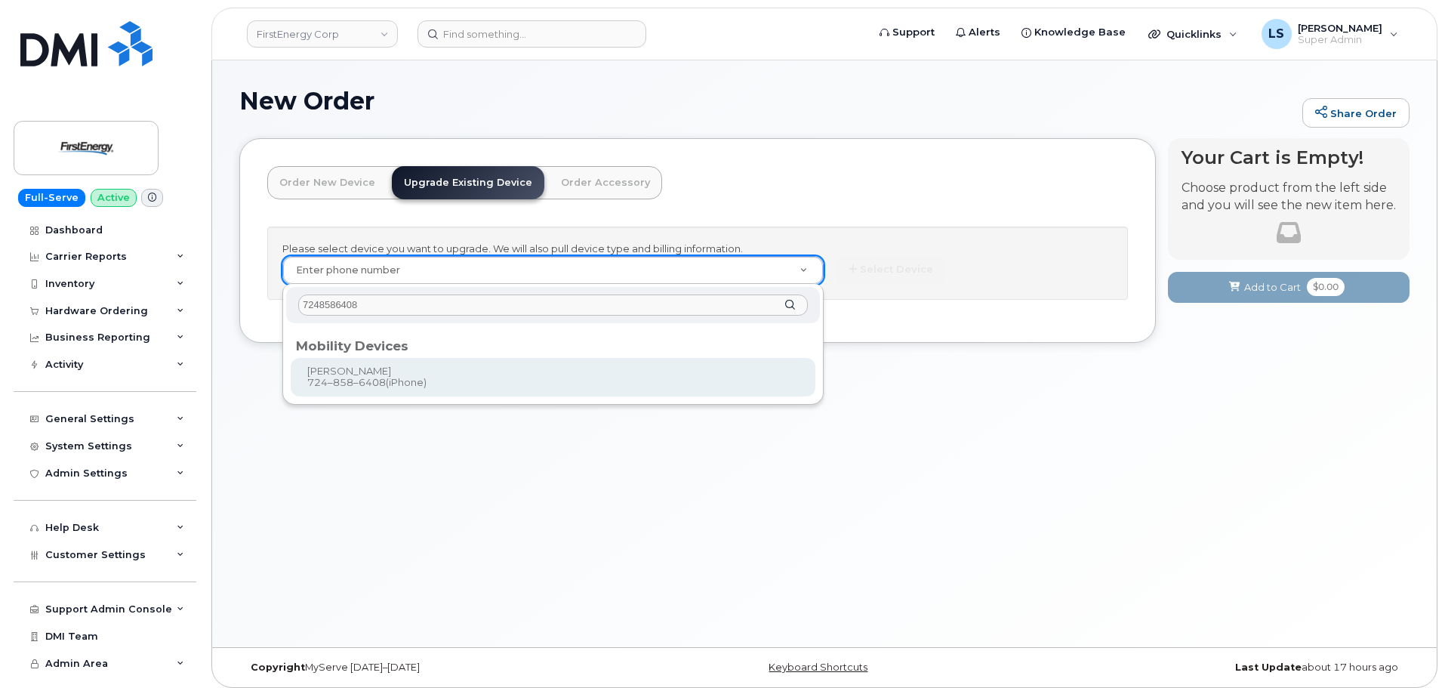
type input "7248586408"
type input "830597"
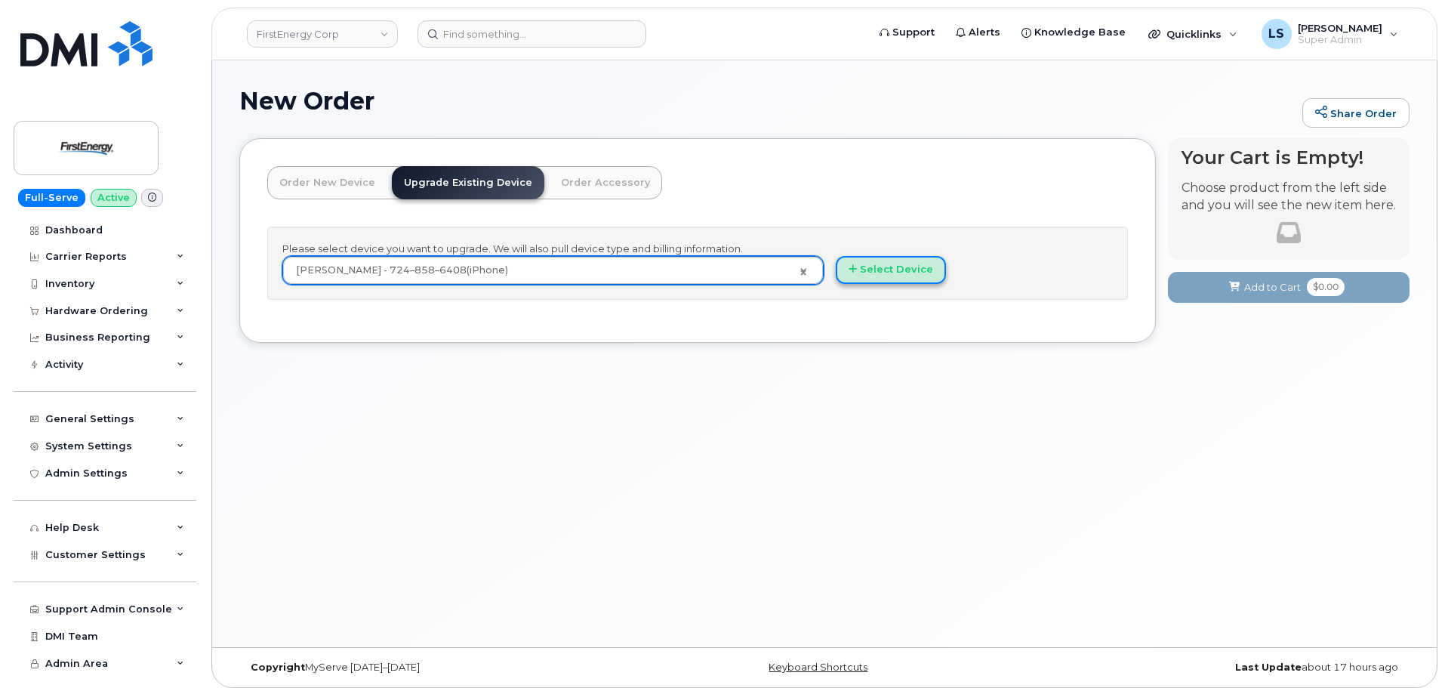
click at [858, 265] on button "Select Device" at bounding box center [891, 270] width 110 height 28
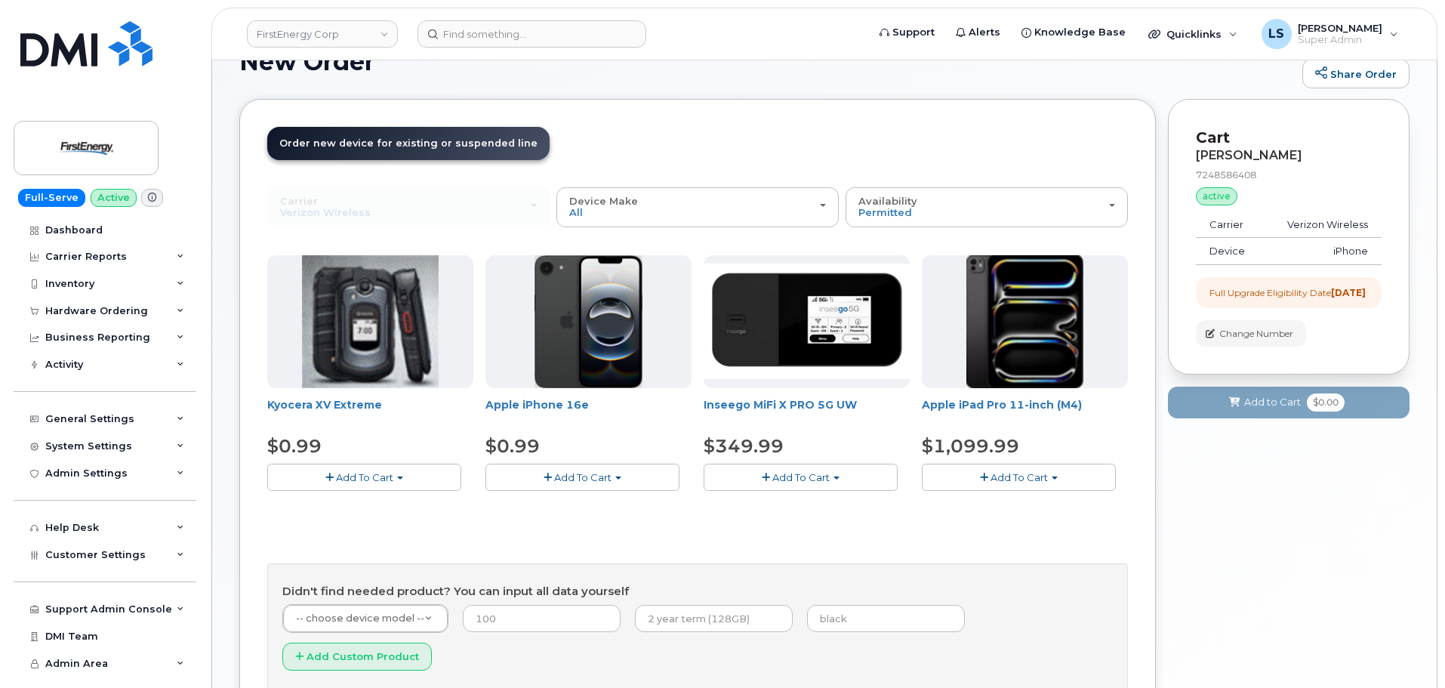
scroll to position [75, 0]
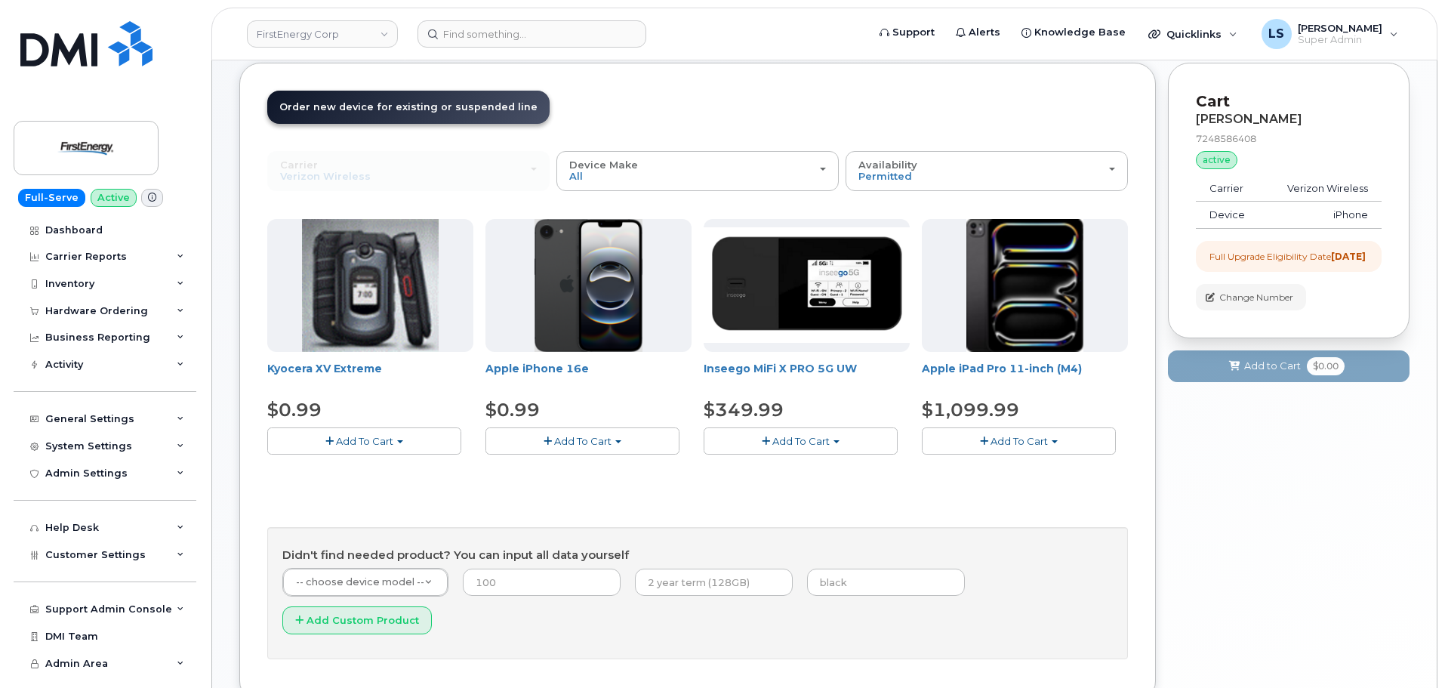
click at [599, 436] on span "Add To Cart" at bounding box center [582, 441] width 57 height 12
click at [574, 464] on link "$0.99 - 2 Year Upgrade" at bounding box center [562, 469] width 146 height 19
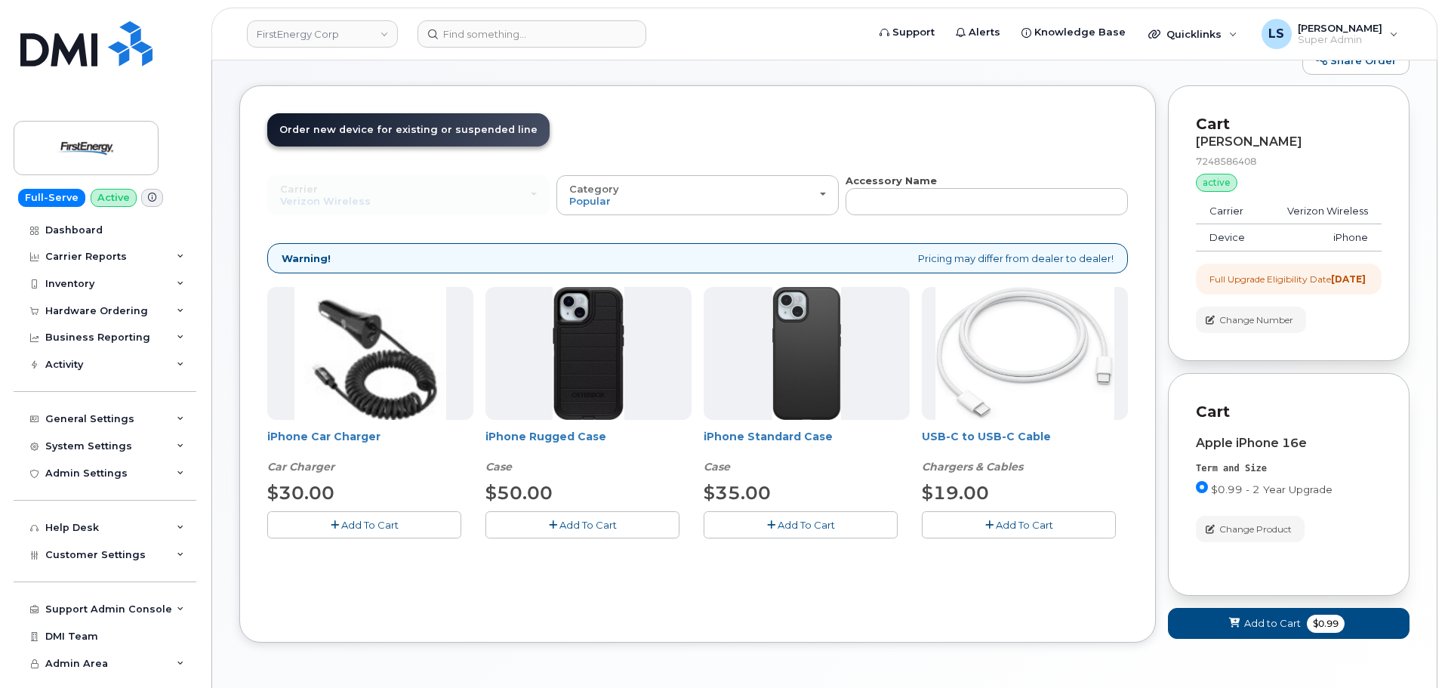
scroll to position [119, 0]
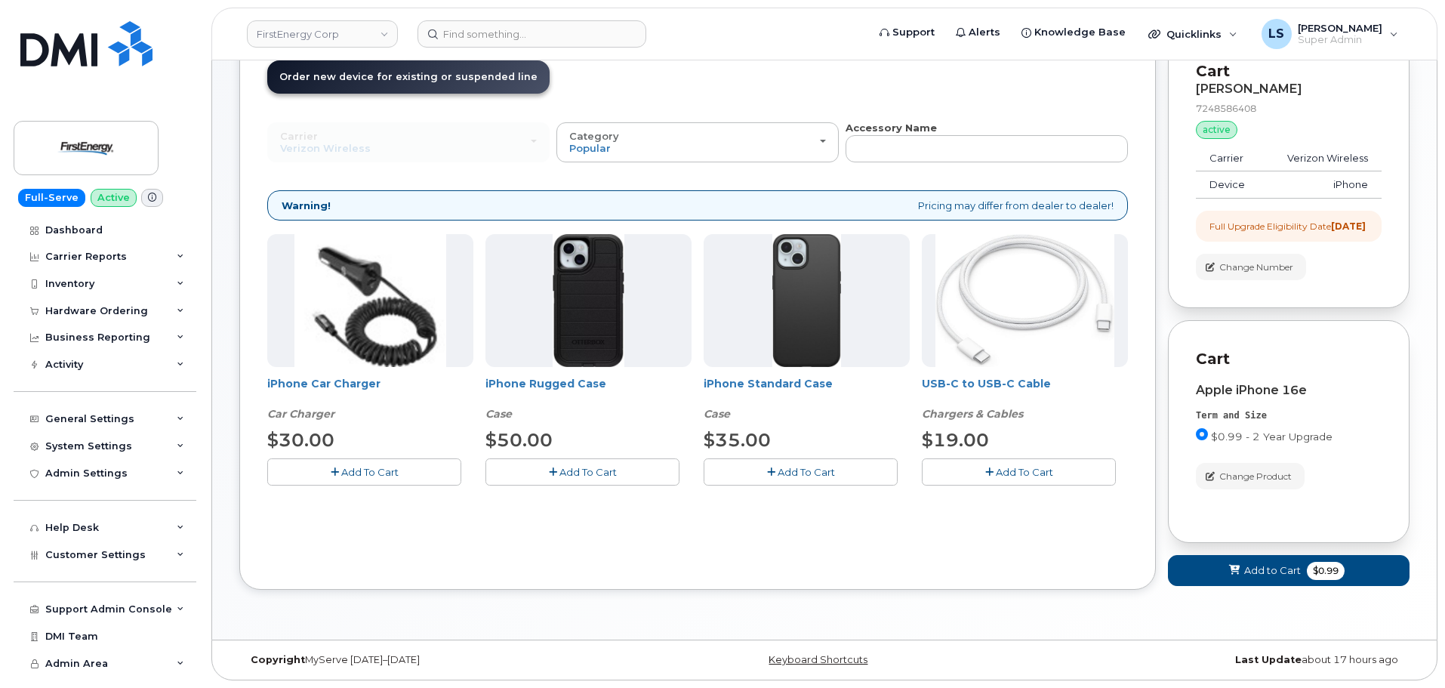
click at [578, 466] on span "Add To Cart" at bounding box center [587, 472] width 57 height 12
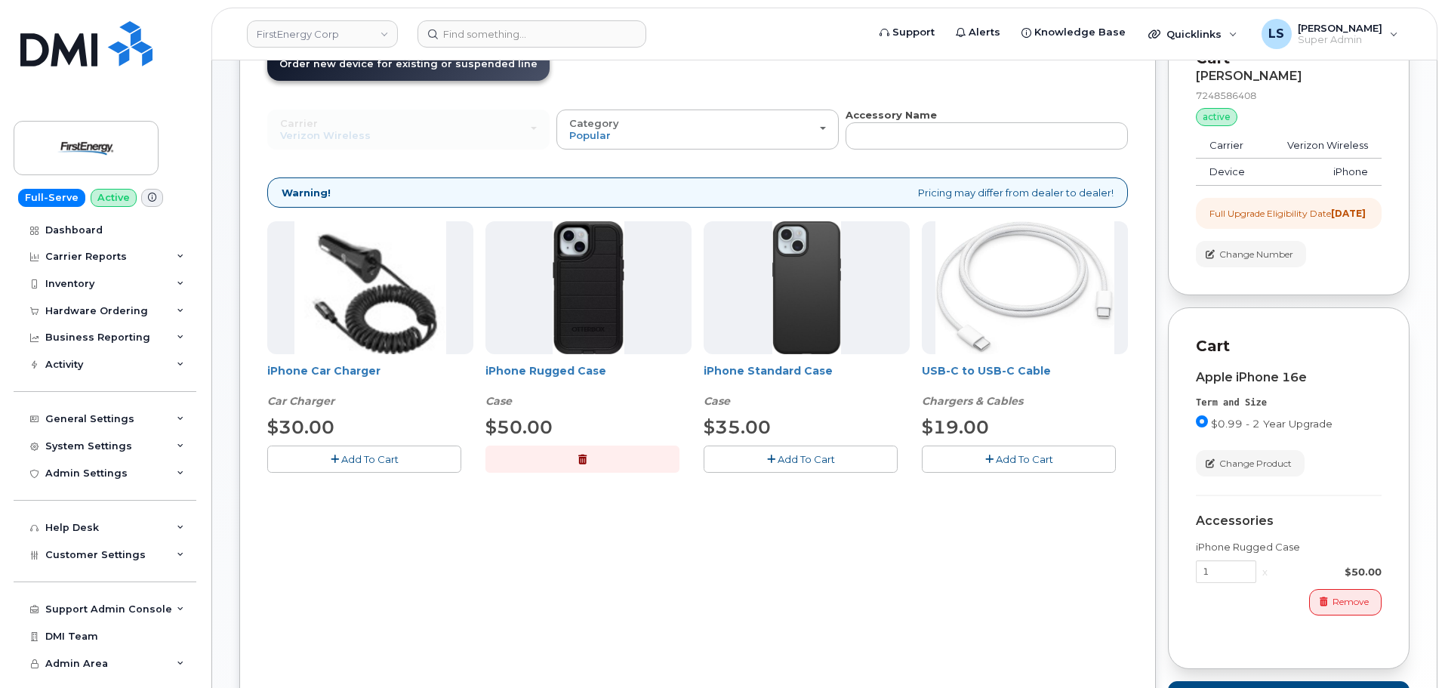
click at [1019, 466] on button "Add To Cart" at bounding box center [1019, 458] width 194 height 26
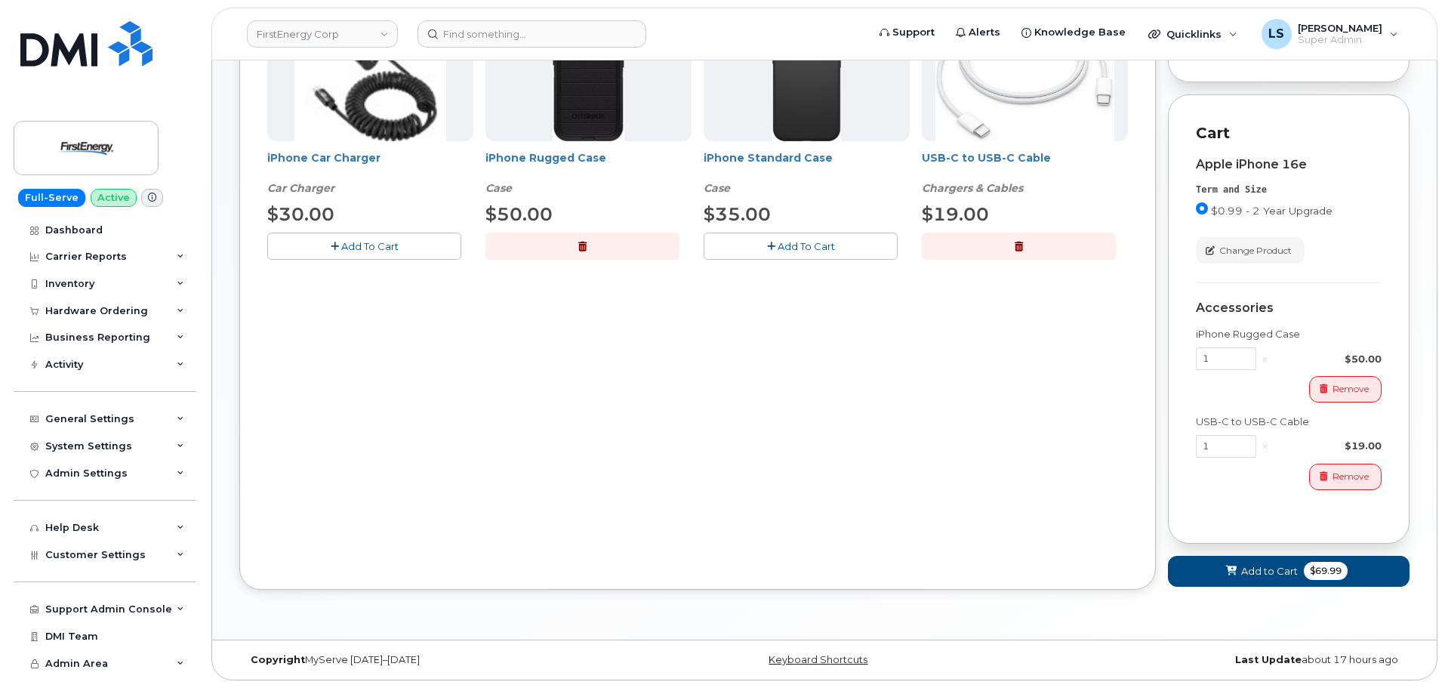
scroll to position [345, 0]
click at [1249, 571] on span "Add to Cart" at bounding box center [1269, 571] width 57 height 14
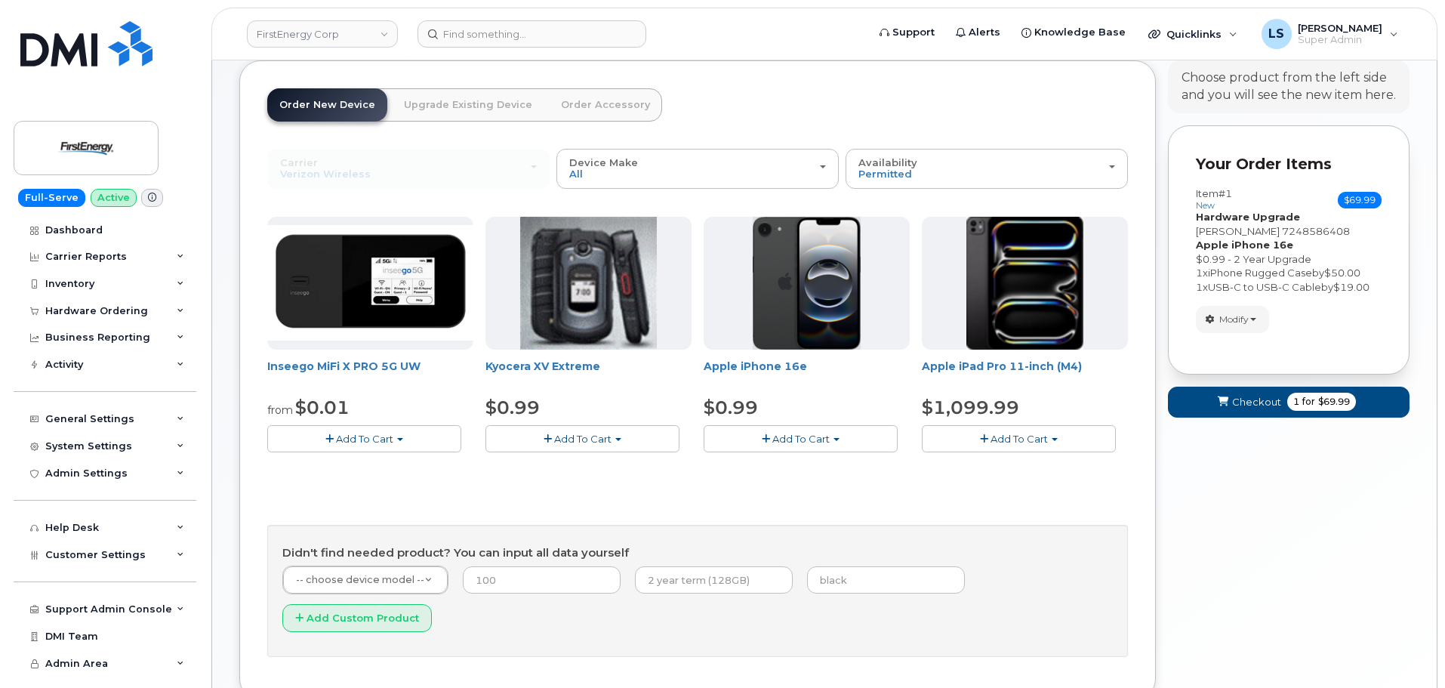
scroll to position [0, 0]
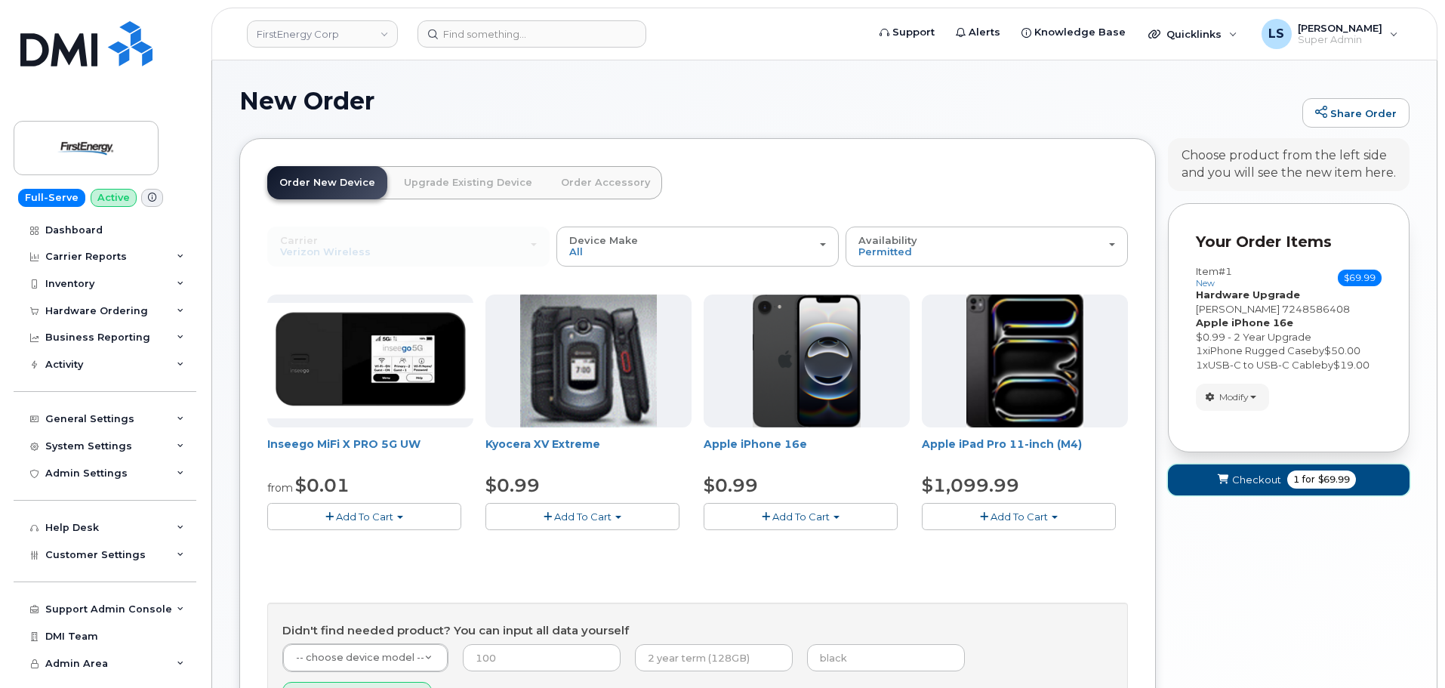
click at [1334, 481] on span "$69.99" at bounding box center [1334, 480] width 32 height 14
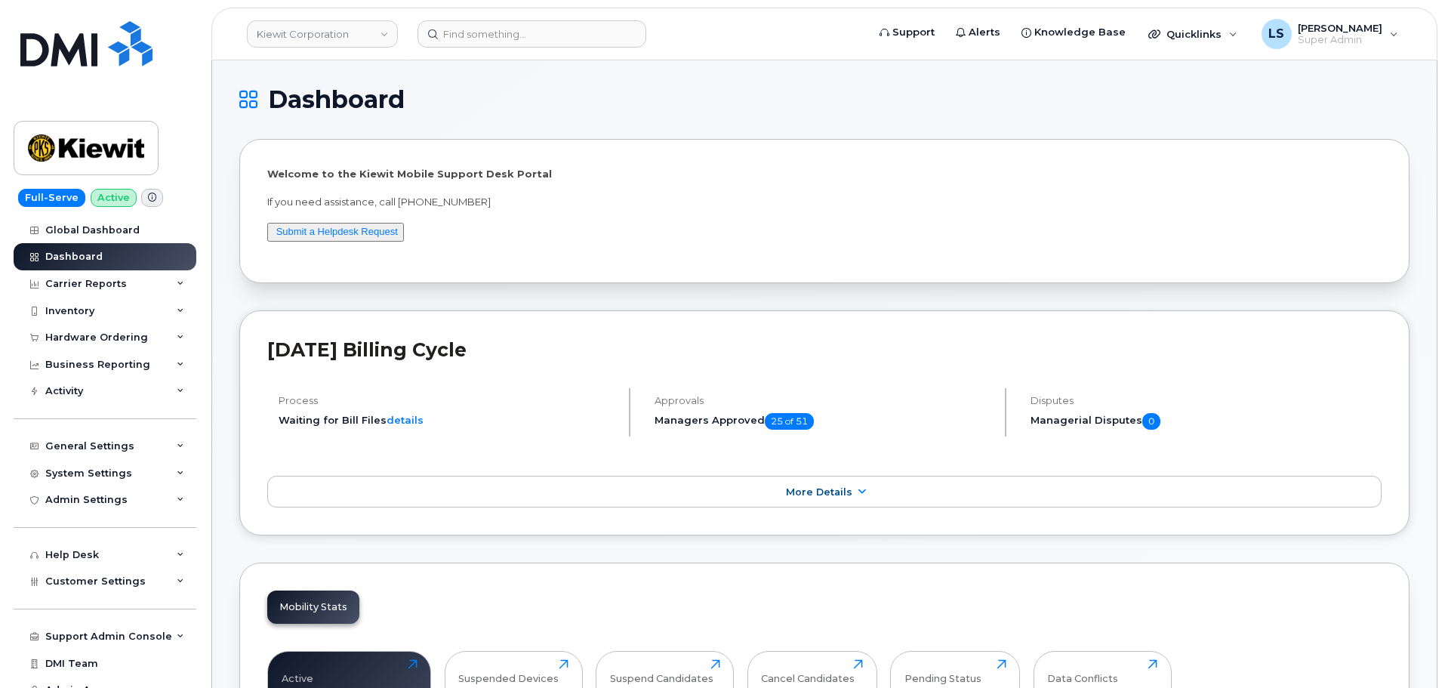
click at [549, 17] on header "Kiewit Corporation Support Alerts Knowledge Base Quicklinks Suspend / Cancel De…" at bounding box center [824, 34] width 1226 height 53
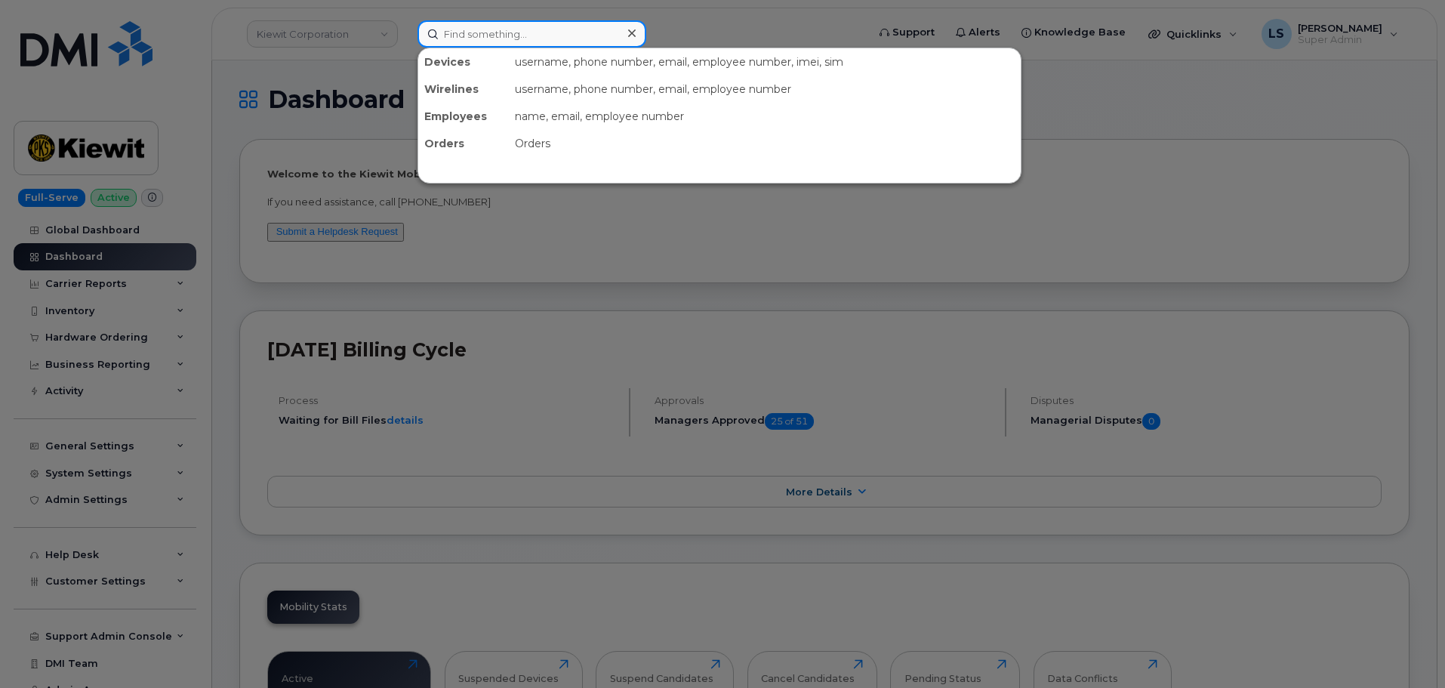
click at [556, 46] on input at bounding box center [531, 33] width 229 height 27
paste input "[PERSON_NAME]"
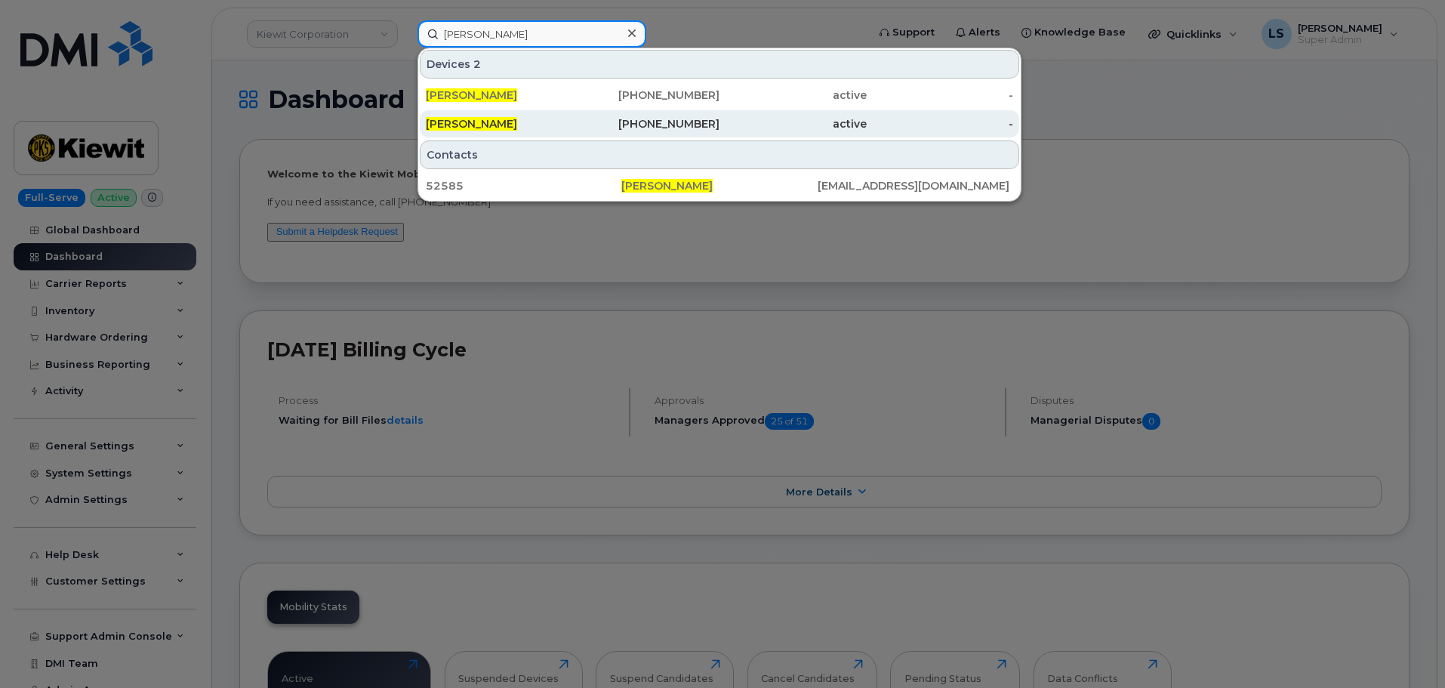
type input "[PERSON_NAME]"
click at [630, 121] on div "724-858-6408" at bounding box center [646, 123] width 147 height 15
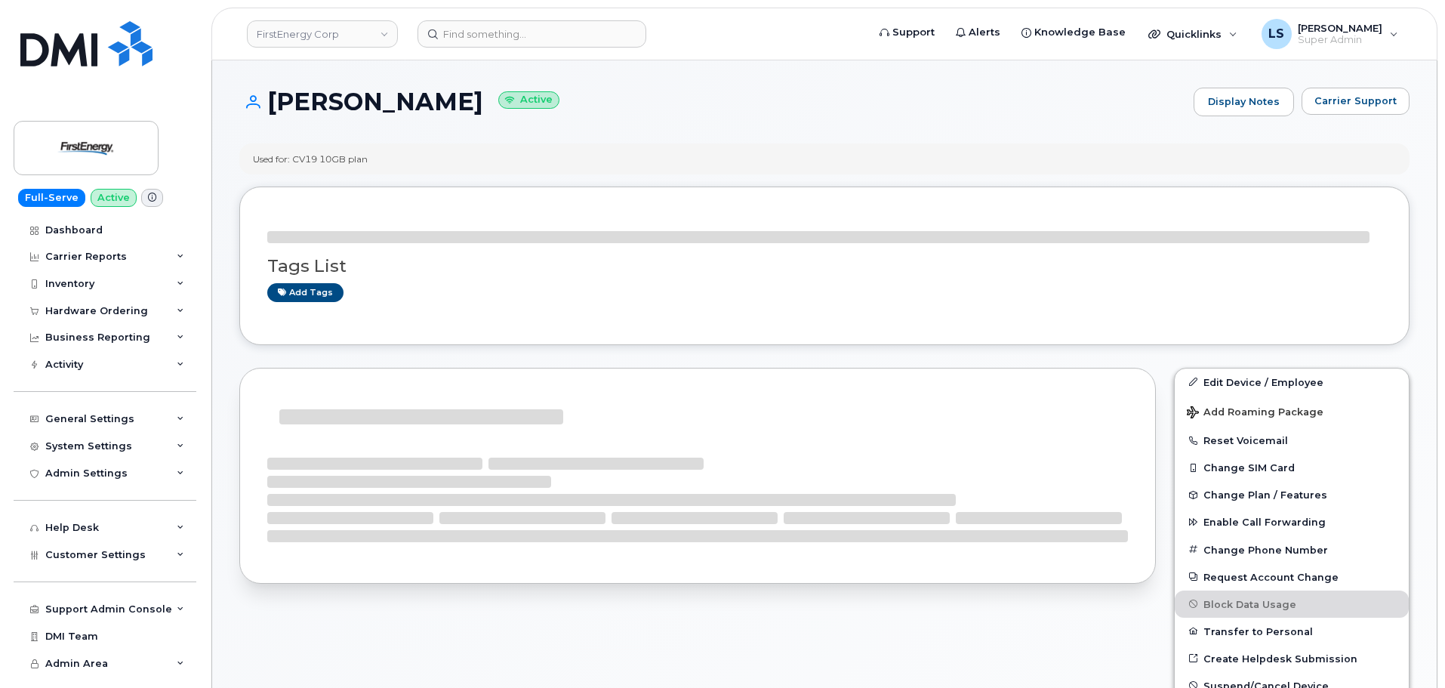
click at [424, 105] on h1 "[PERSON_NAME] Active" at bounding box center [712, 101] width 947 height 26
click at [343, 97] on h1 "[PERSON_NAME] Active" at bounding box center [712, 101] width 947 height 26
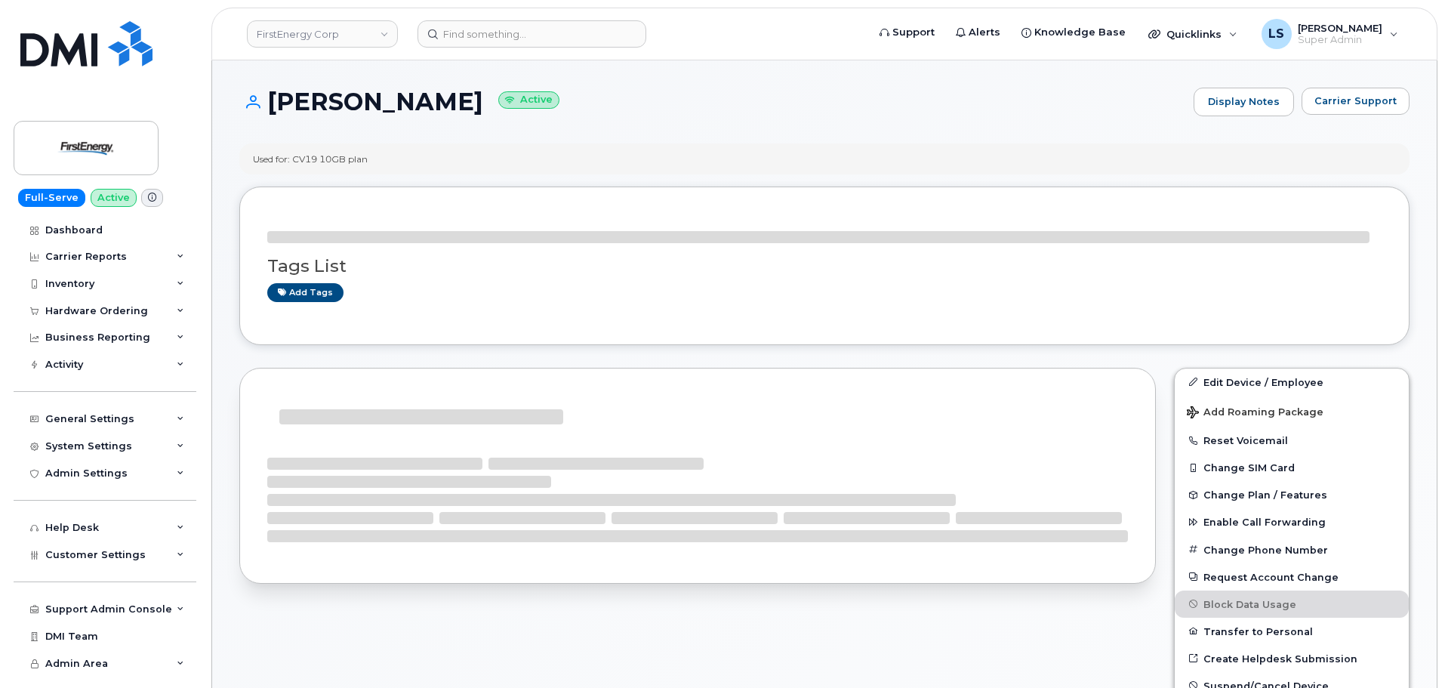
click at [457, 99] on h1 "[PERSON_NAME] Active" at bounding box center [712, 101] width 947 height 26
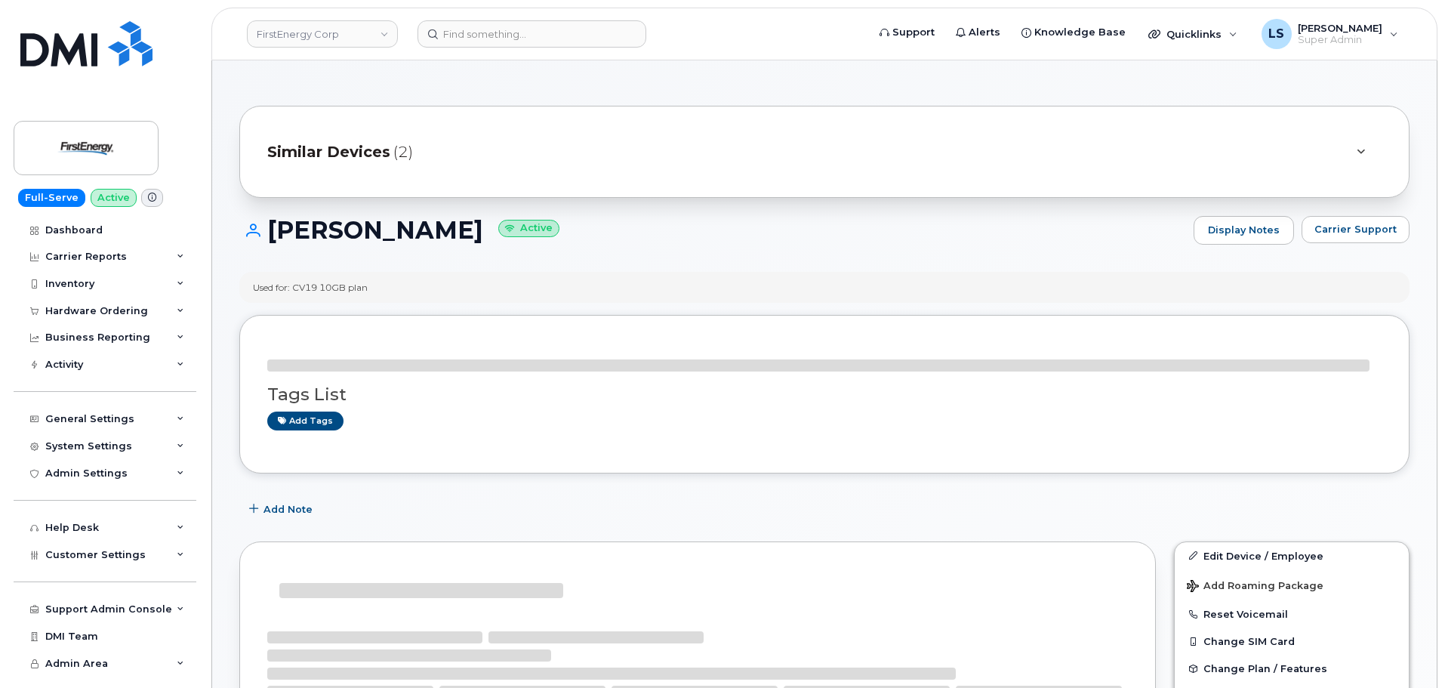
drag, startPoint x: 403, startPoint y: 101, endPoint x: 402, endPoint y: 115, distance: 13.6
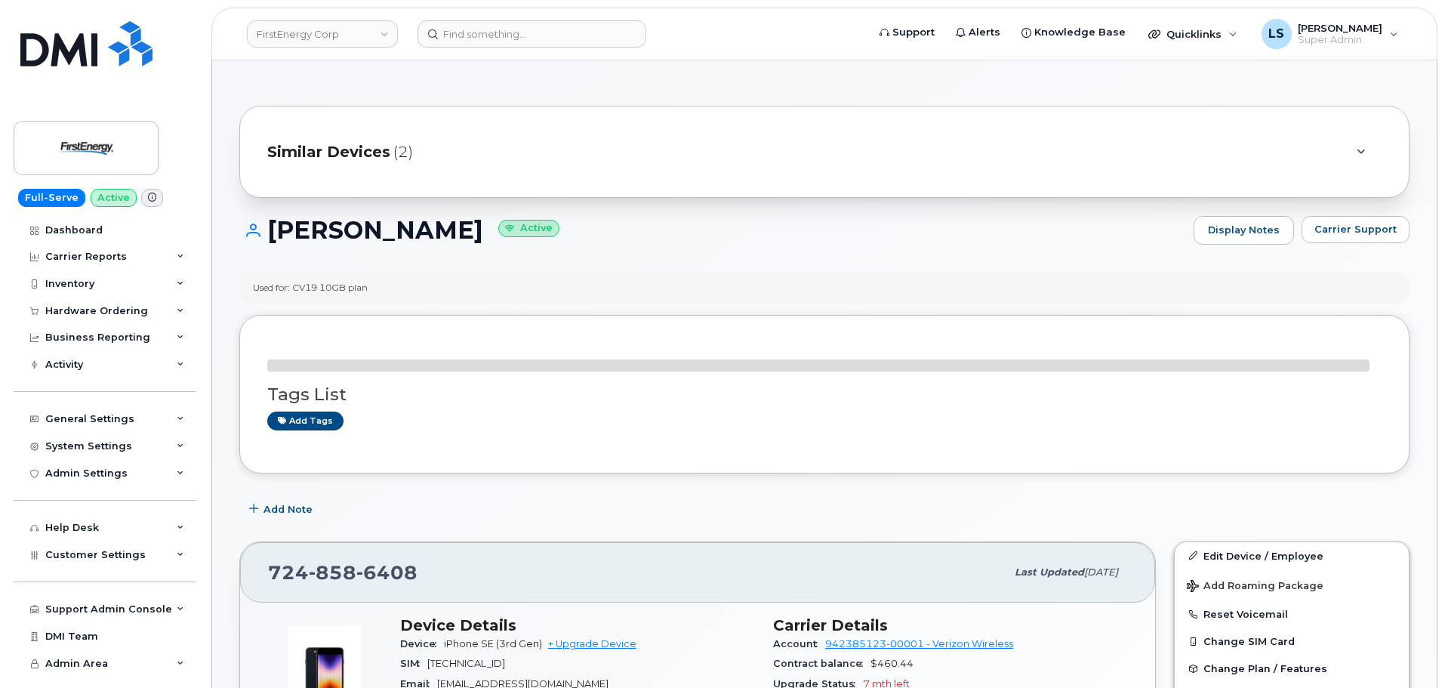
click at [452, 259] on div "[PERSON_NAME] Active Display Notes Carrier Support" at bounding box center [824, 244] width 1170 height 56
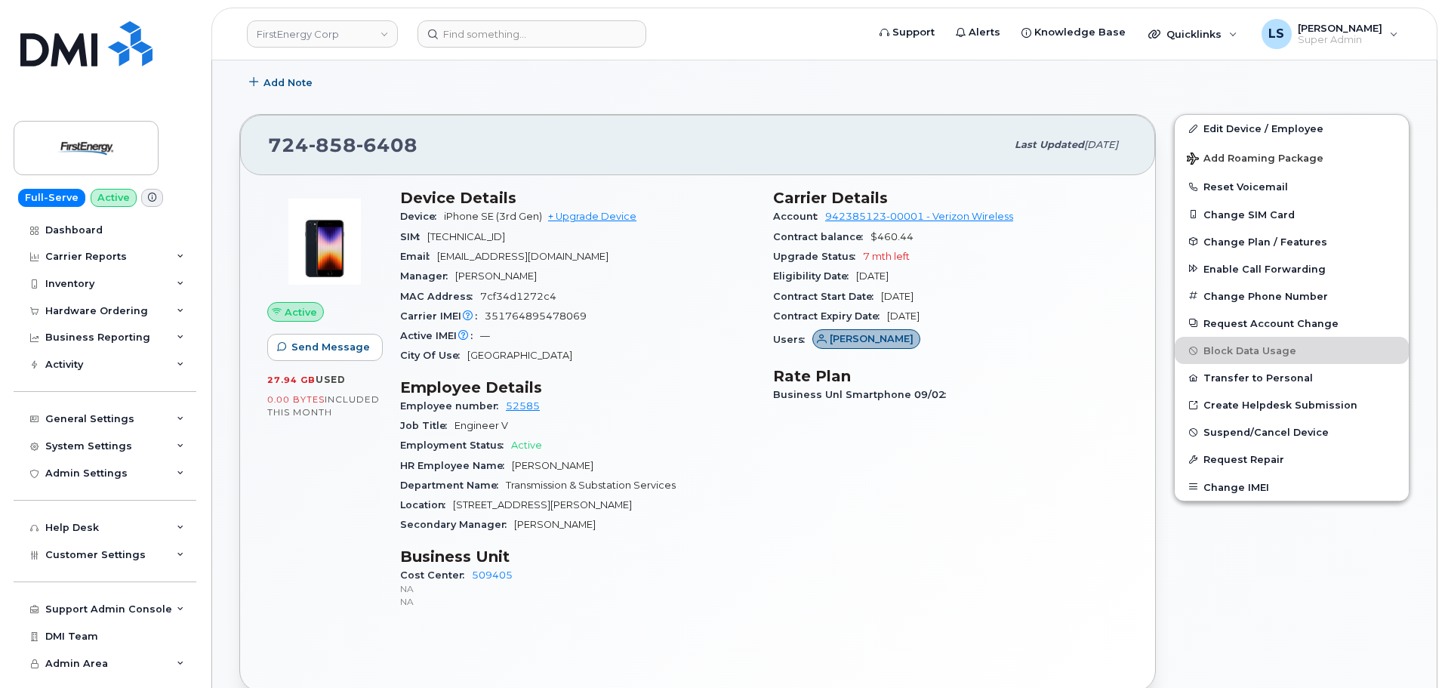
scroll to position [440, 0]
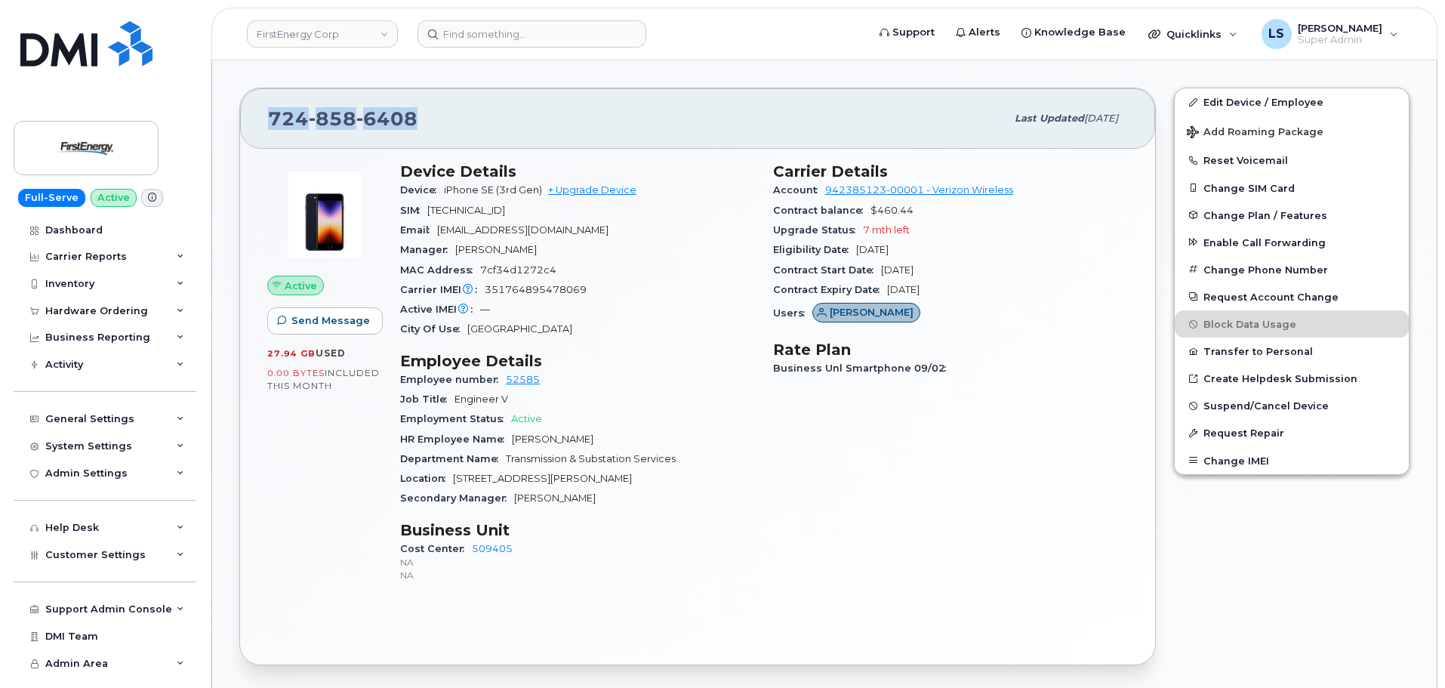
drag, startPoint x: 428, startPoint y: 117, endPoint x: 257, endPoint y: 103, distance: 171.9
click at [252, 97] on div "[PHONE_NUMBER] Last updated [DATE]" at bounding box center [697, 118] width 915 height 60
copy span "[PHONE_NUMBER]"
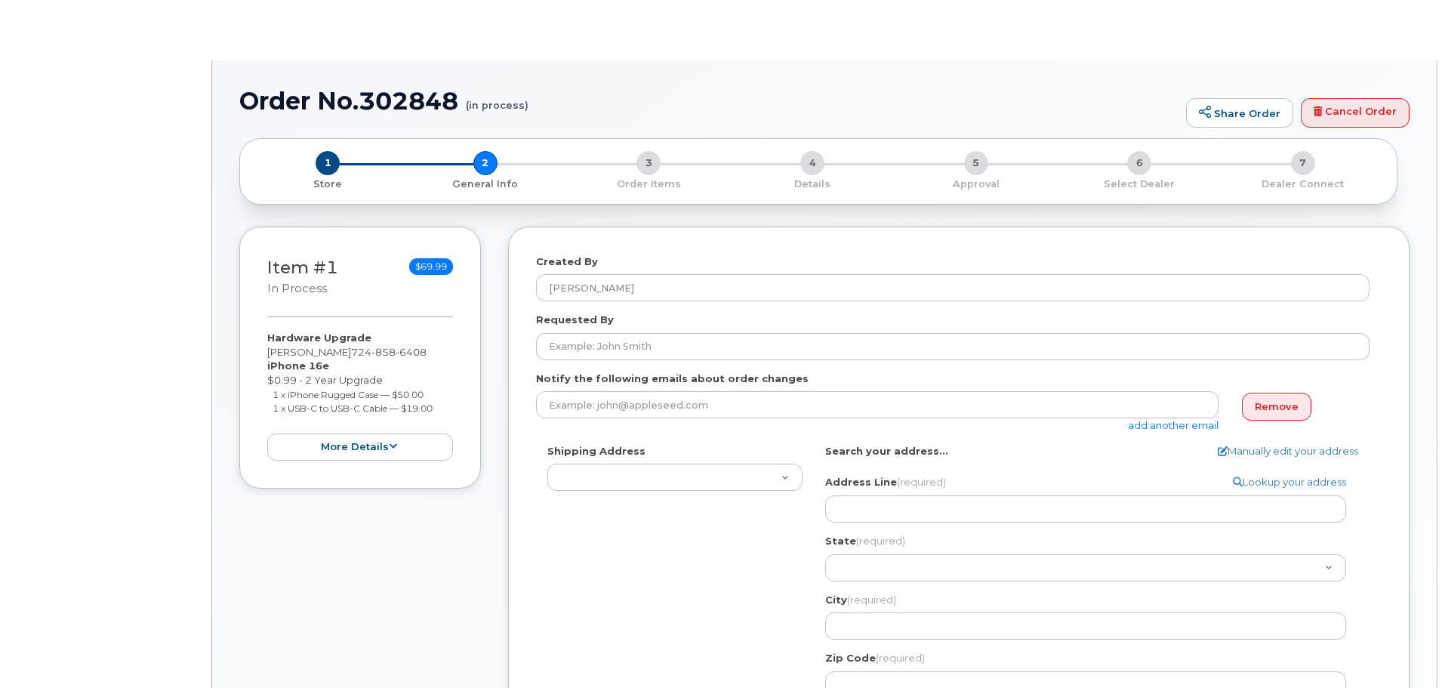
select select
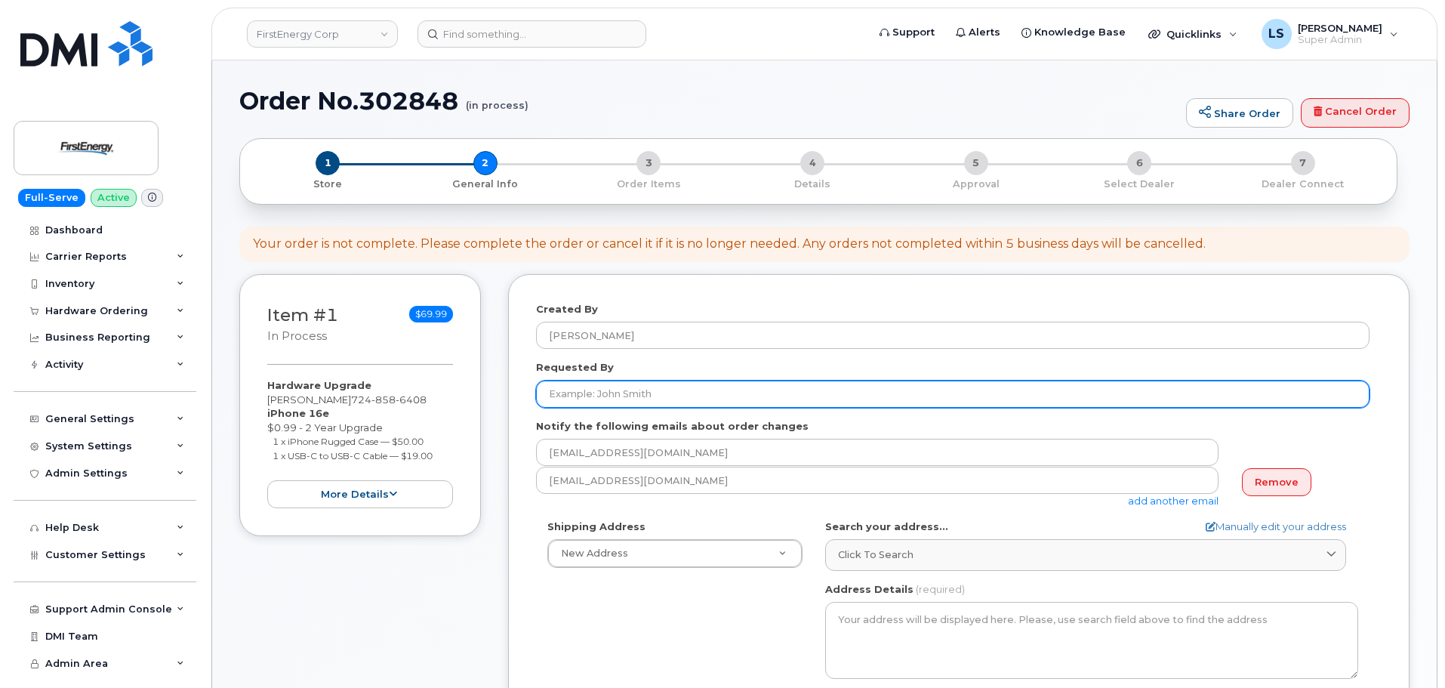
click at [663, 399] on input "Requested By" at bounding box center [952, 393] width 833 height 27
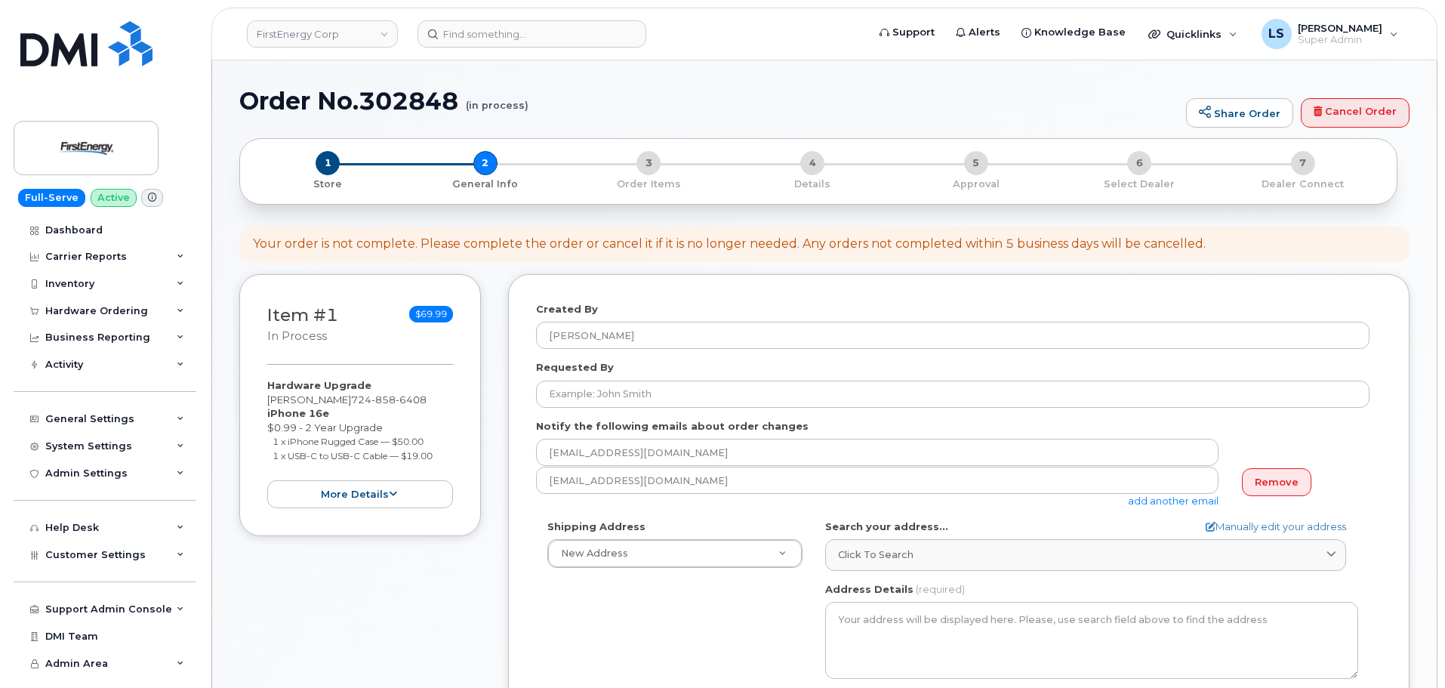
click at [698, 288] on div "Created By [PERSON_NAME] Requested By Notify the following emails about order c…" at bounding box center [958, 603] width 901 height 659
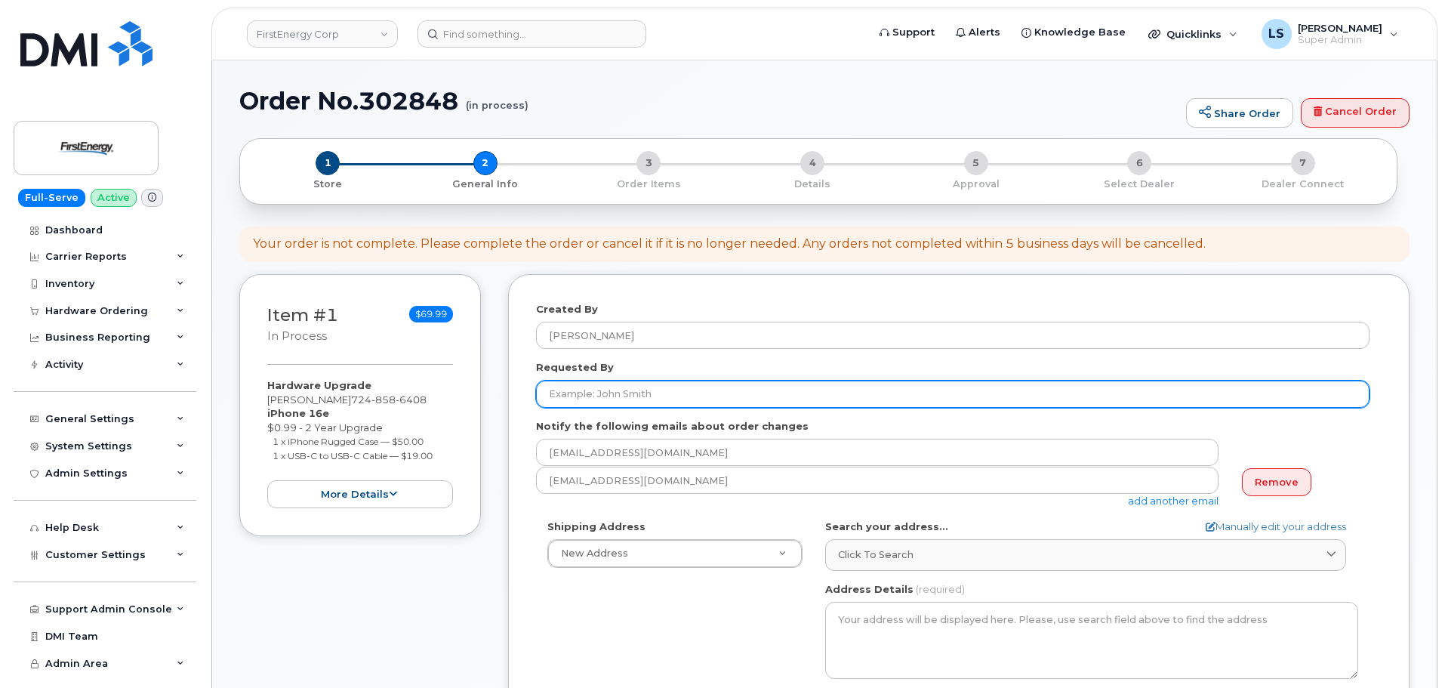
click at [838, 396] on input "Requested By" at bounding box center [952, 393] width 833 height 27
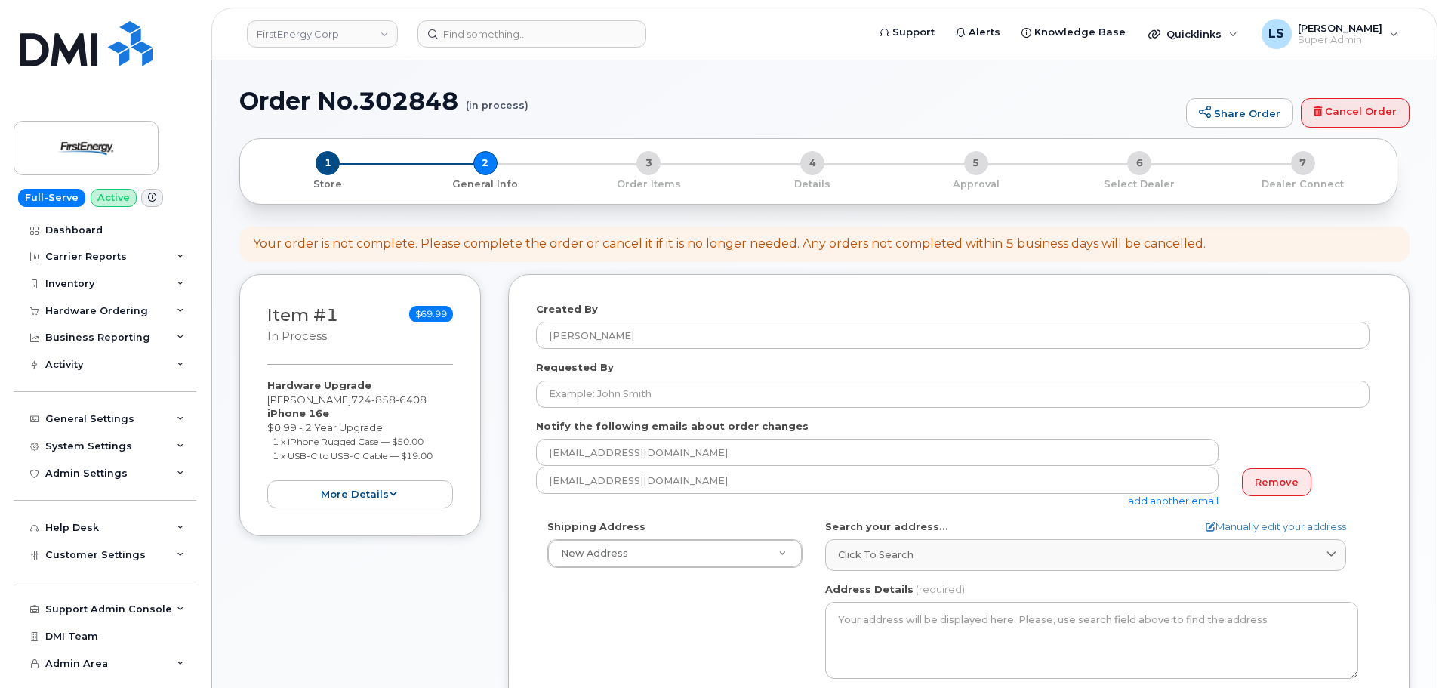
click at [851, 373] on div "Requested By" at bounding box center [959, 384] width 846 height 48
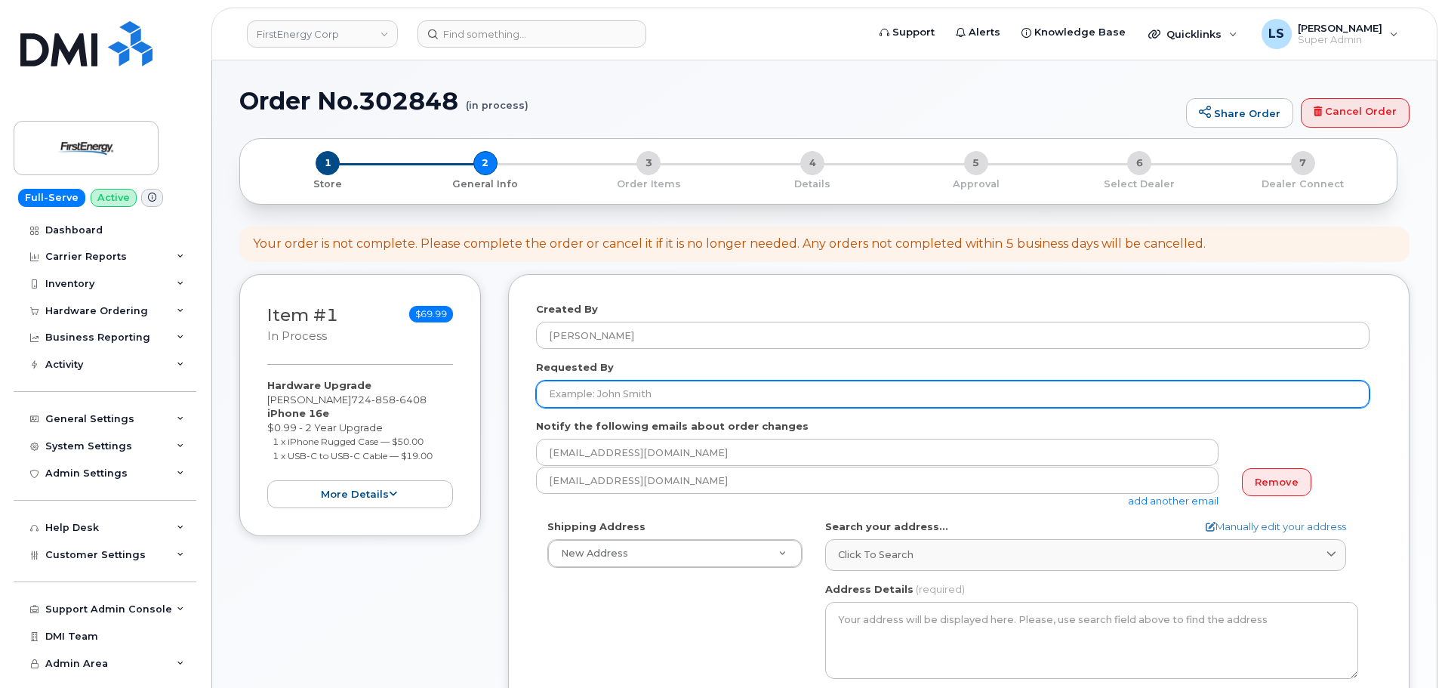
click at [848, 393] on input "Requested By" at bounding box center [952, 393] width 833 height 27
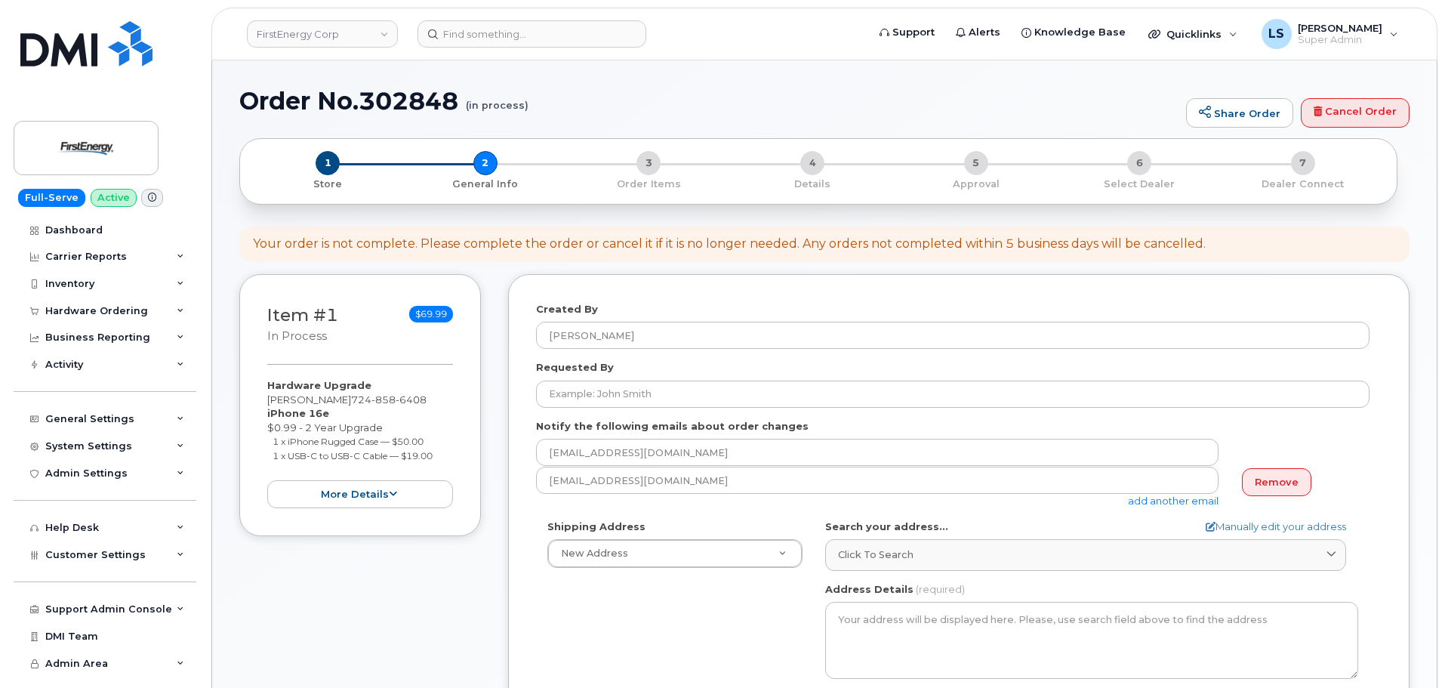
click at [844, 367] on div "Requested By" at bounding box center [959, 384] width 846 height 48
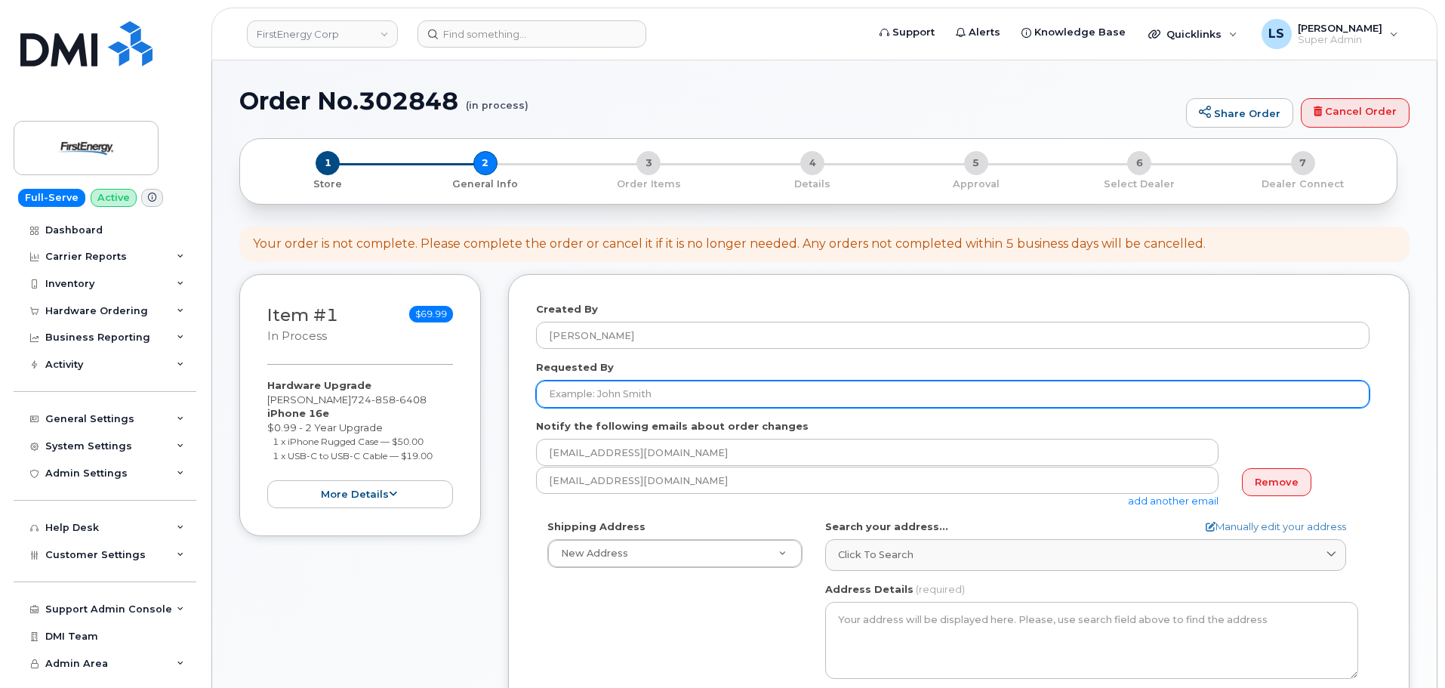
click at [857, 395] on input "Requested By" at bounding box center [952, 393] width 833 height 27
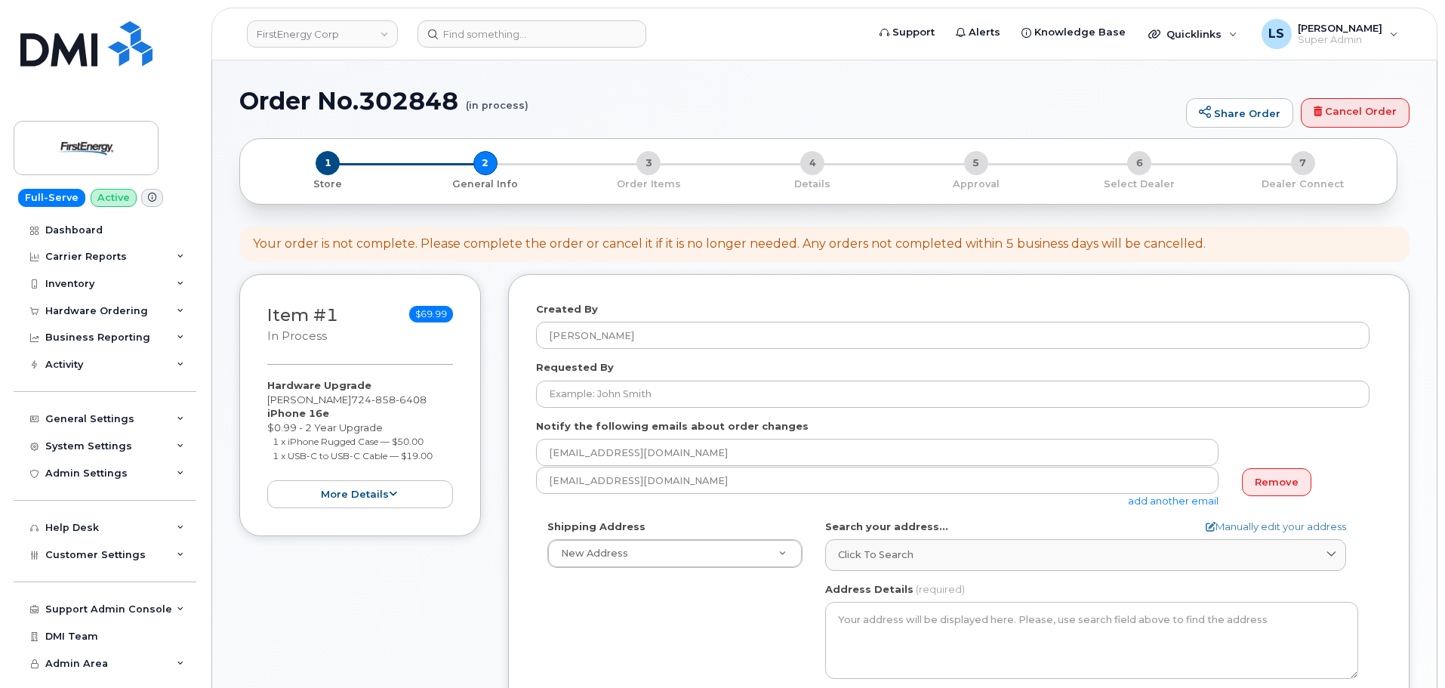
click at [865, 371] on div "Requested By" at bounding box center [959, 384] width 846 height 48
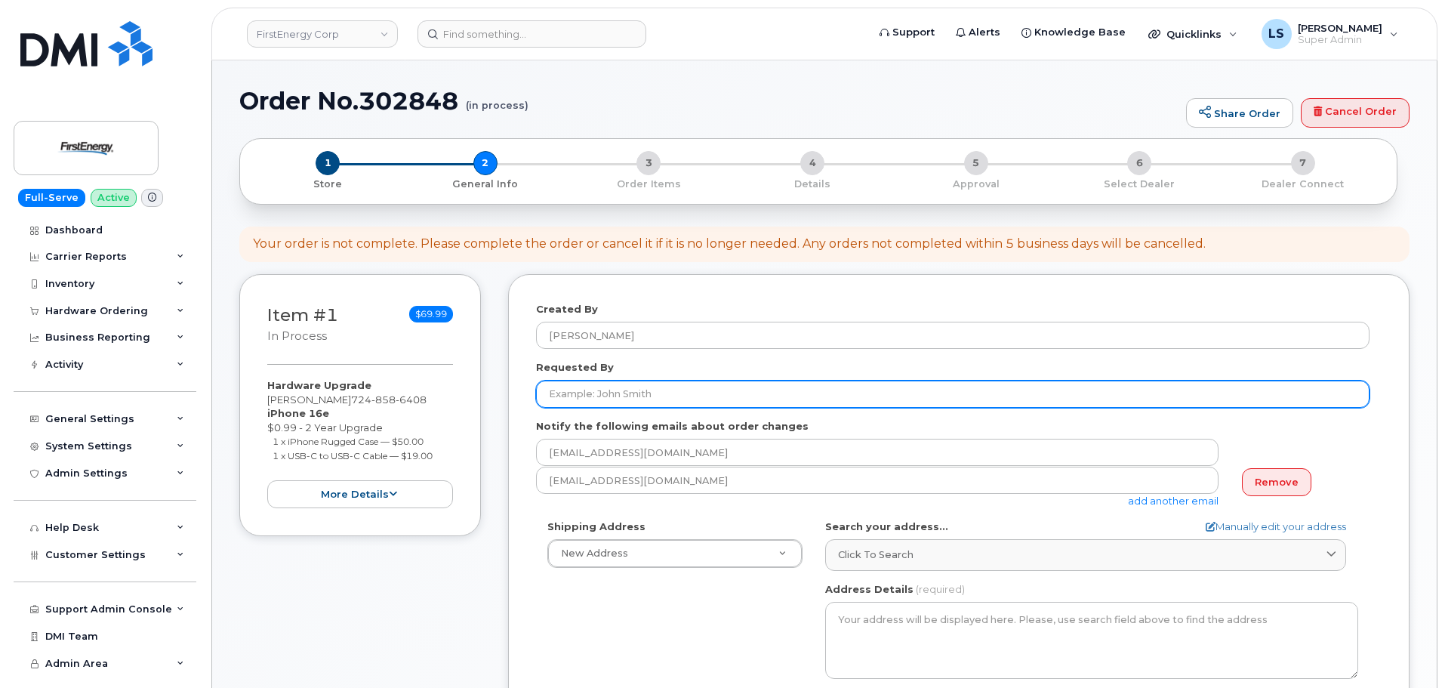
click at [880, 398] on input "Requested By" at bounding box center [952, 393] width 833 height 27
click at [724, 393] on input "Requested By" at bounding box center [952, 393] width 833 height 27
paste input "[PERSON_NAME]"
type input "[PERSON_NAME]"
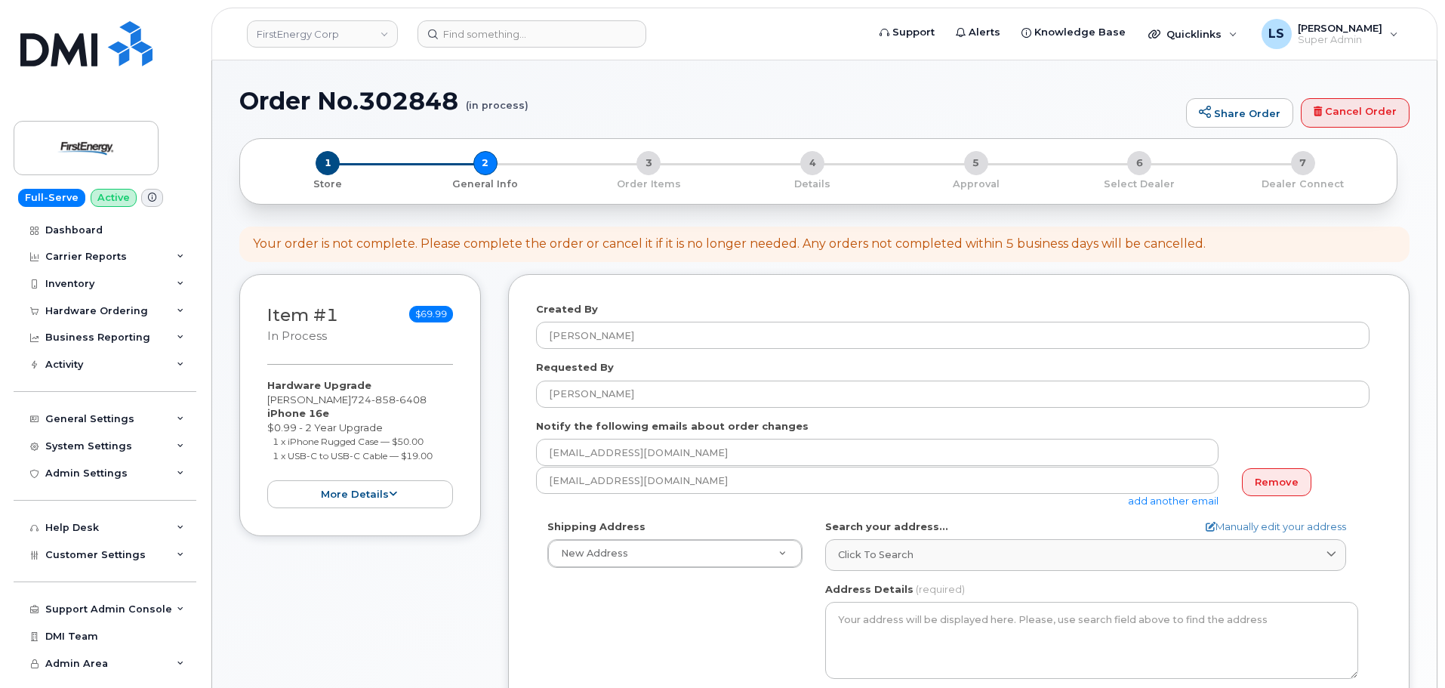
click at [773, 366] on div "Requested By [PERSON_NAME]" at bounding box center [959, 384] width 846 height 48
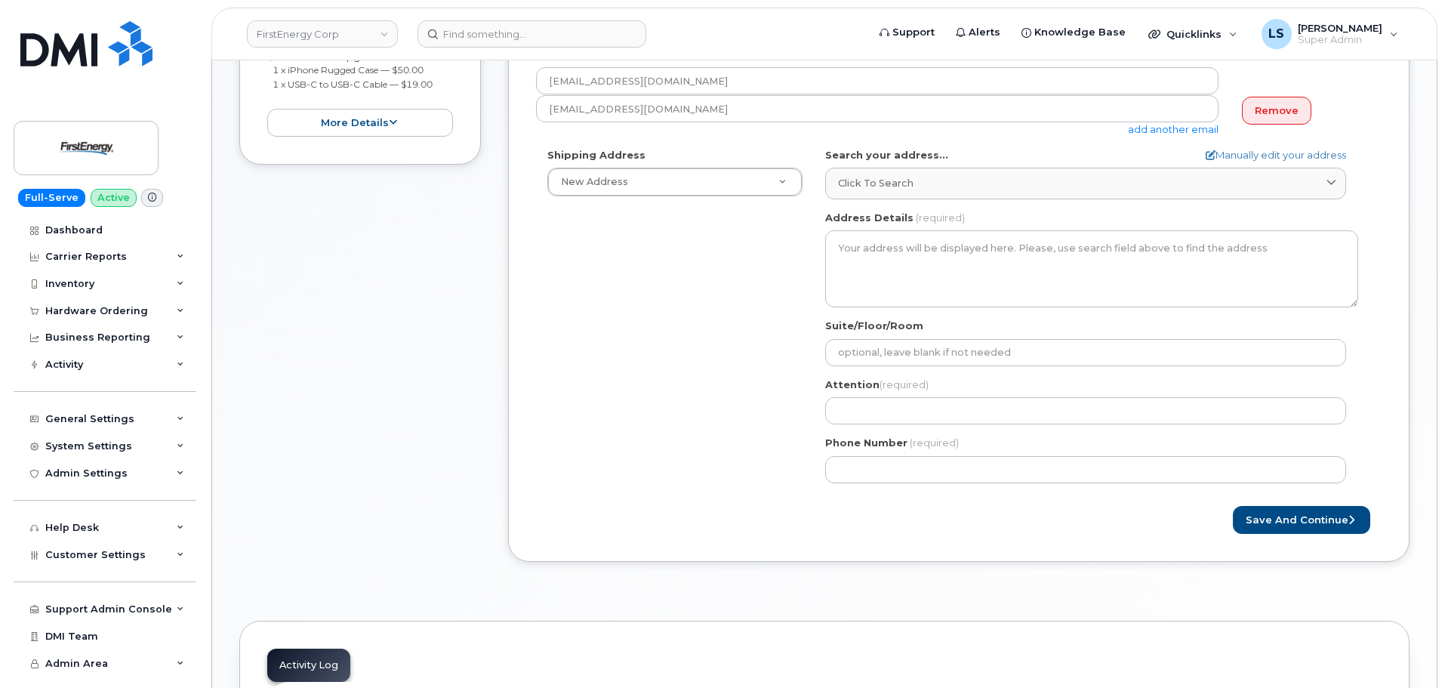
scroll to position [377, 0]
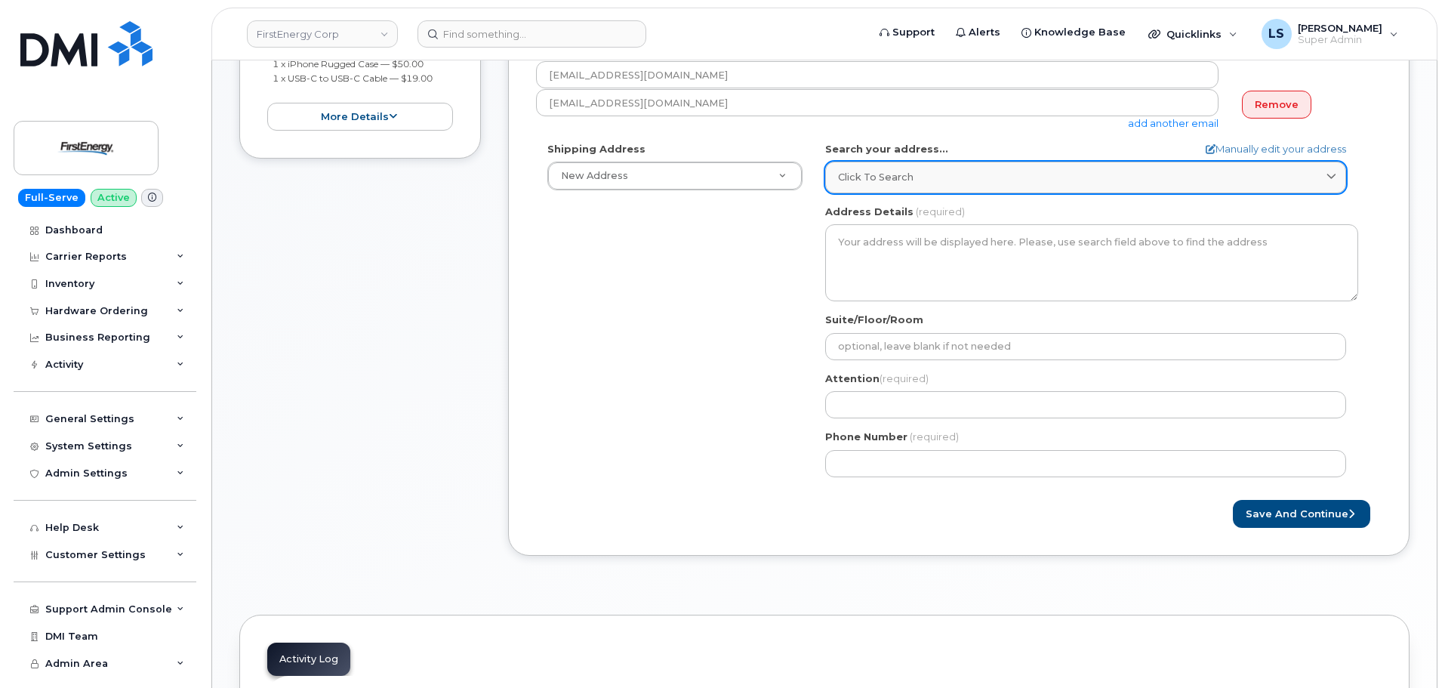
click at [891, 182] on span "Click to search" at bounding box center [875, 177] width 75 height 14
paste input "[STREET_ADDRESS][PERSON_NAME][PERSON_NAME]"
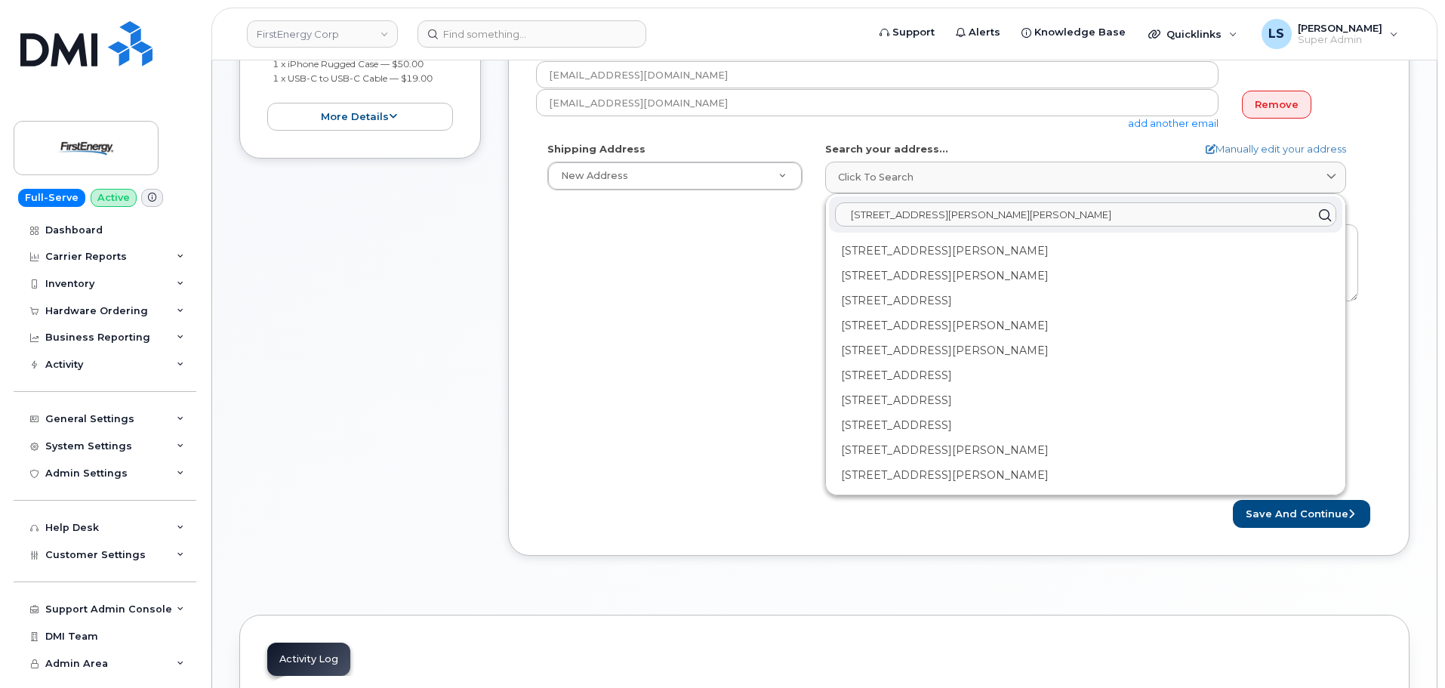
drag, startPoint x: 964, startPoint y: 208, endPoint x: 674, endPoint y: 193, distance: 290.3
click at [678, 189] on div "Shipping Address New Address New Address 300 Madison Ave 300 Madison Ave, Morri…" at bounding box center [952, 315] width 833 height 347
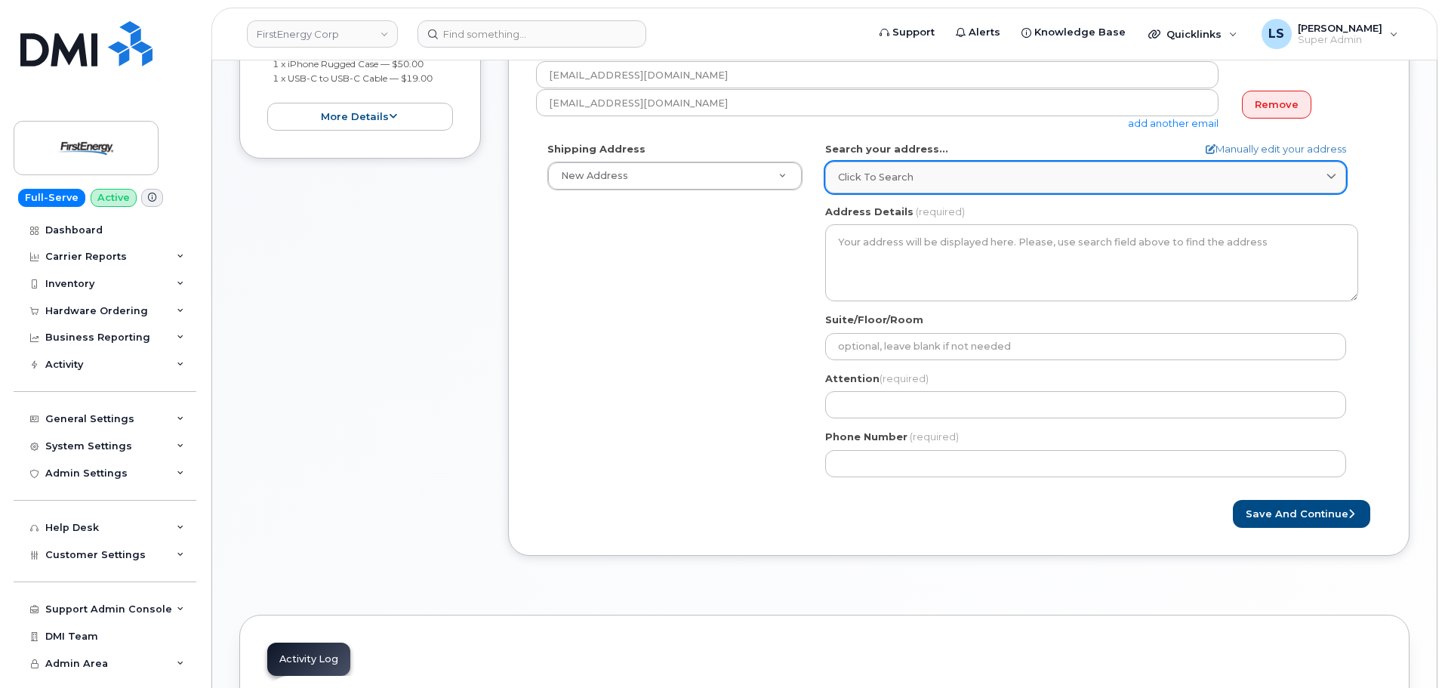
click at [880, 186] on link "Click to search" at bounding box center [1085, 177] width 521 height 31
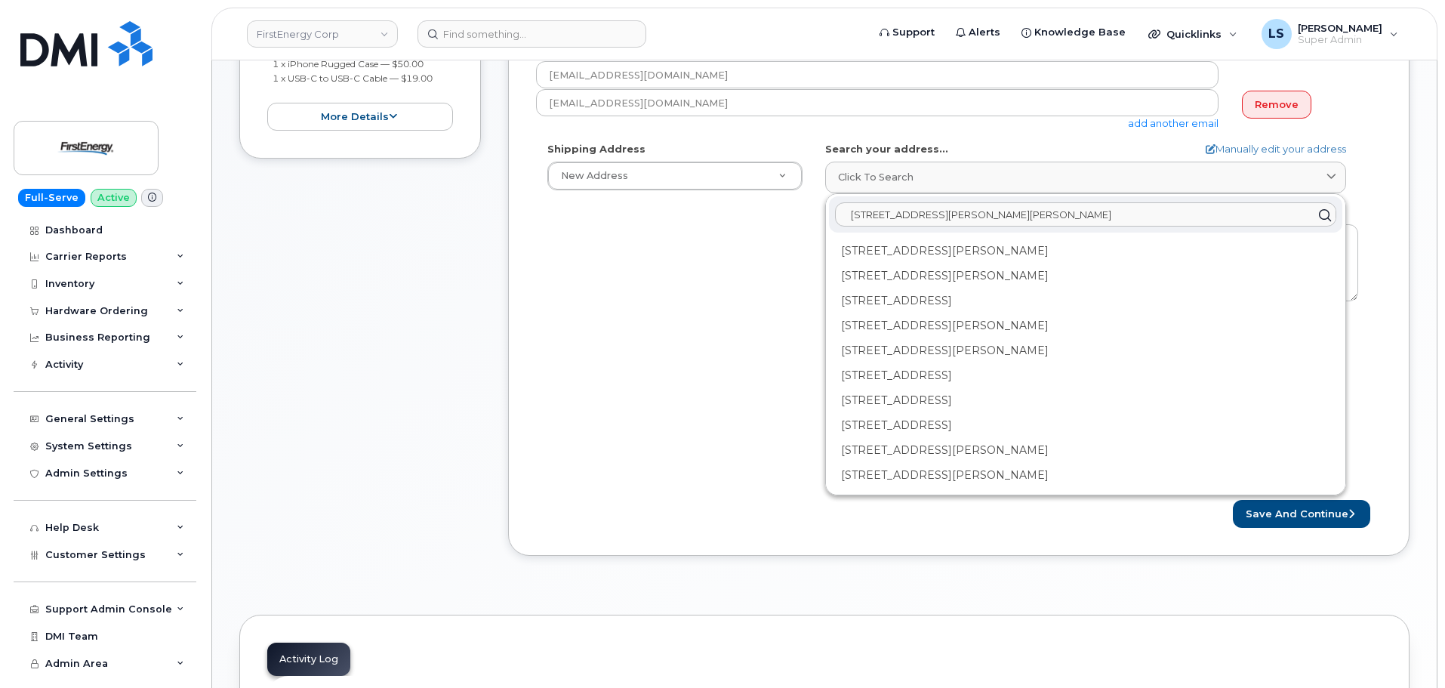
paste input "Monongahela, PA 15063"
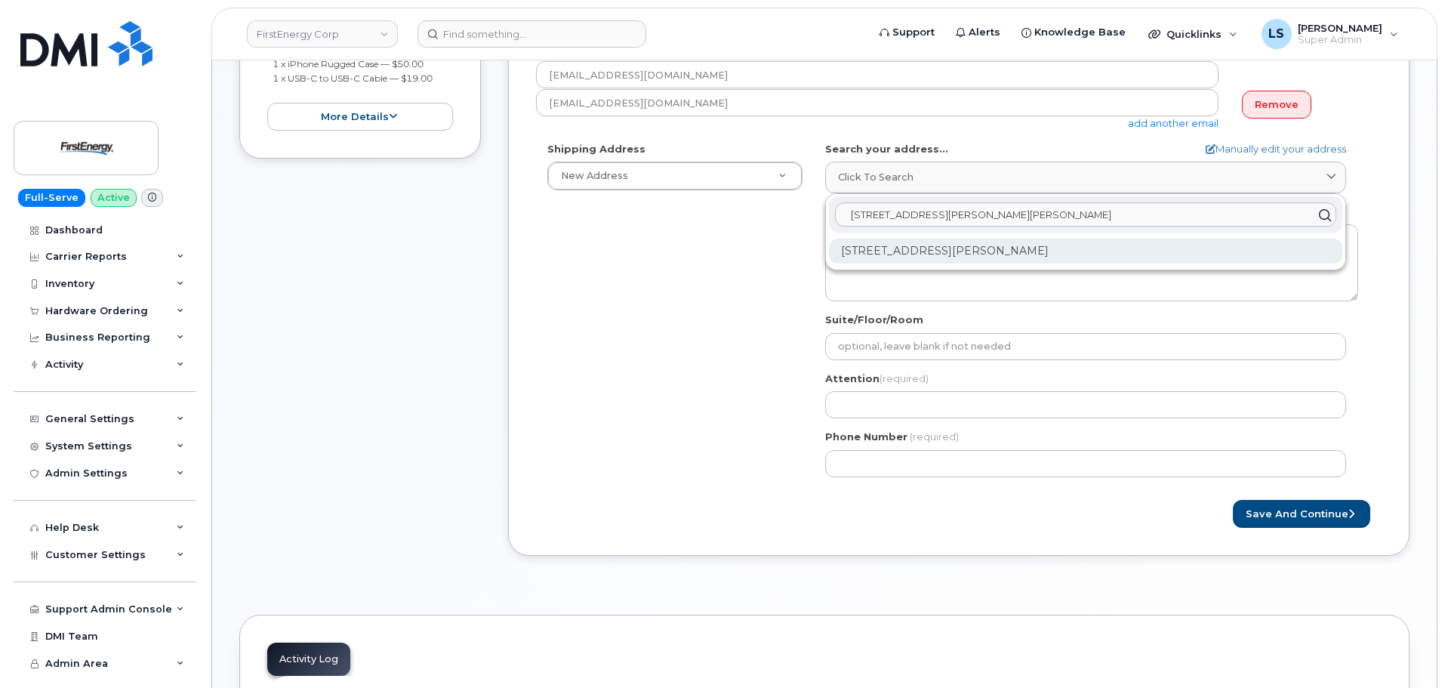
type input "401 Coyle Curtin Rd Monongahela, PA 15063"
click at [988, 255] on div "401 Coyle Curtain Rd Monongahela PA 15063-3515" at bounding box center [1085, 251] width 513 height 25
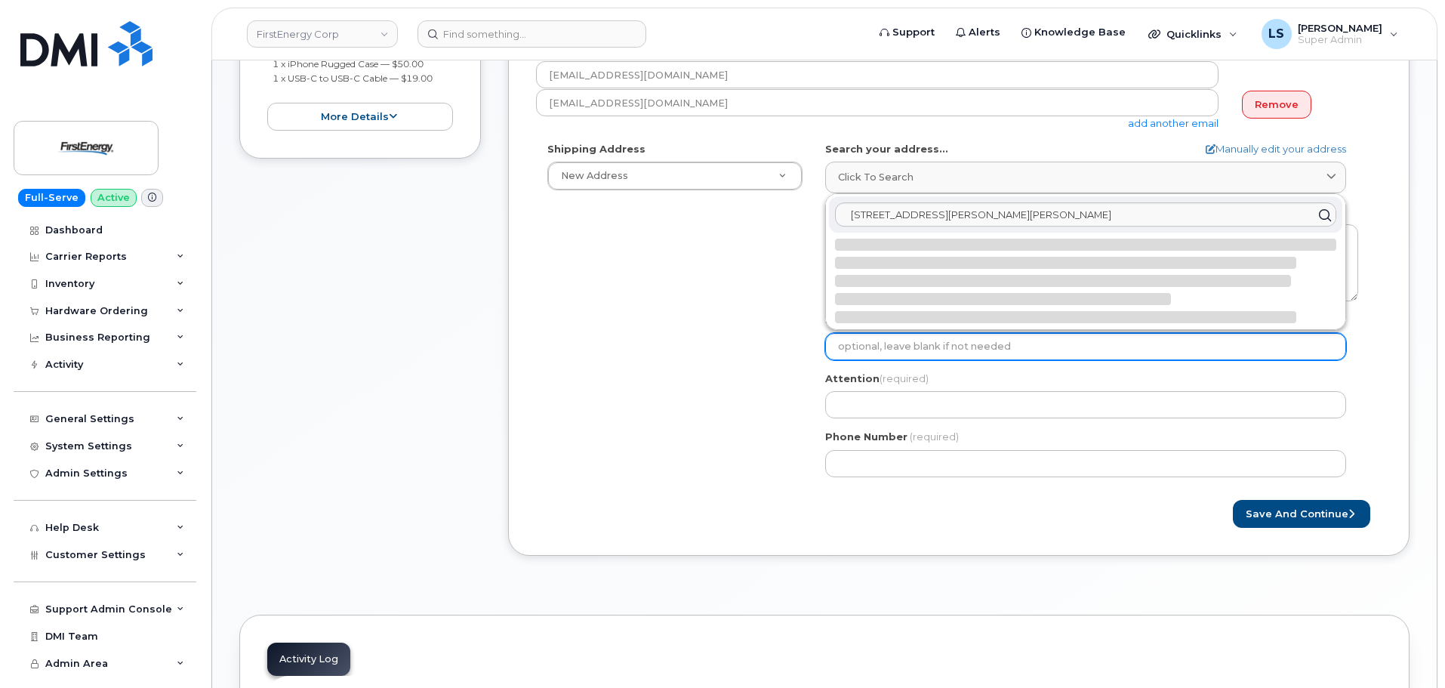
select select
type textarea "401 Coyle Curtain Rd MONONGAHELA PA 15063-3515 UNITED STATES"
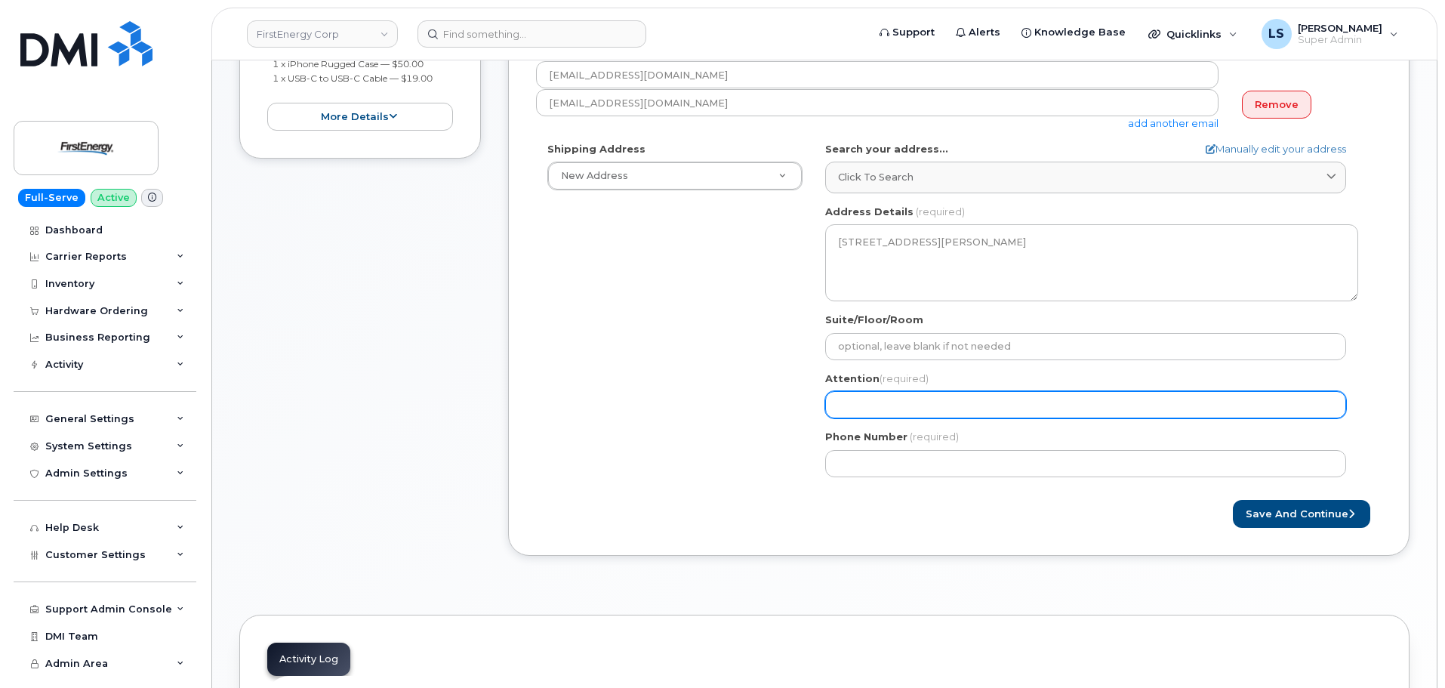
click at [882, 402] on input "Attention (required)" at bounding box center [1085, 404] width 521 height 27
paste input "[PERSON_NAME]"
select select
type input "[PERSON_NAME]"
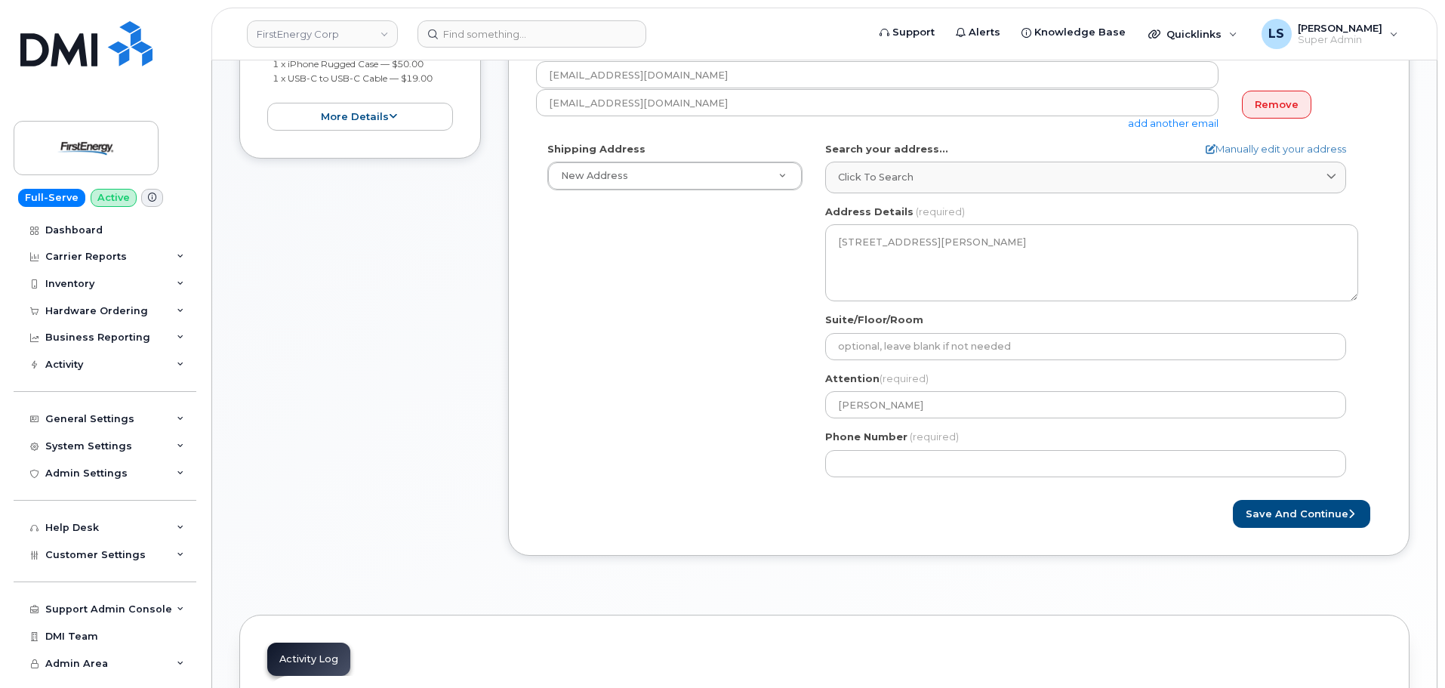
click at [969, 479] on div "PA Monongahela Search your address... Manually edit your address Click to searc…" at bounding box center [1092, 315] width 556 height 347
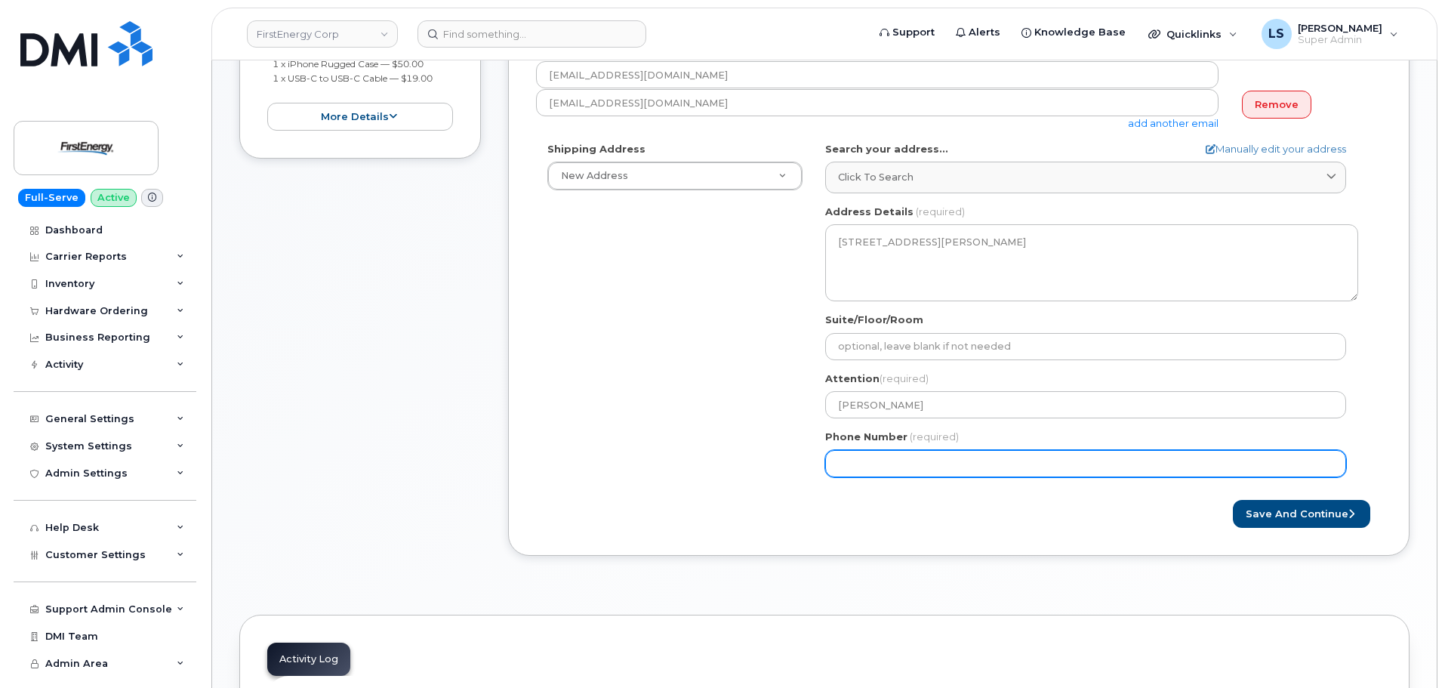
click at [876, 460] on input "Phone Number" at bounding box center [1085, 463] width 521 height 27
paste input "3304361466"
select select
type input "3304361466"
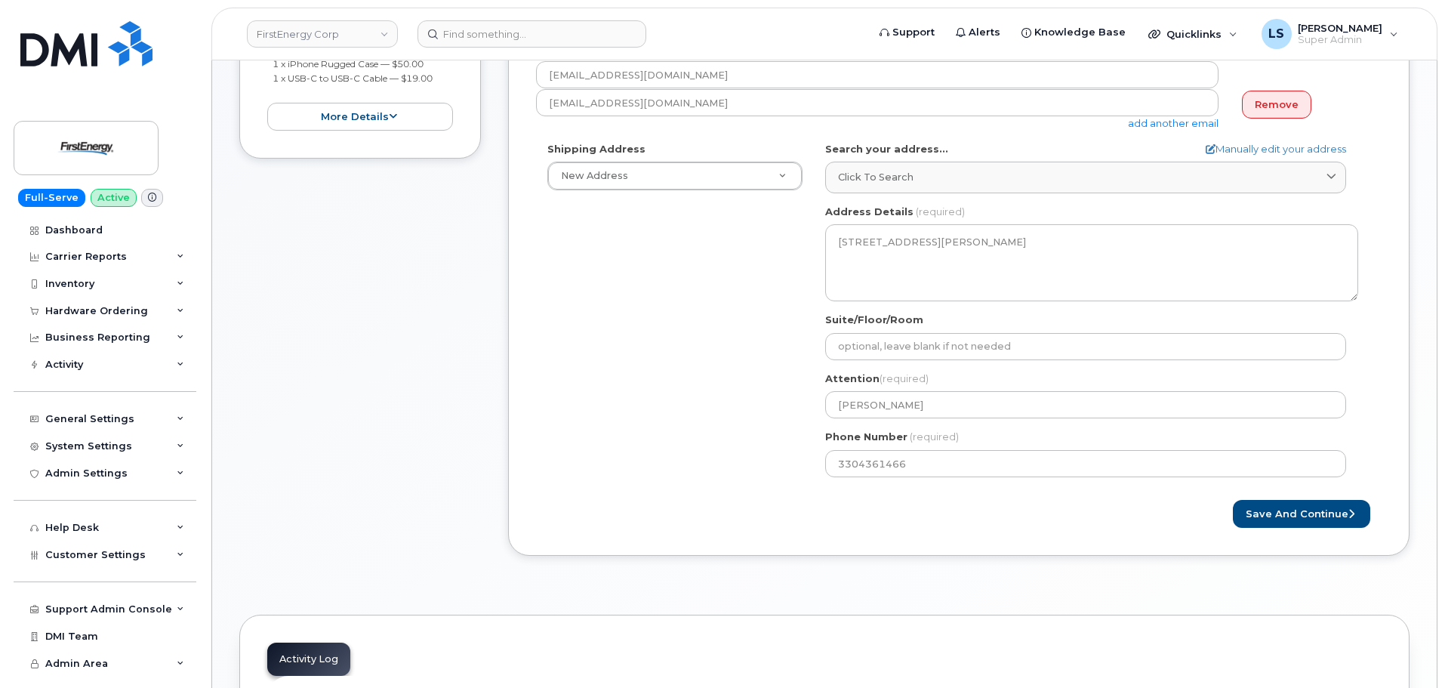
click at [1159, 502] on div "Save and Continue" at bounding box center [1170, 514] width 423 height 28
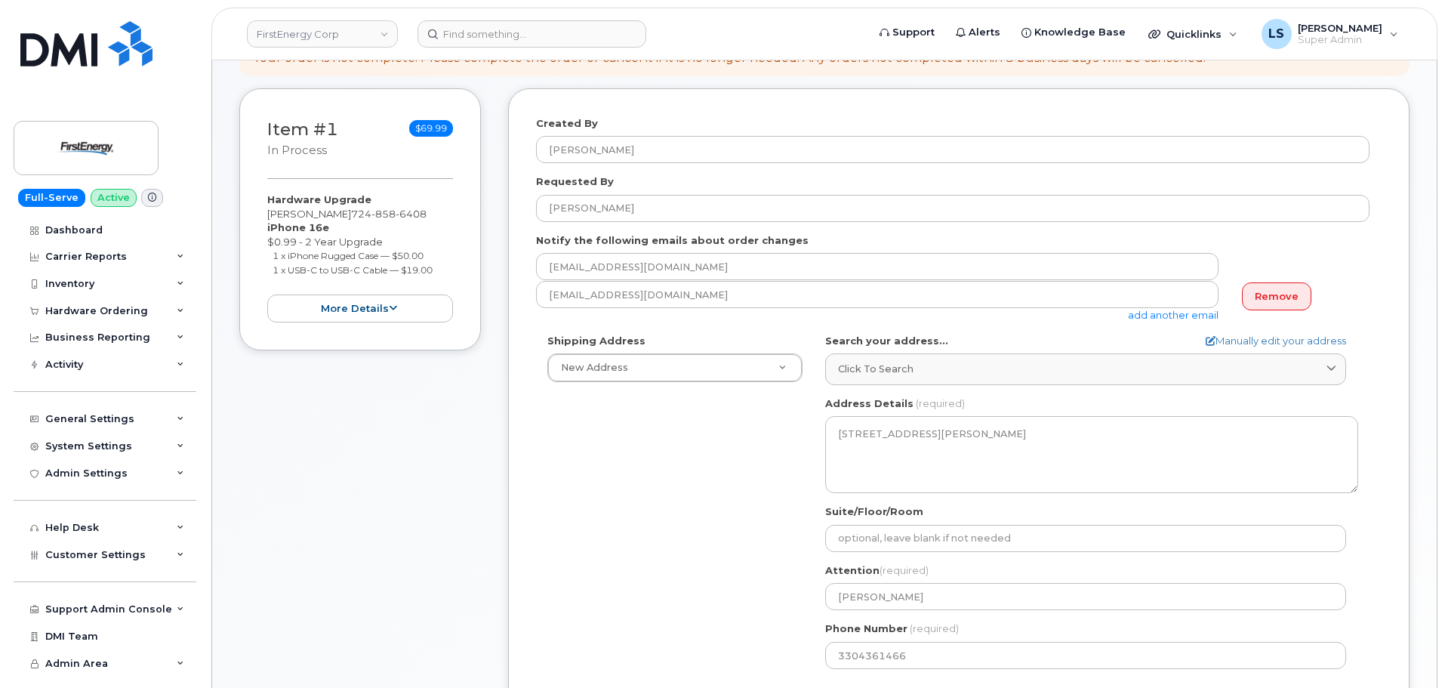
scroll to position [528, 0]
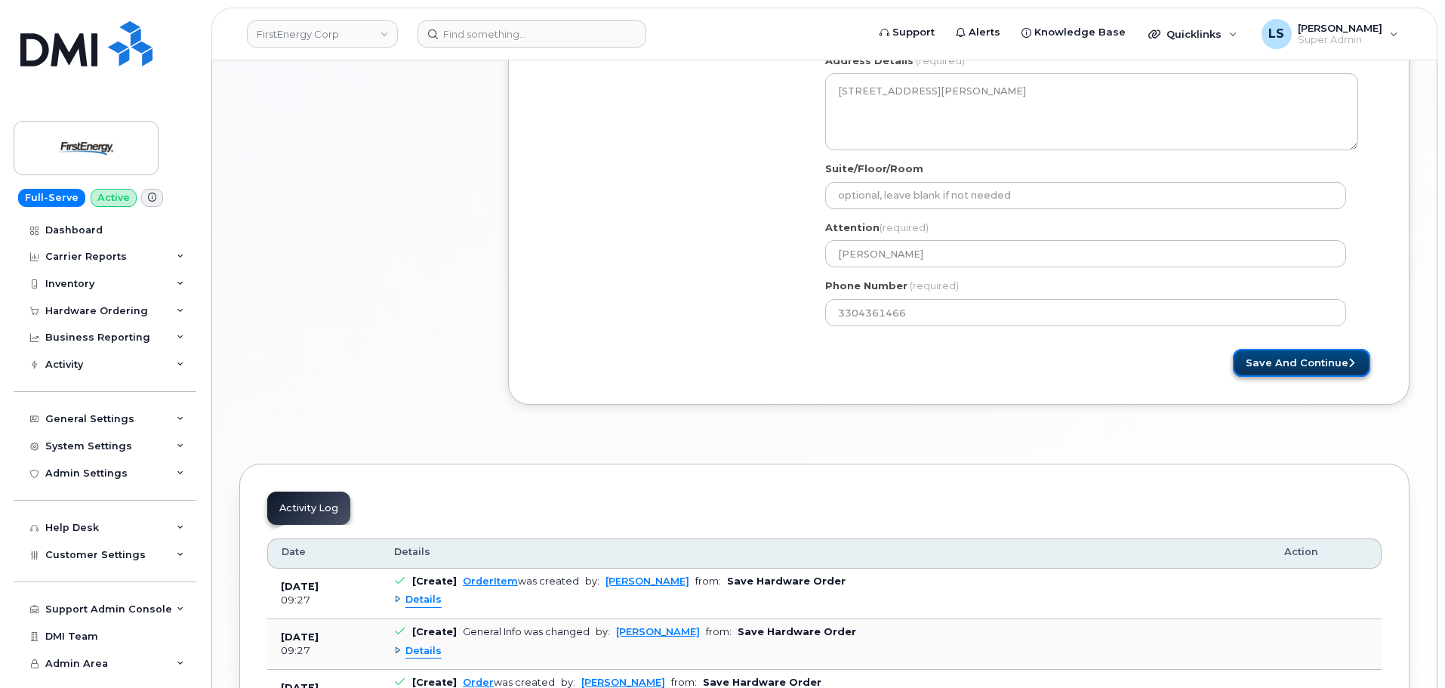
click at [1246, 373] on button "Save and Continue" at bounding box center [1301, 363] width 137 height 28
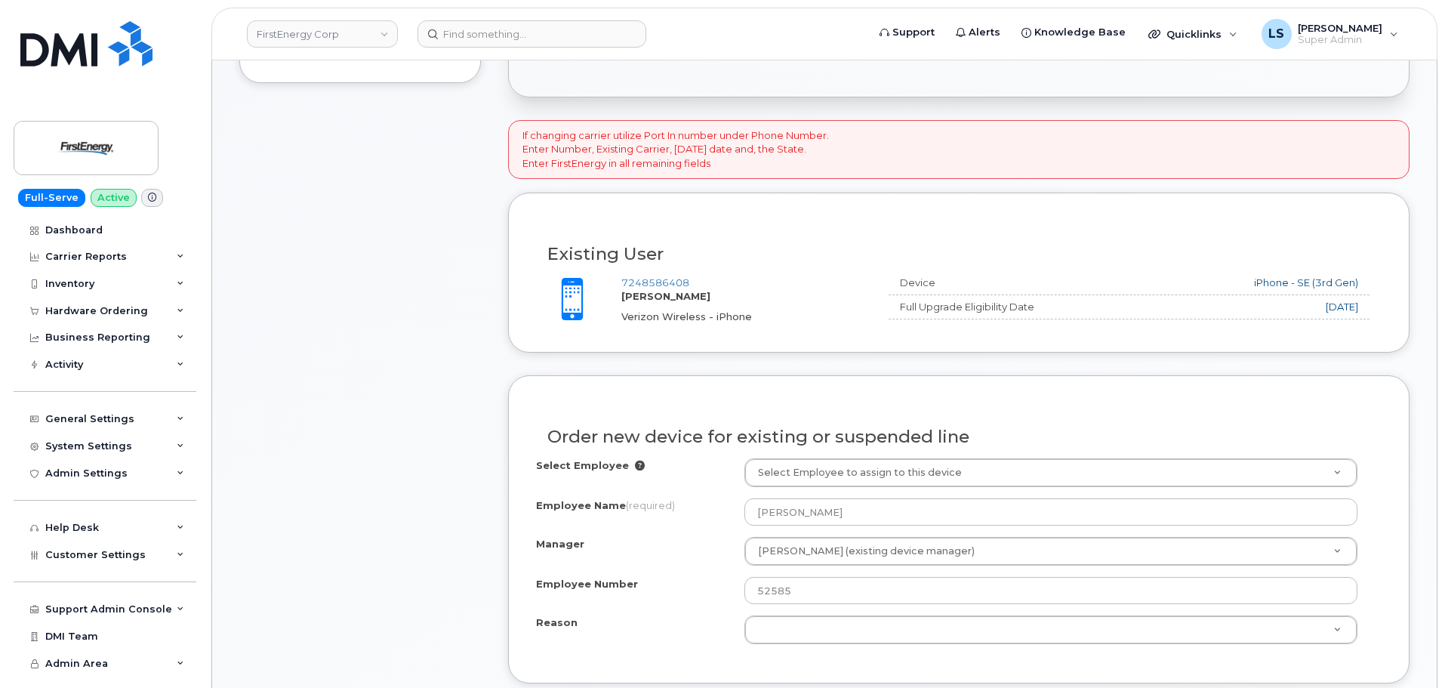
scroll to position [528, 0]
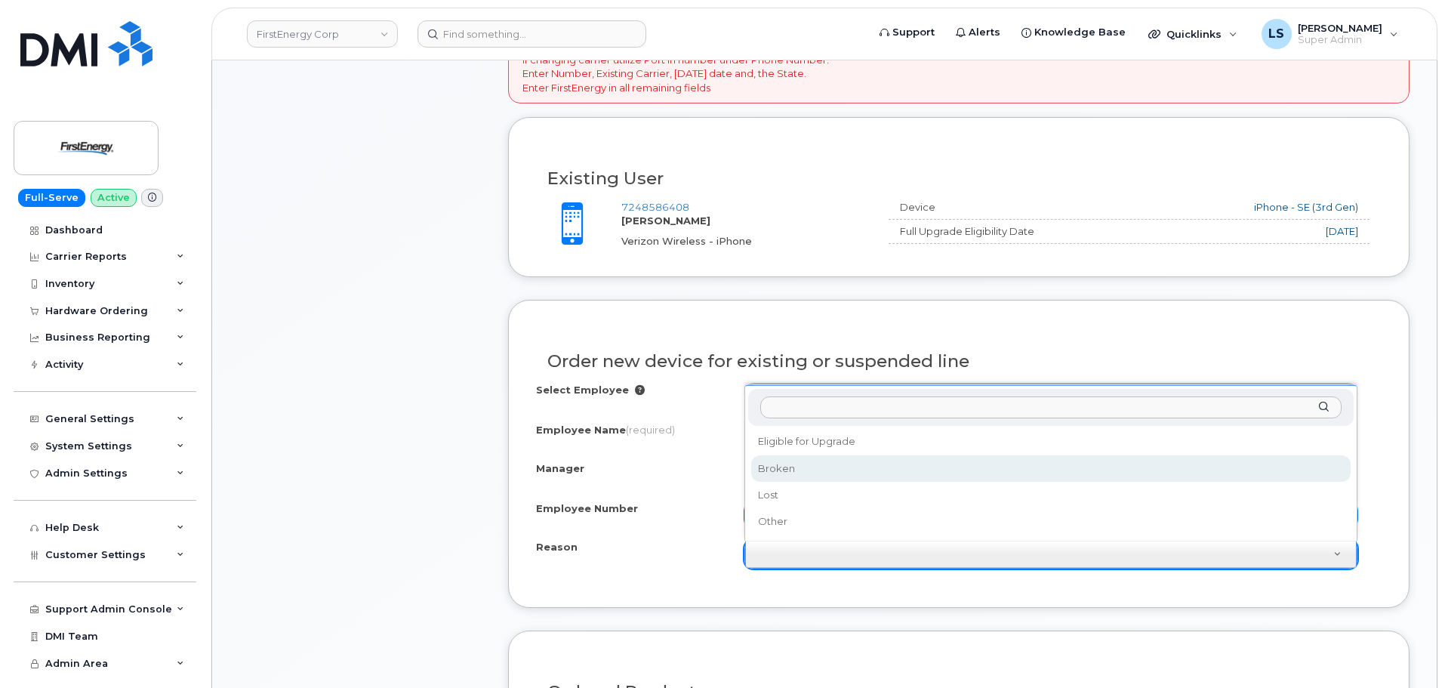
drag, startPoint x: 824, startPoint y: 474, endPoint x: 779, endPoint y: 510, distance: 58.0
select select "broken"
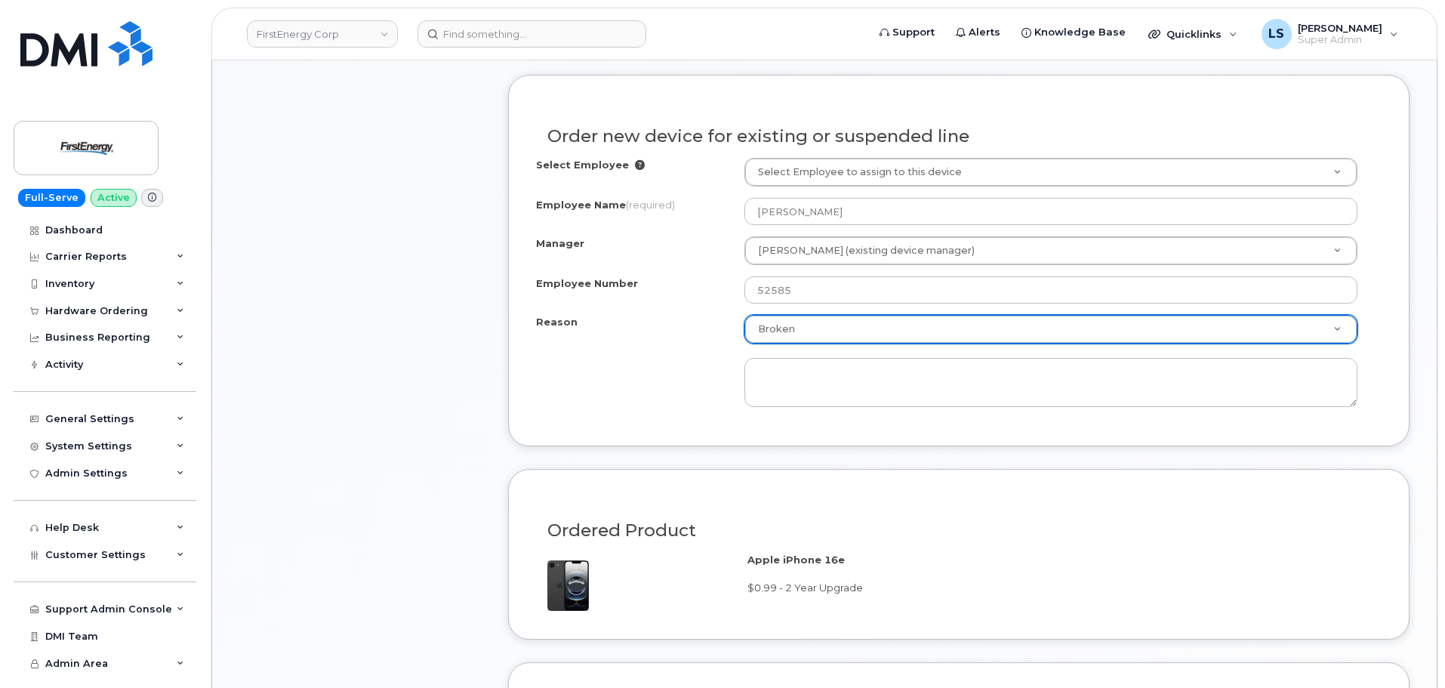
scroll to position [755, 0]
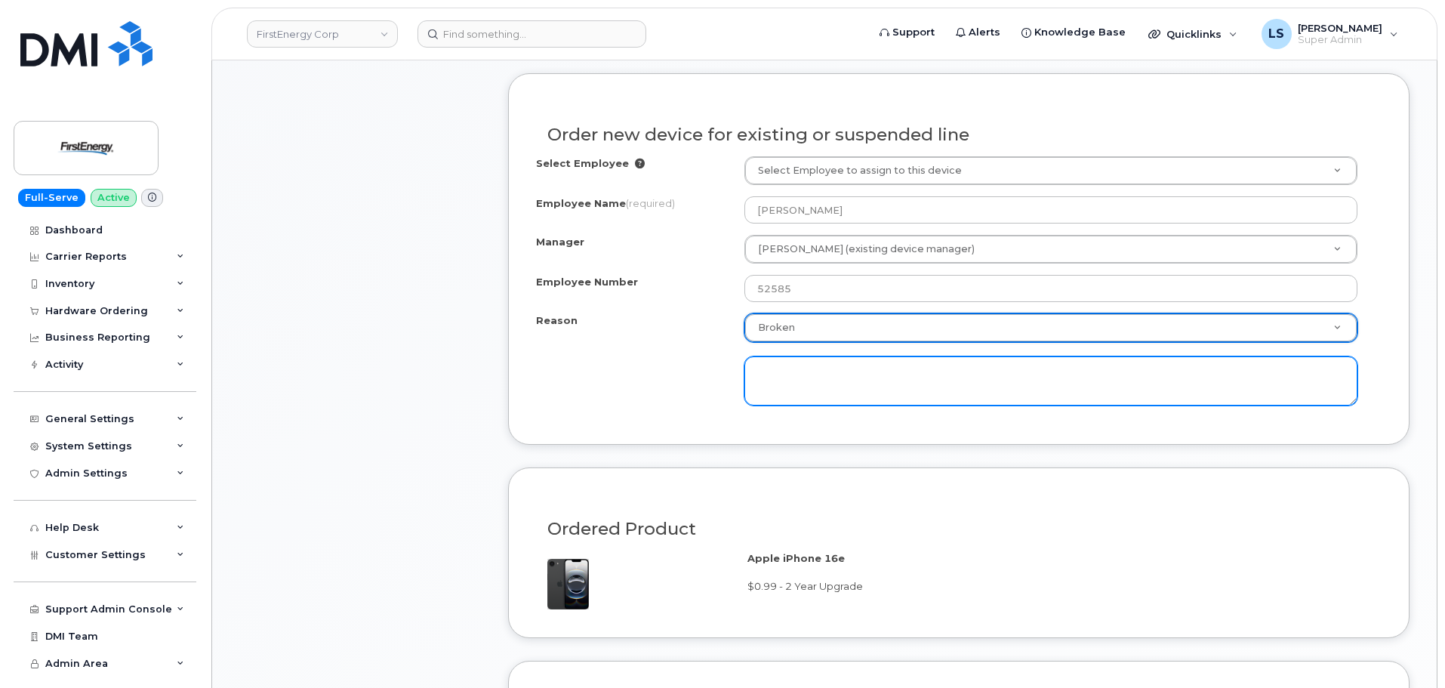
click at [834, 387] on textarea at bounding box center [1050, 381] width 613 height 50
type textarea "Screen is broken"
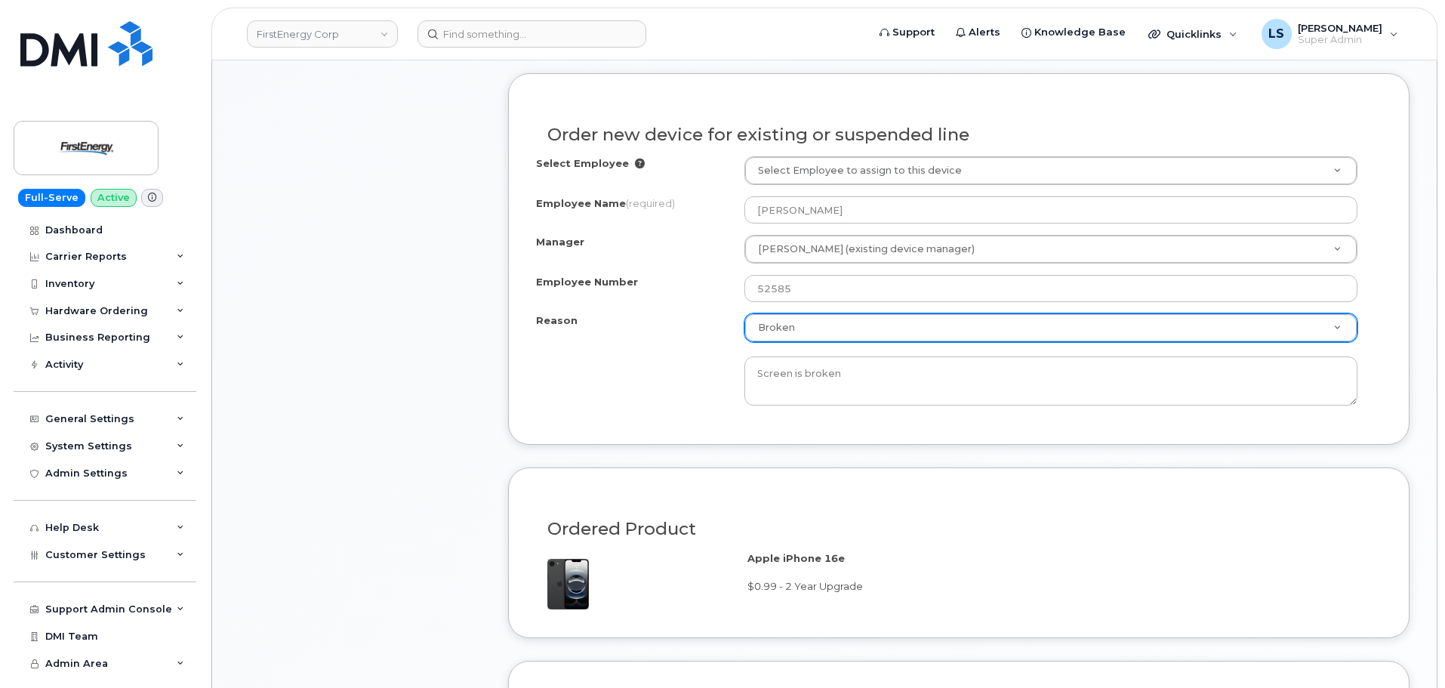
drag, startPoint x: 655, startPoint y: 337, endPoint x: 659, endPoint y: 347, distance: 10.5
click at [654, 337] on div "Reason Broken Reason Eligible for Upgrade Broken Lost Other Screen is broken" at bounding box center [959, 359] width 846 height 92
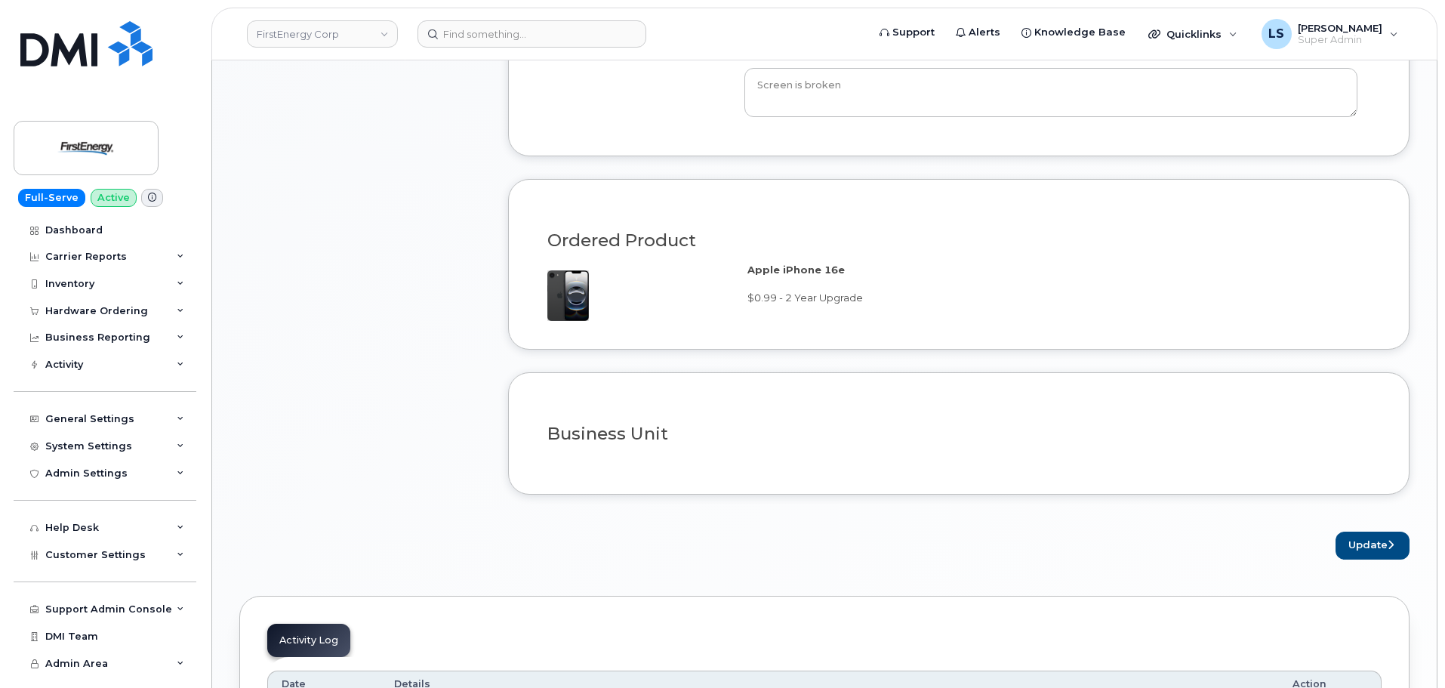
scroll to position [906, 0]
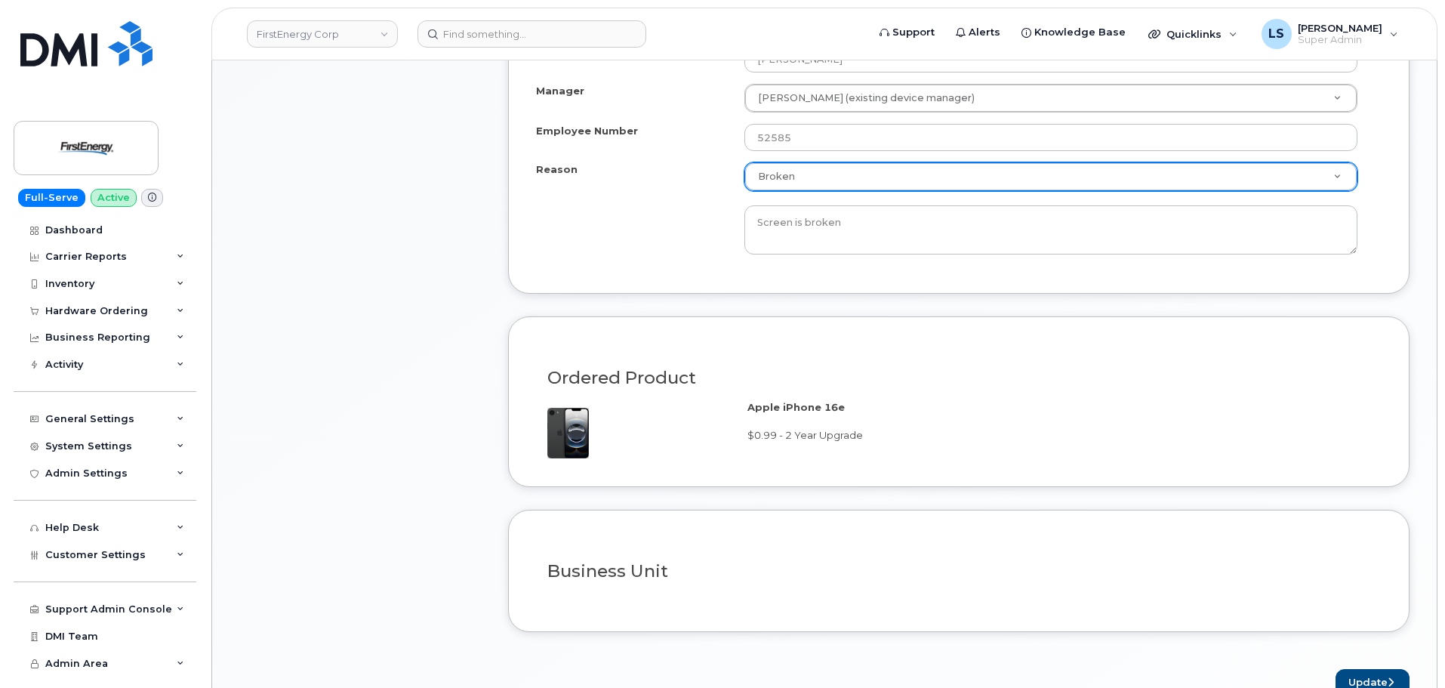
click at [824, 436] on span "$0.99 - 2 Year Upgrade" at bounding box center [805, 435] width 116 height 12
click at [839, 468] on div "Ordered Product Apple iPhone 16e $0.99 - 2 Year Upgrade" at bounding box center [958, 401] width 901 height 171
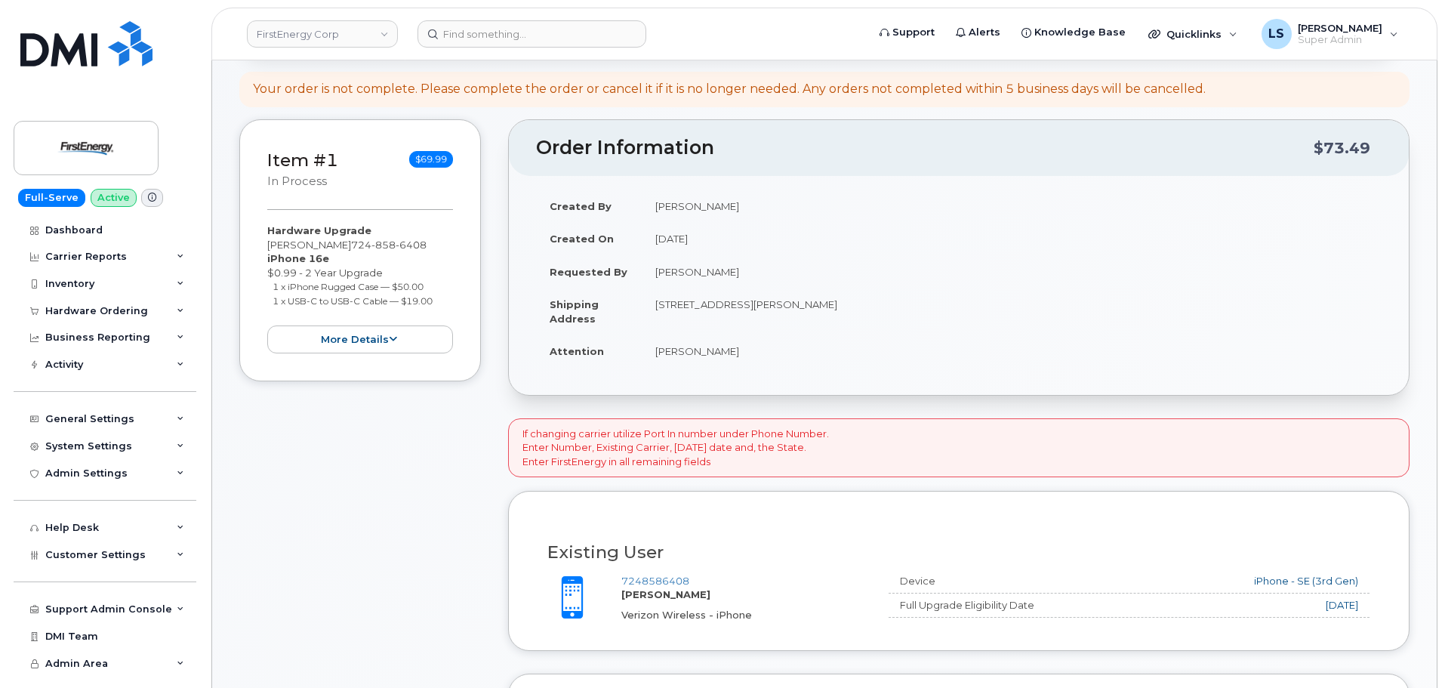
scroll to position [0, 0]
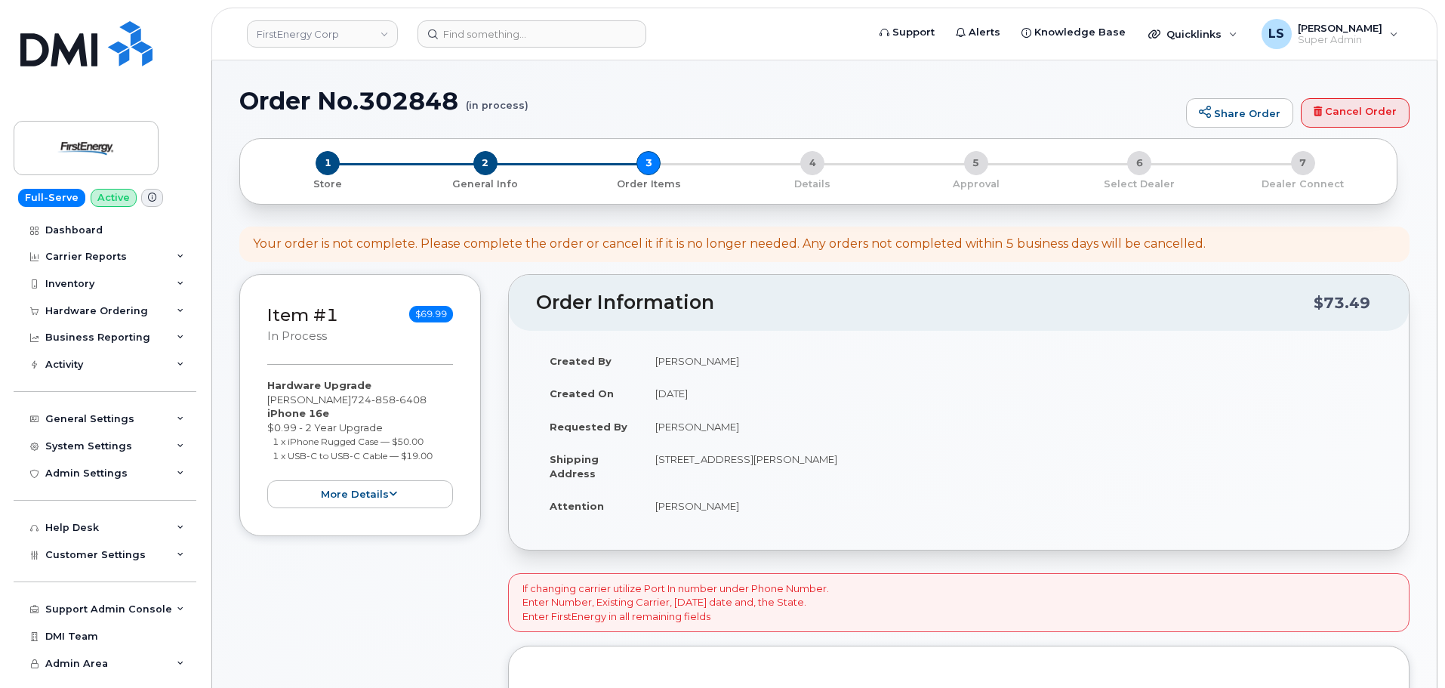
click at [698, 385] on td "October 8, 2025" at bounding box center [1012, 393] width 740 height 33
drag, startPoint x: 909, startPoint y: 464, endPoint x: 759, endPoint y: 391, distance: 166.5
click at [904, 462] on td "401 Coyle Curtain Rd MONONGAHELA PA 15063-3515 UNITED STATES" at bounding box center [1012, 465] width 740 height 47
click at [318, 156] on span "1" at bounding box center [328, 163] width 24 height 24
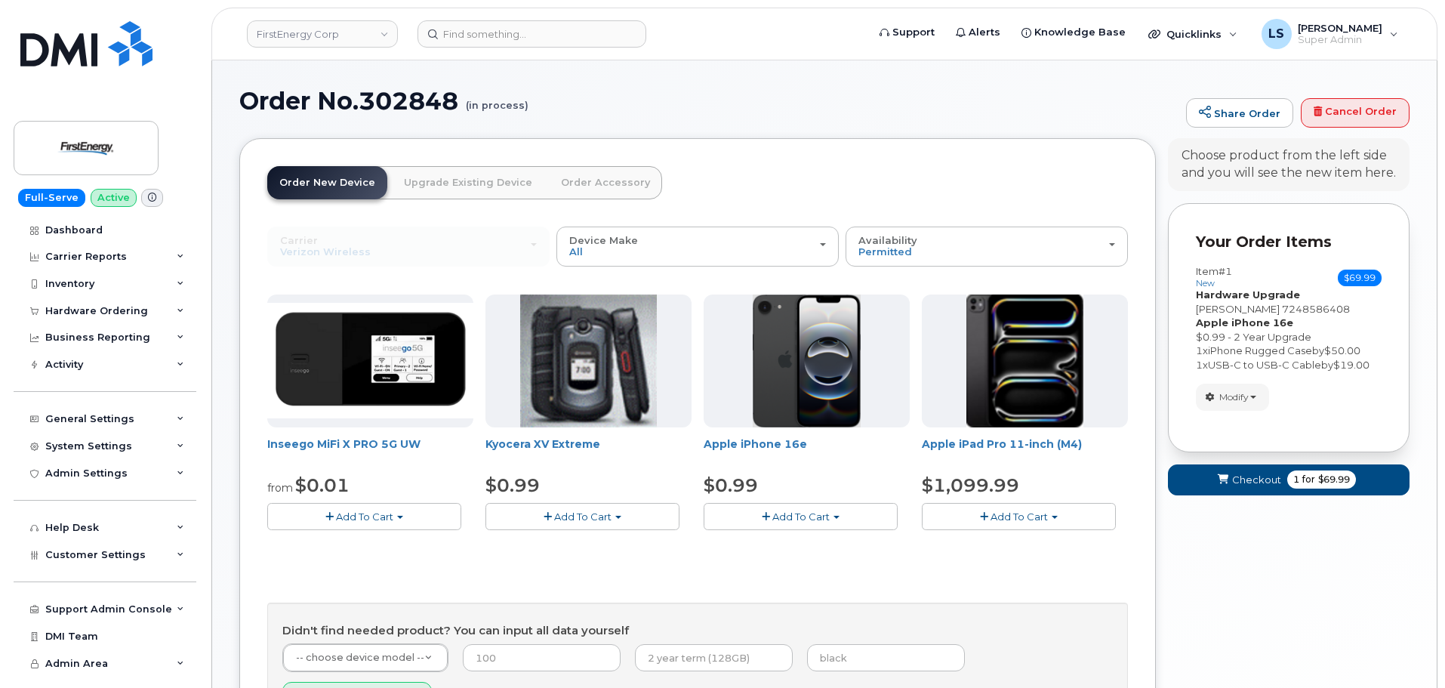
click at [765, 513] on span "button" at bounding box center [766, 517] width 8 height 10
click at [821, 455] on span "Apple iPhone 16e" at bounding box center [807, 451] width 206 height 30
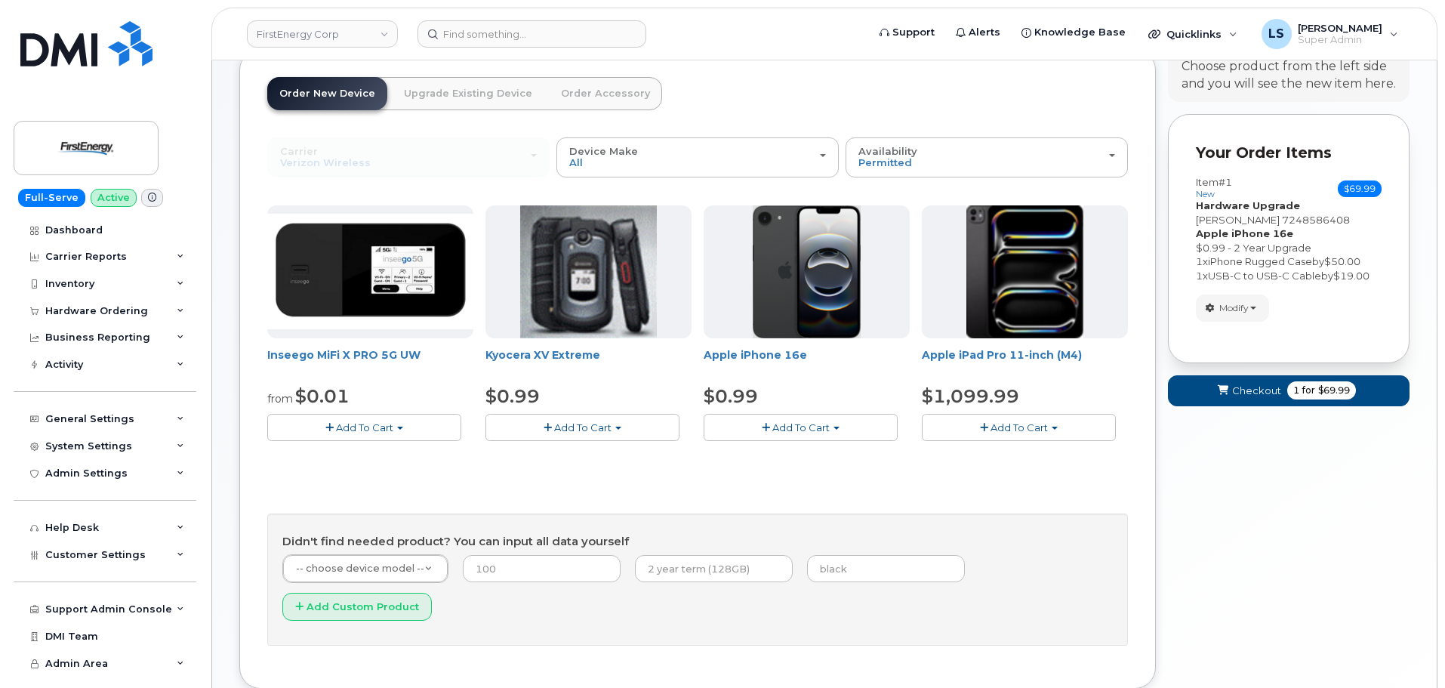
scroll to position [150, 0]
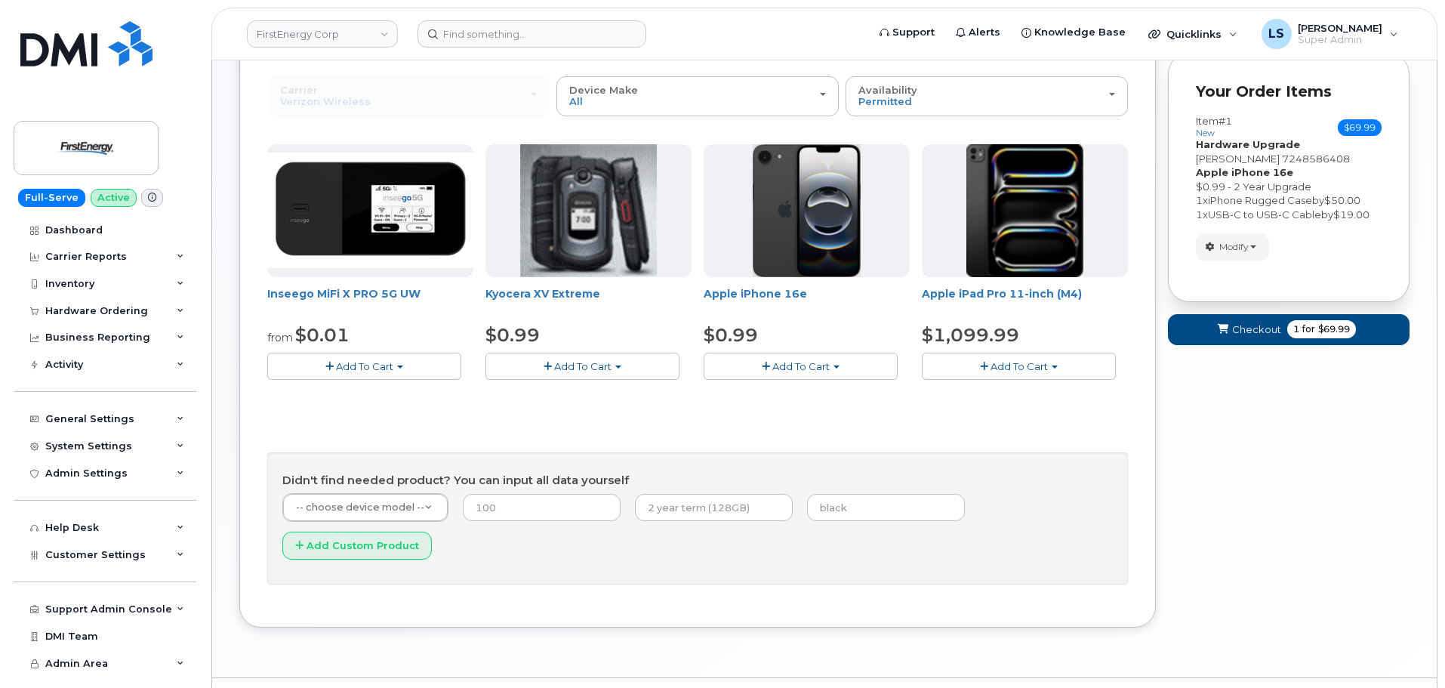
click at [792, 353] on button "Add To Cart" at bounding box center [801, 366] width 194 height 26
click at [821, 452] on div "Didn't find needed product? You can input all data yourself -- choose device mo…" at bounding box center [697, 518] width 861 height 132
click at [697, 515] on input "text" at bounding box center [714, 507] width 158 height 27
click at [567, 437] on div "Inseego MiFi X PRO 5G UW from $0.01 Add To Cart $0.01 - 2 Year Activation $349.…" at bounding box center [697, 364] width 861 height 440
click at [517, 506] on input "number" at bounding box center [542, 507] width 158 height 27
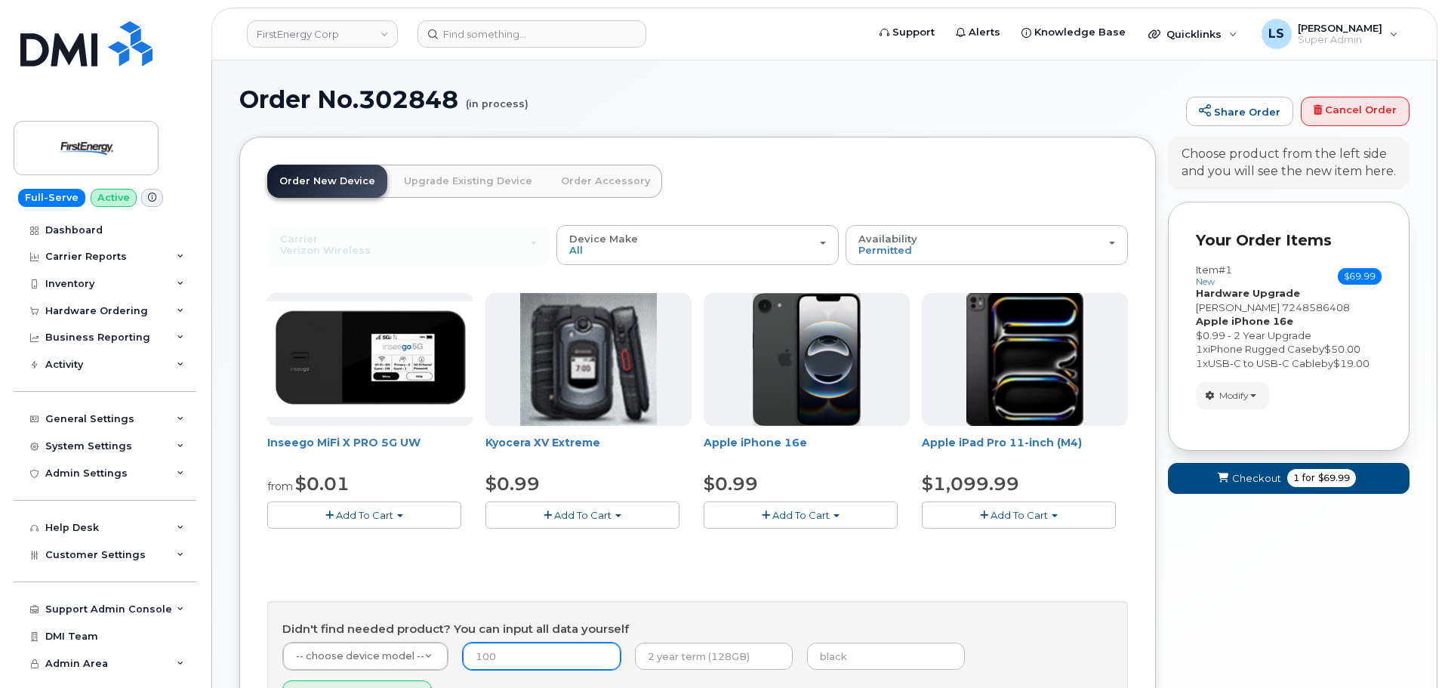
scroll to position [0, 0]
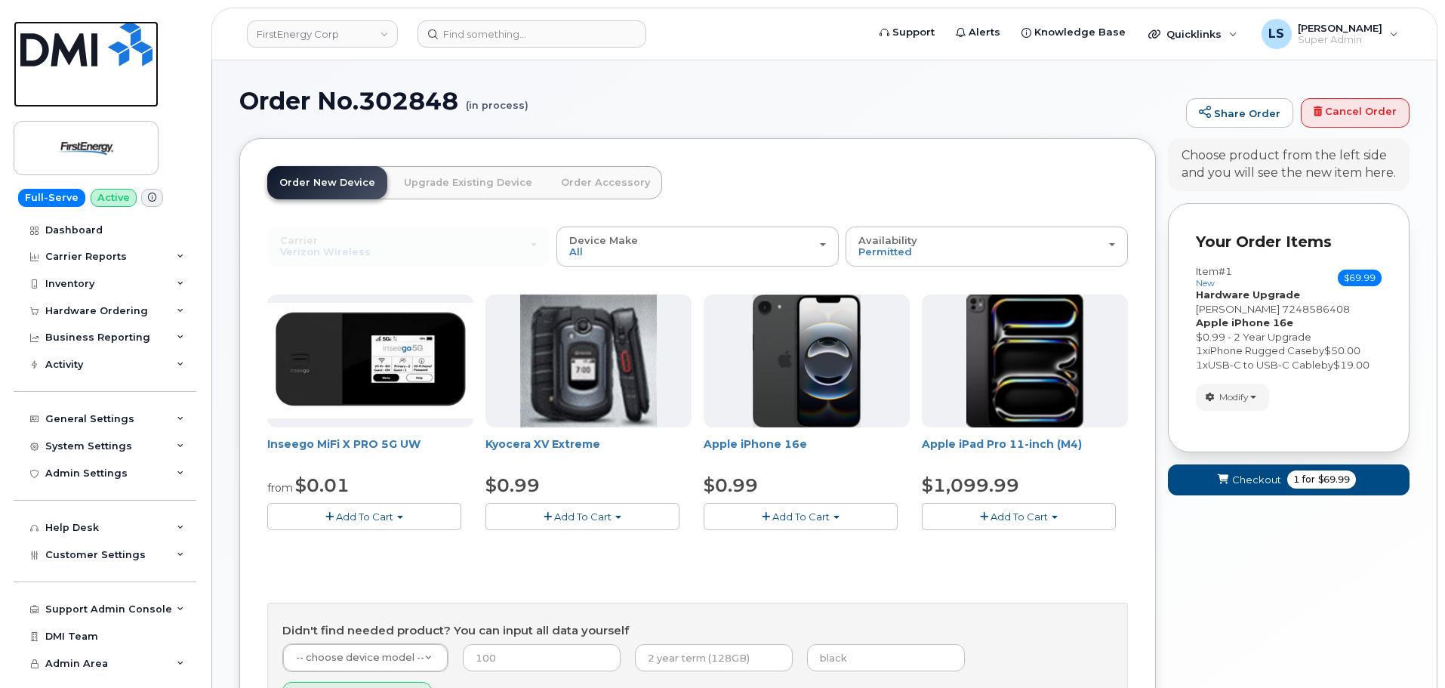
drag, startPoint x: 64, startPoint y: 48, endPoint x: 155, endPoint y: 104, distance: 106.4
click at [64, 48] on img at bounding box center [86, 43] width 132 height 45
